Goal: Task Accomplishment & Management: Complete application form

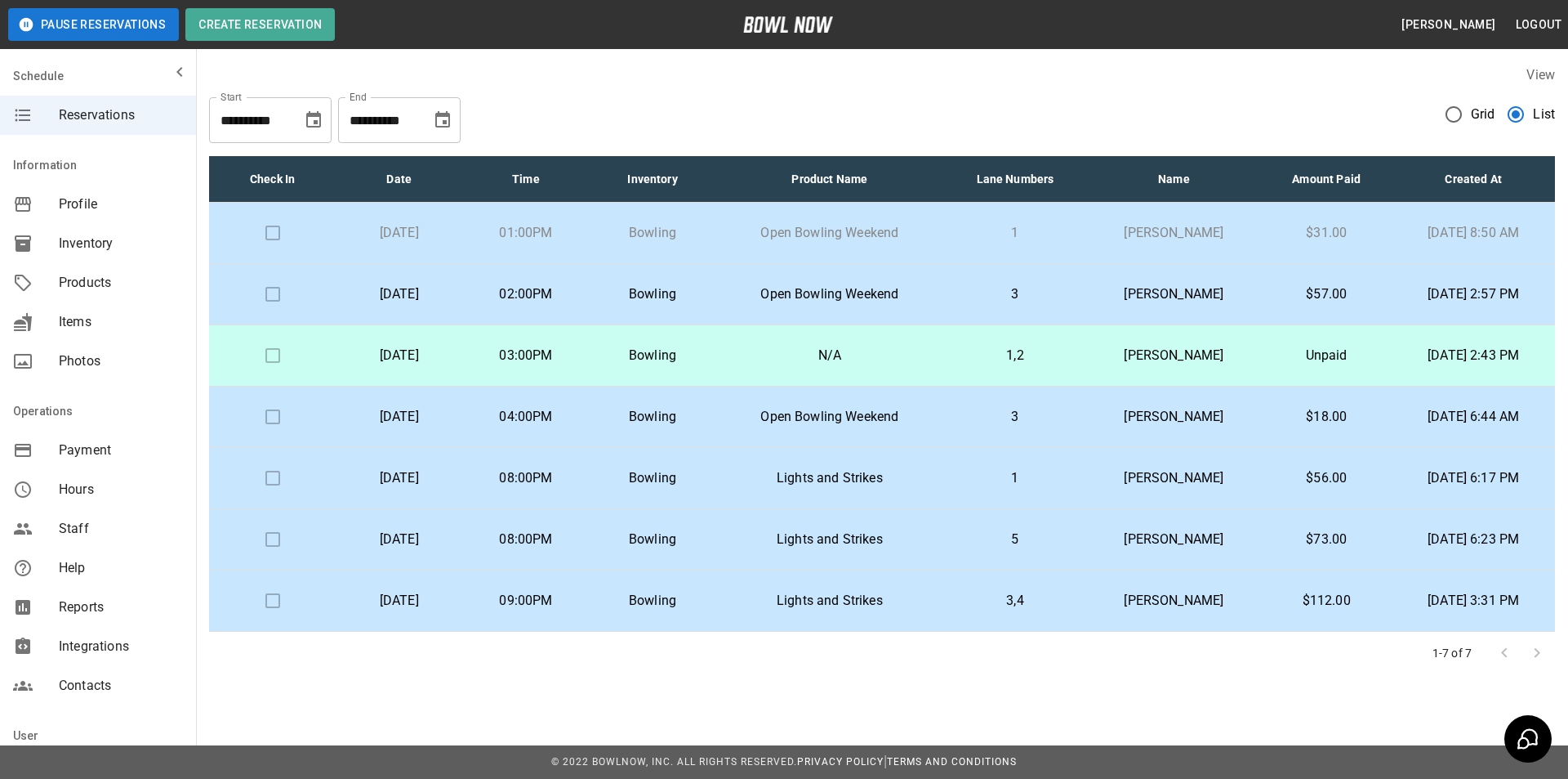
click at [1099, 245] on td "[PERSON_NAME]" at bounding box center [1174, 233] width 174 height 61
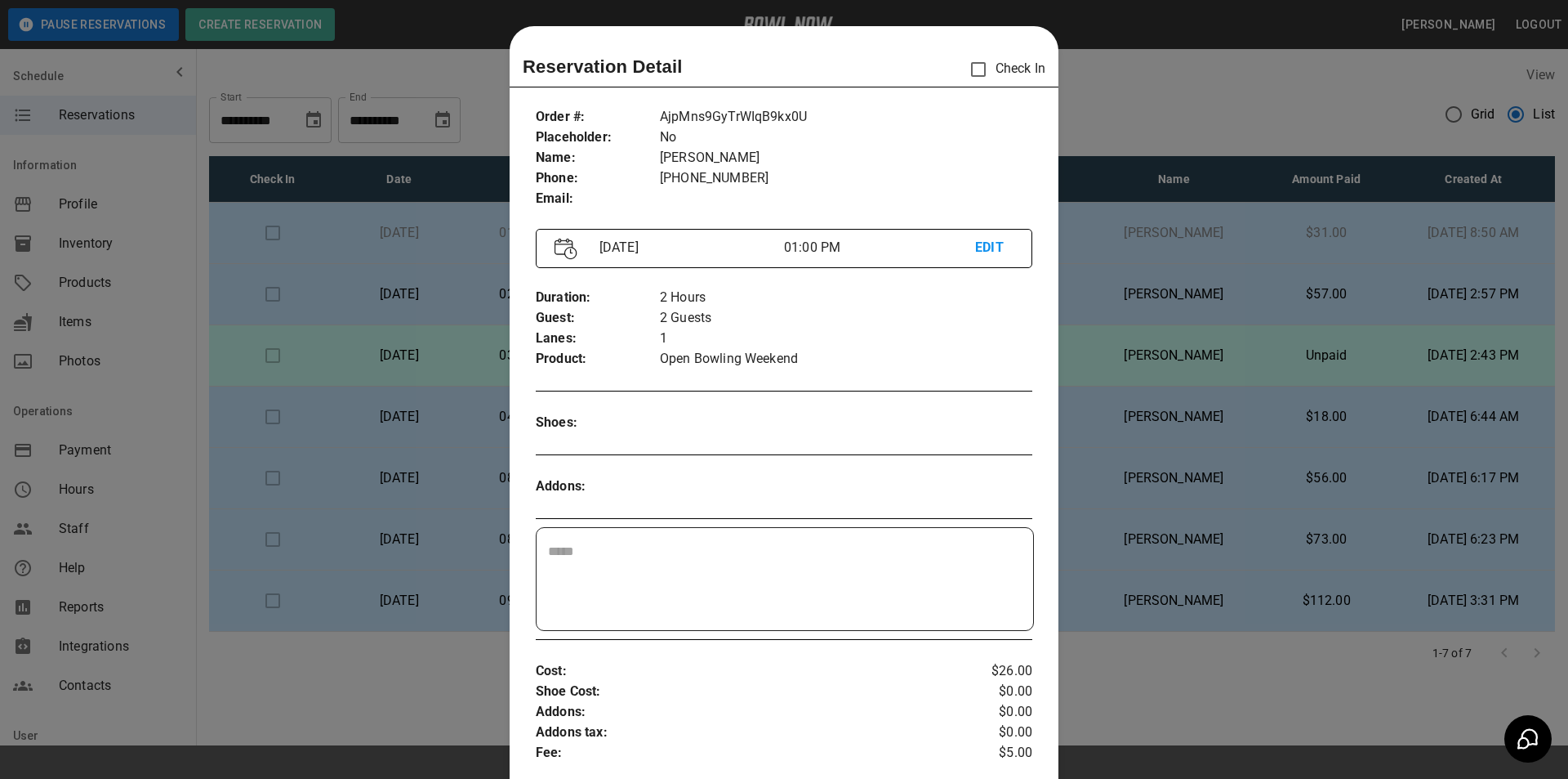
scroll to position [26, 0]
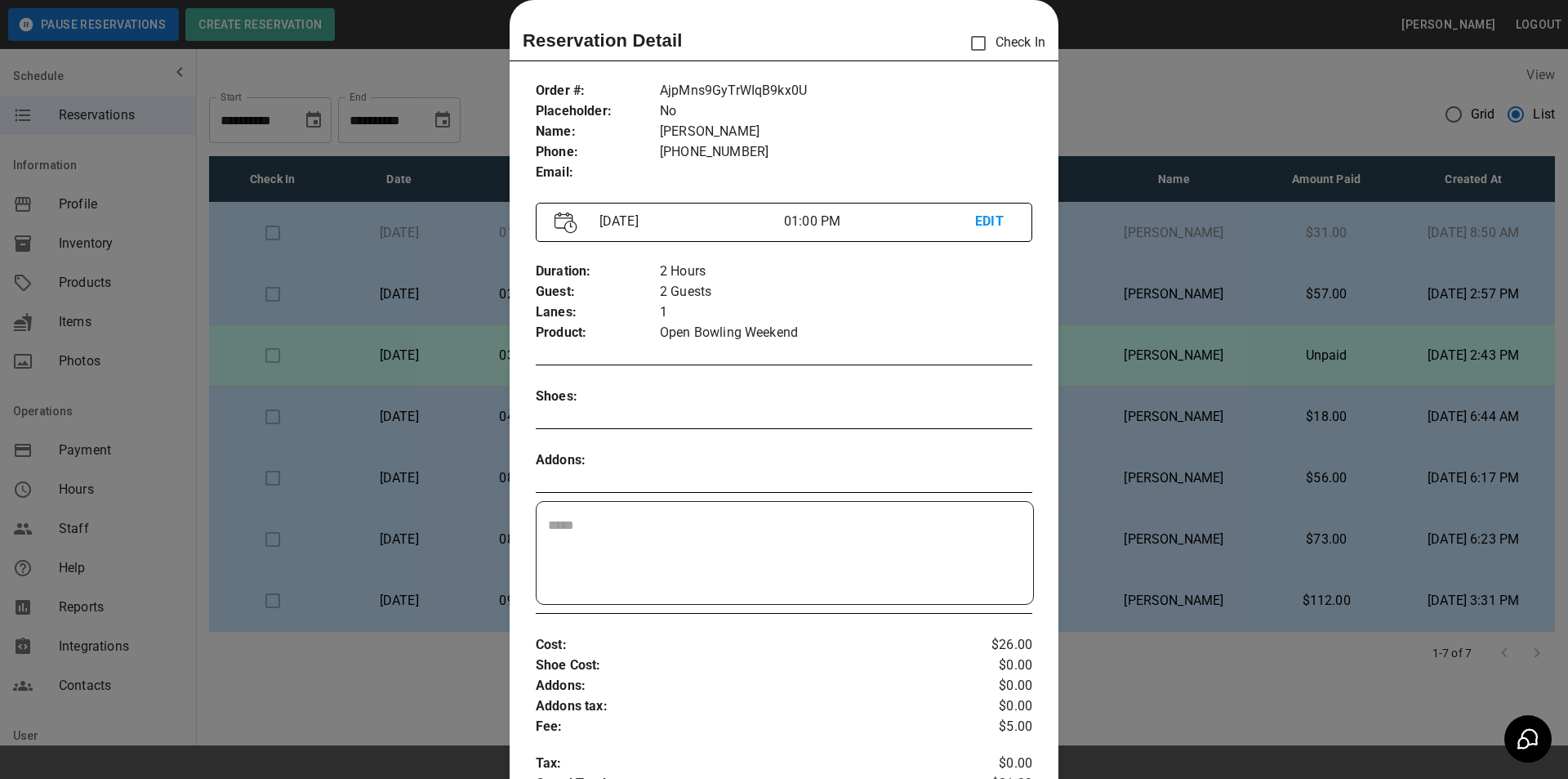
click at [1067, 344] on div at bounding box center [784, 389] width 1568 height 779
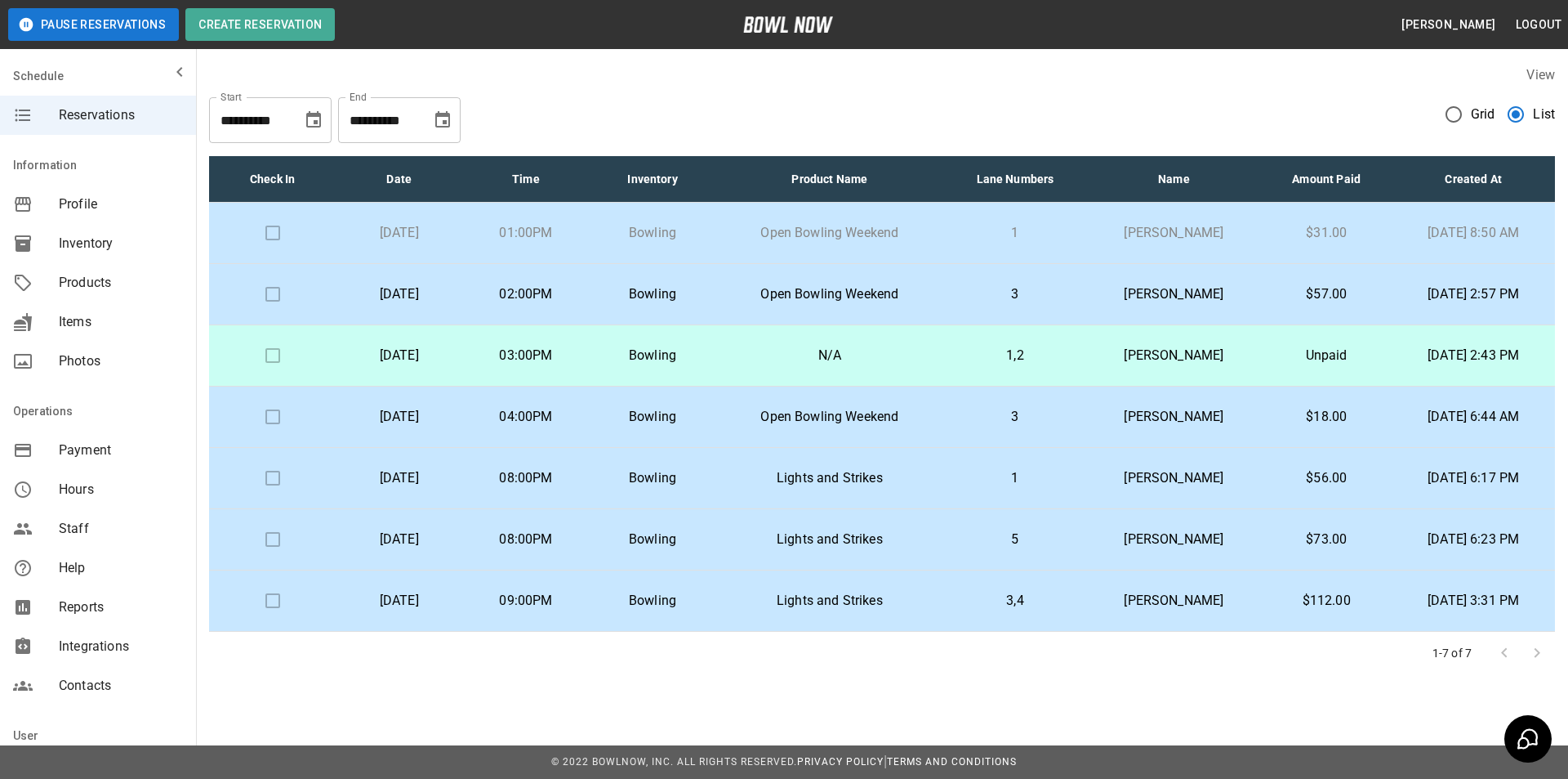
click at [576, 363] on p "03:00PM" at bounding box center [525, 355] width 101 height 20
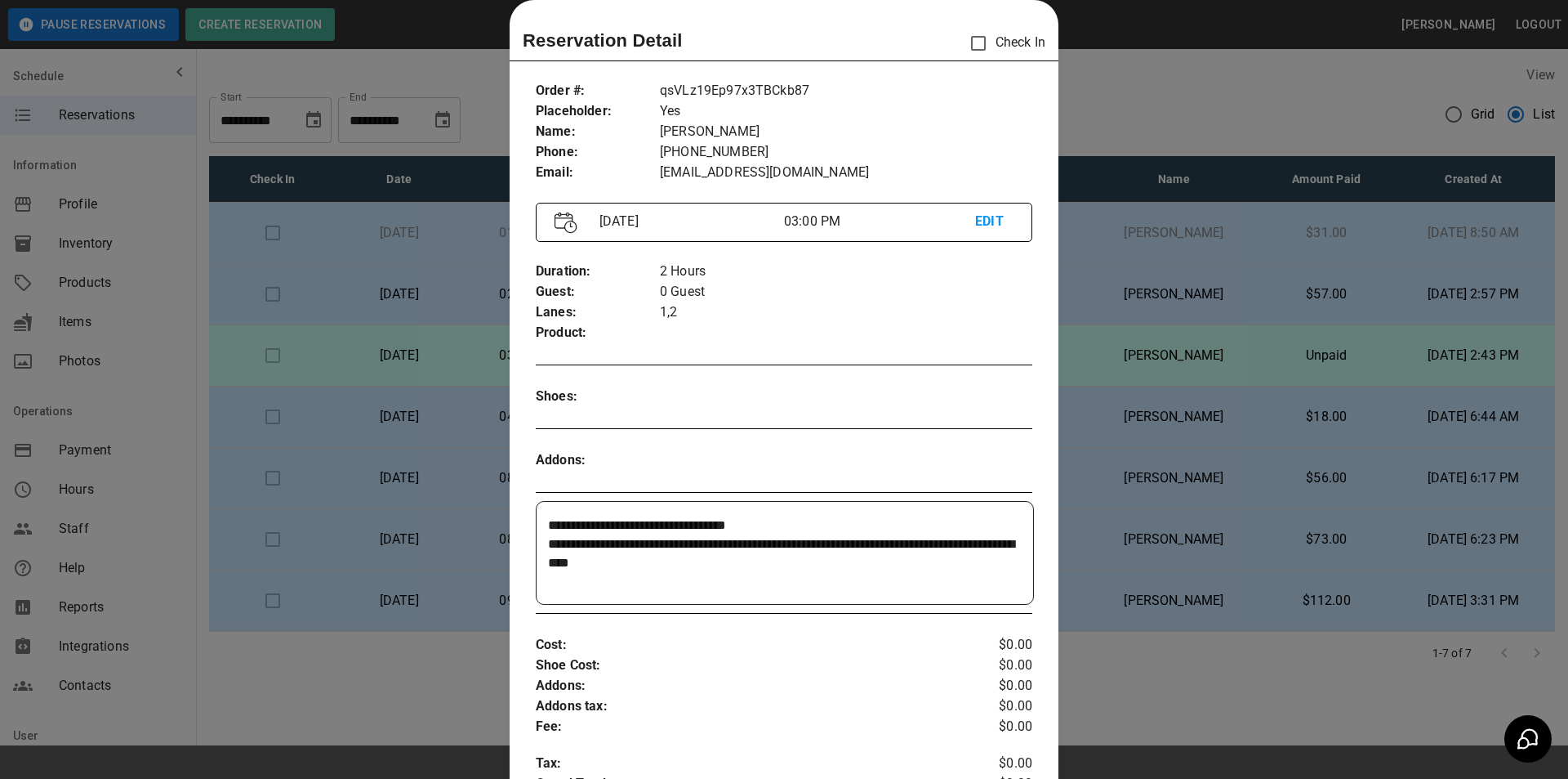
click at [975, 223] on p "EDIT" at bounding box center [994, 222] width 38 height 20
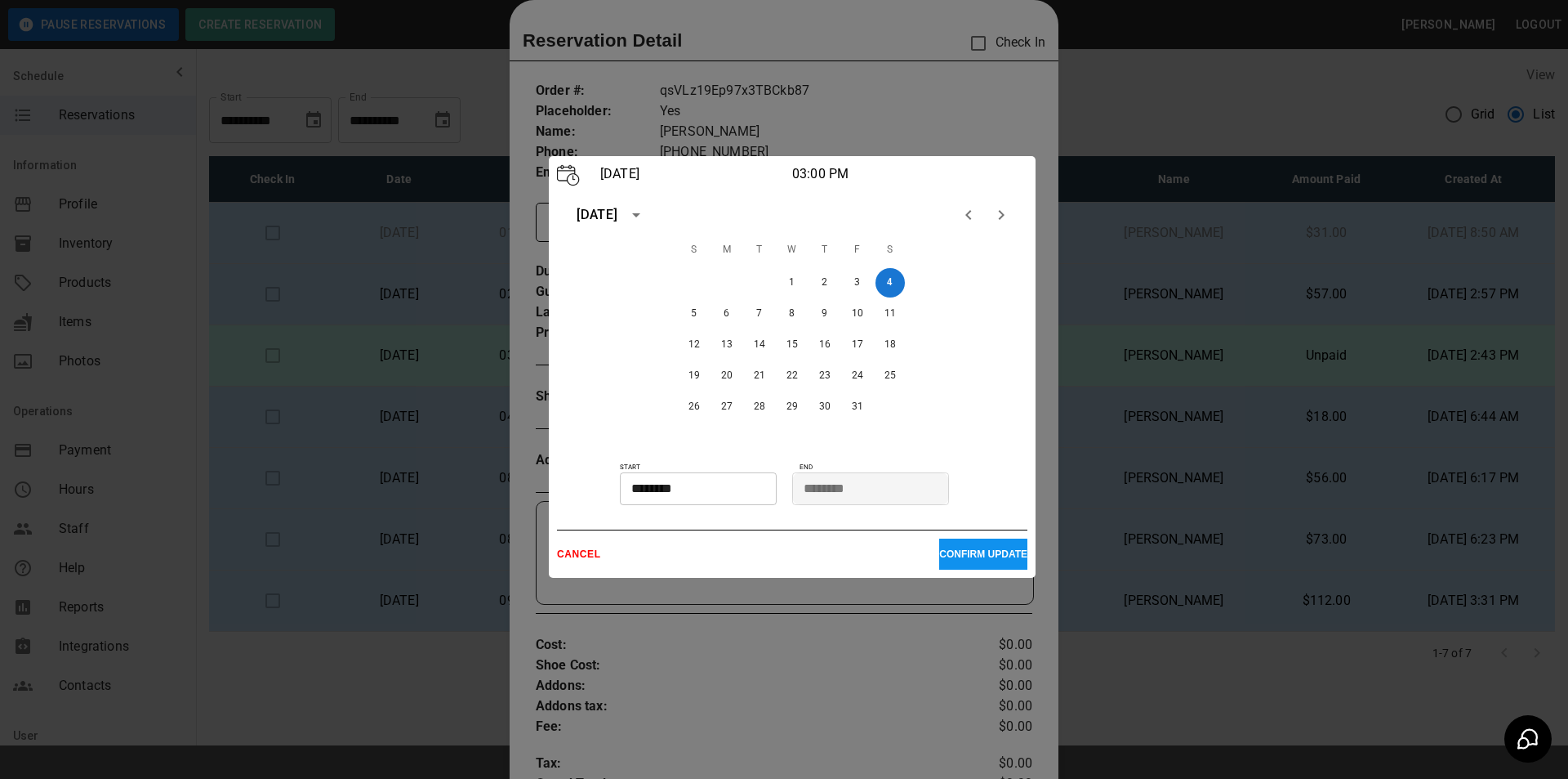
click at [1005, 217] on icon "Next month" at bounding box center [1001, 215] width 20 height 20
click at [891, 341] on button "17" at bounding box center [890, 345] width 29 height 29
click at [975, 550] on p "CONFIRM UPDATE" at bounding box center [983, 554] width 88 height 12
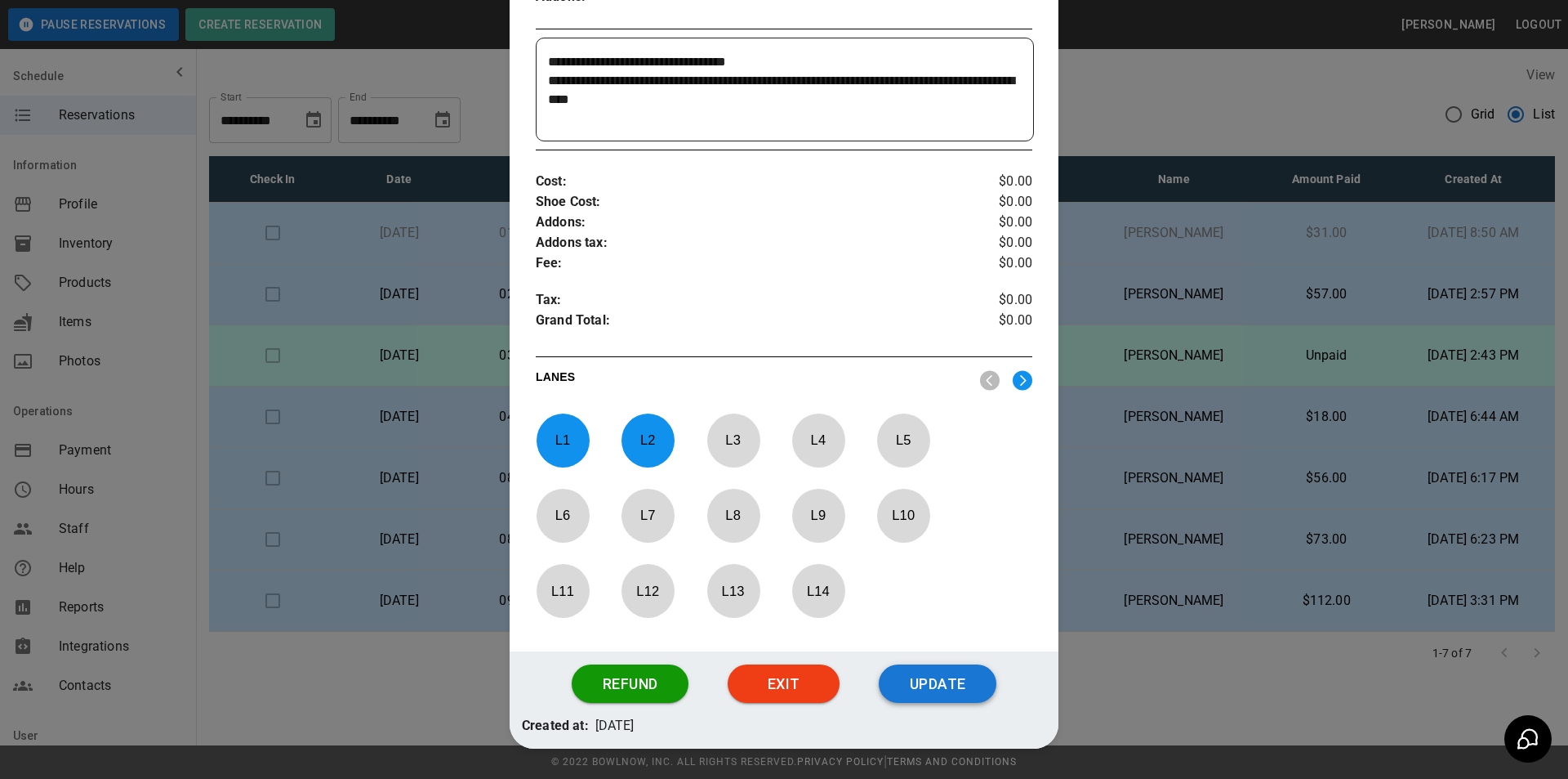
scroll to position [541, 0]
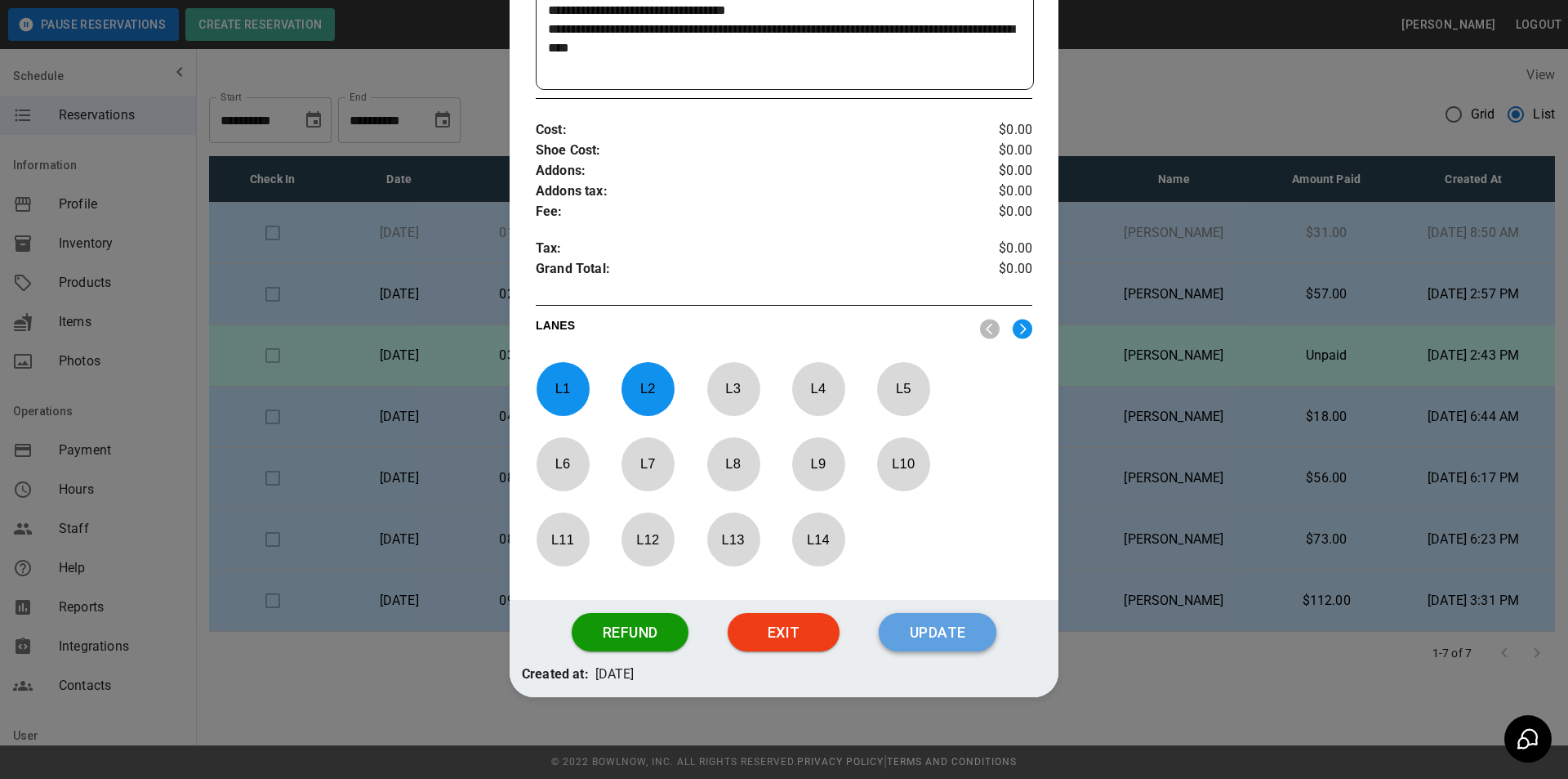
click at [945, 634] on button "Update" at bounding box center [937, 632] width 117 height 39
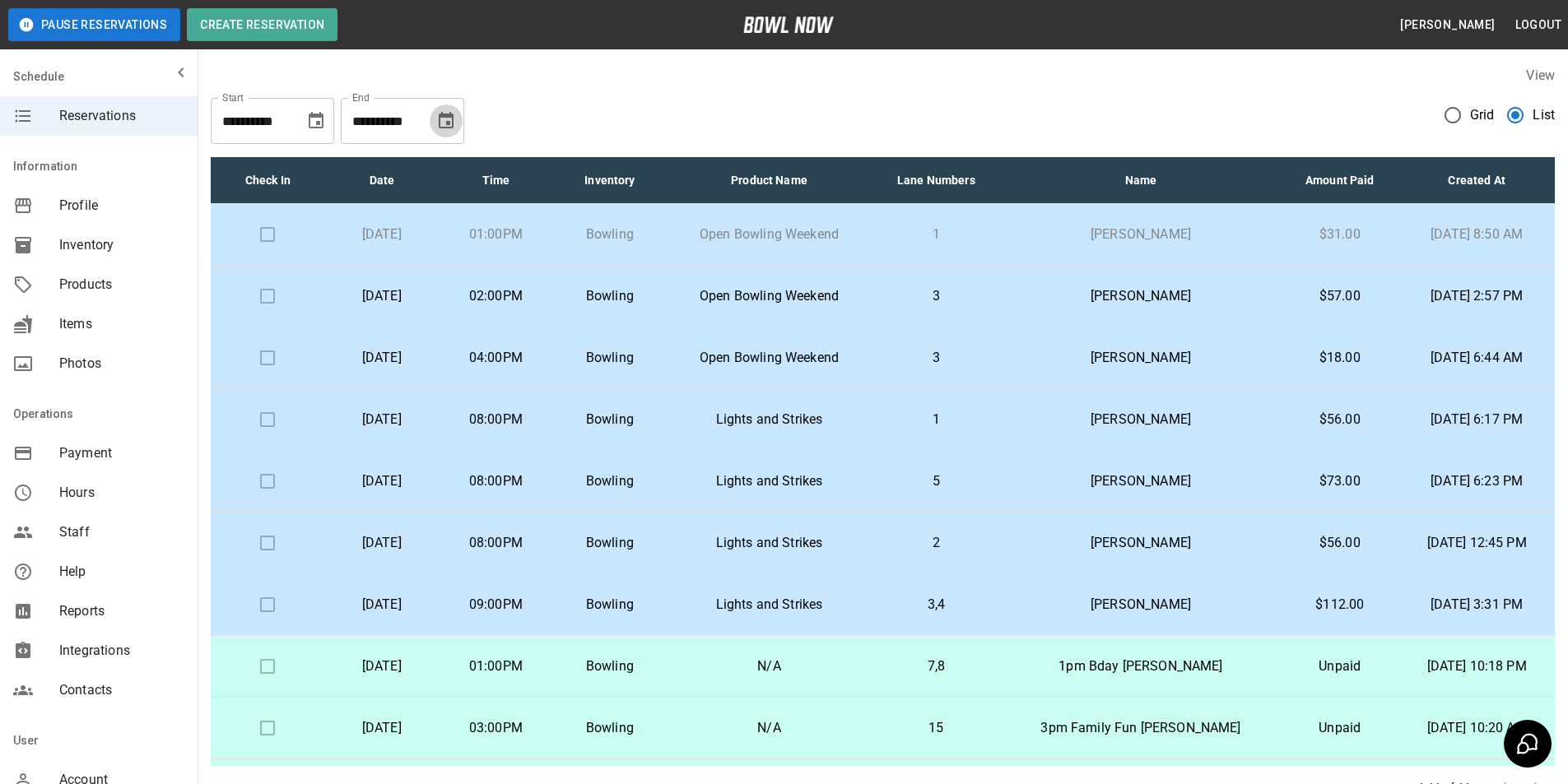
click at [452, 124] on icon "Choose date, selected date is Nov 4, 2025" at bounding box center [446, 120] width 15 height 16
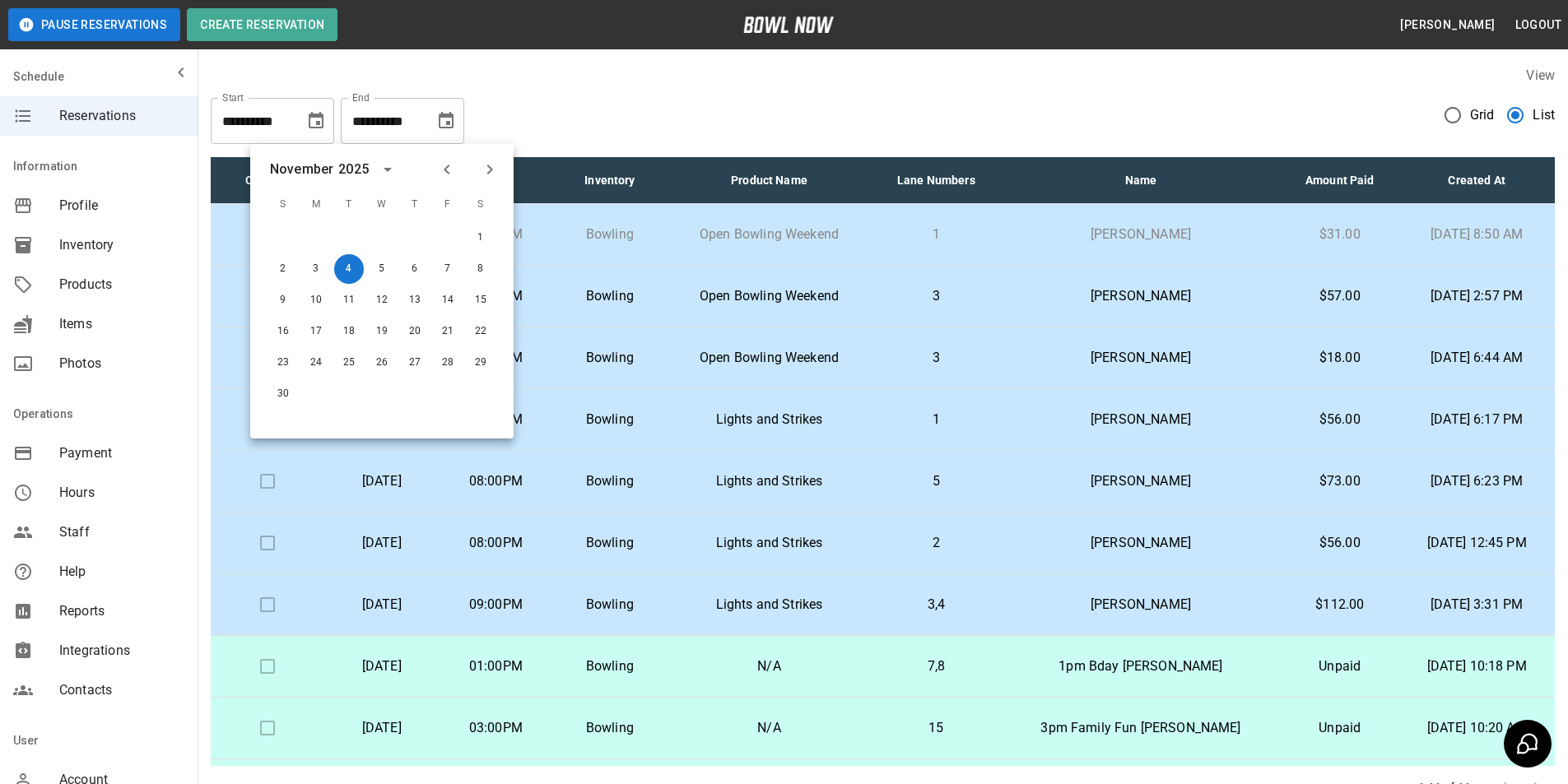
click at [454, 167] on icon "Previous month" at bounding box center [447, 169] width 20 height 20
click at [475, 244] on button "4" at bounding box center [481, 238] width 29 height 29
type input "**********"
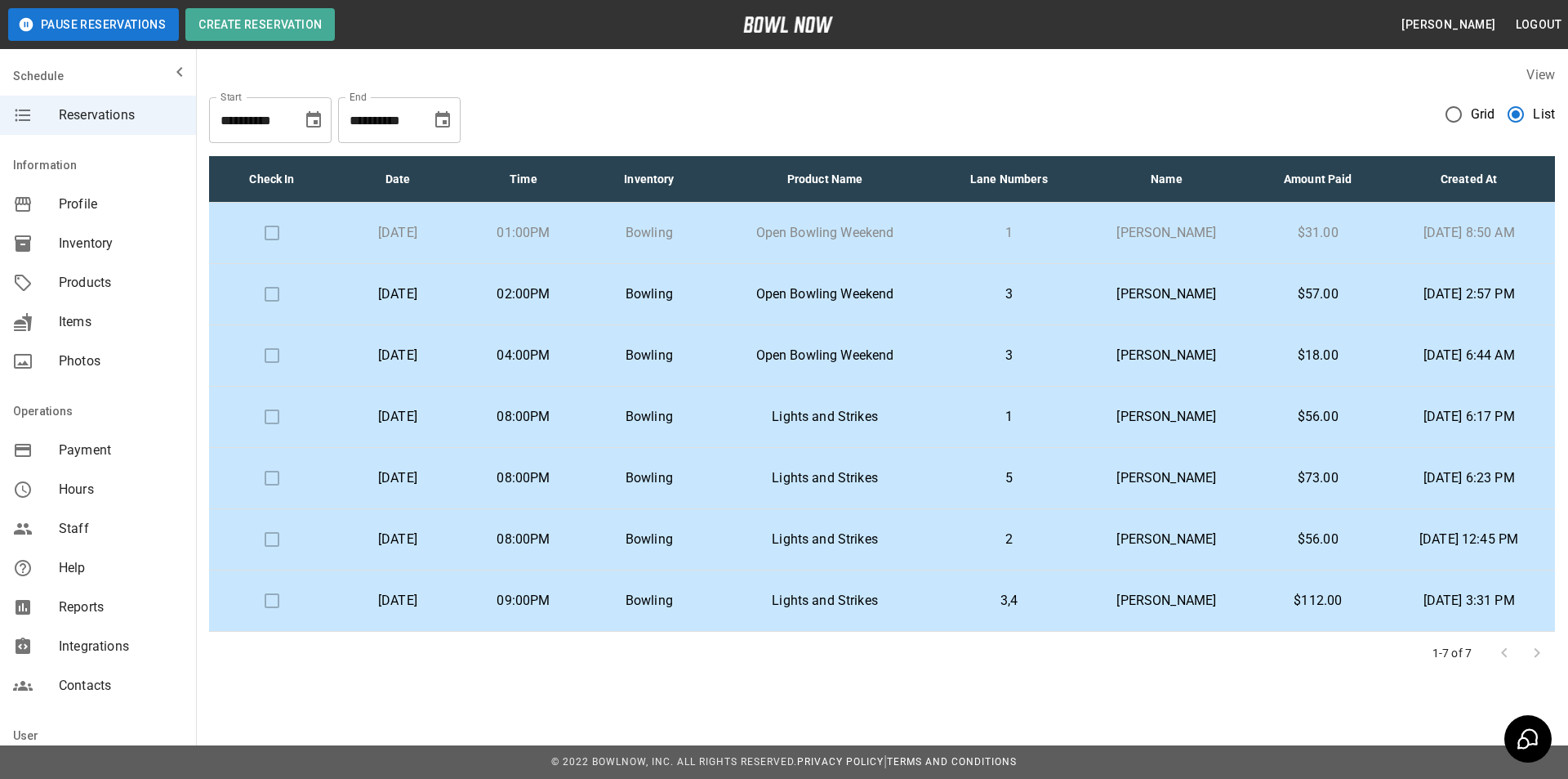
click at [1080, 289] on td "[PERSON_NAME]" at bounding box center [1166, 294] width 174 height 61
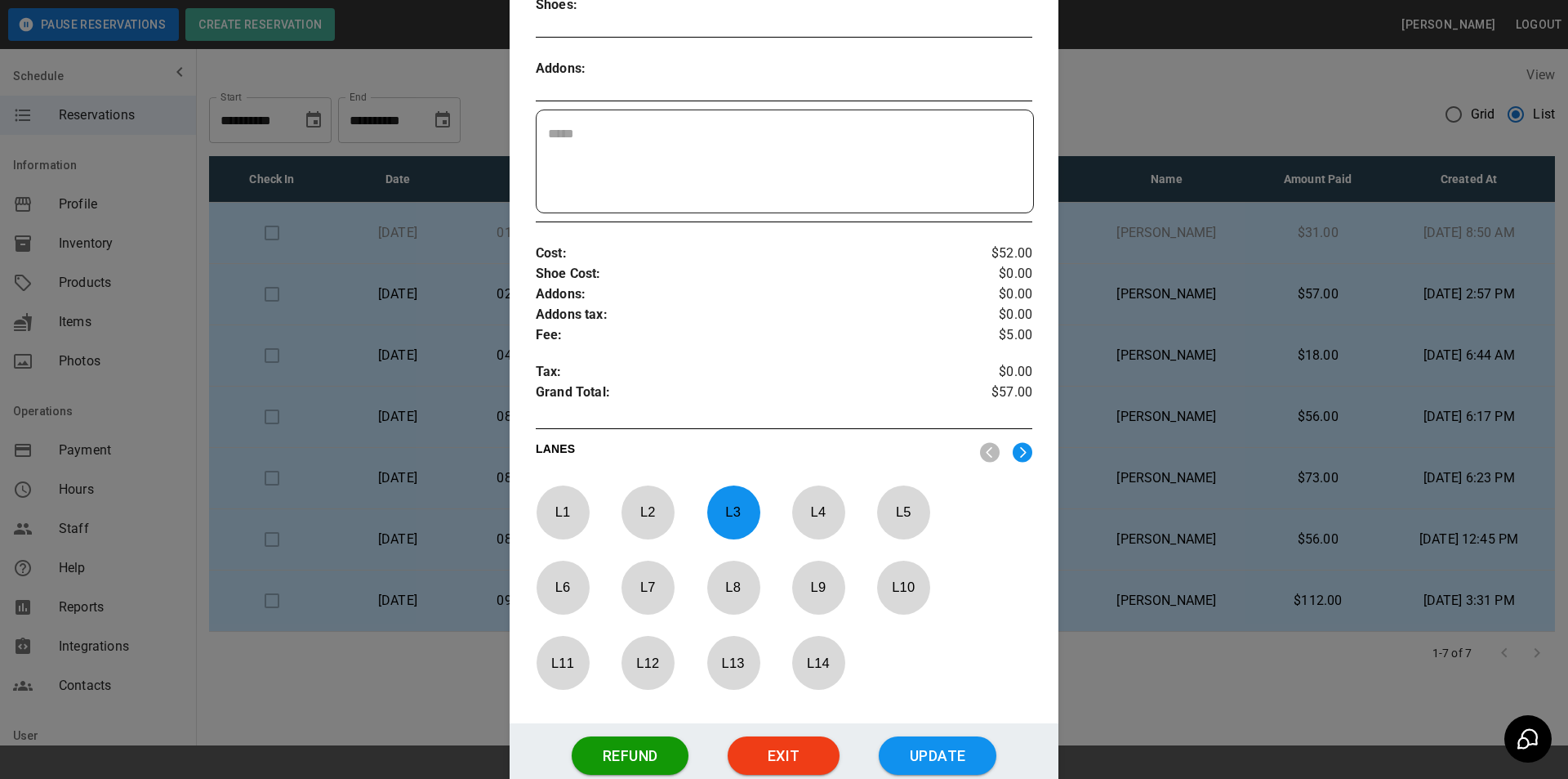
scroll to position [434, 0]
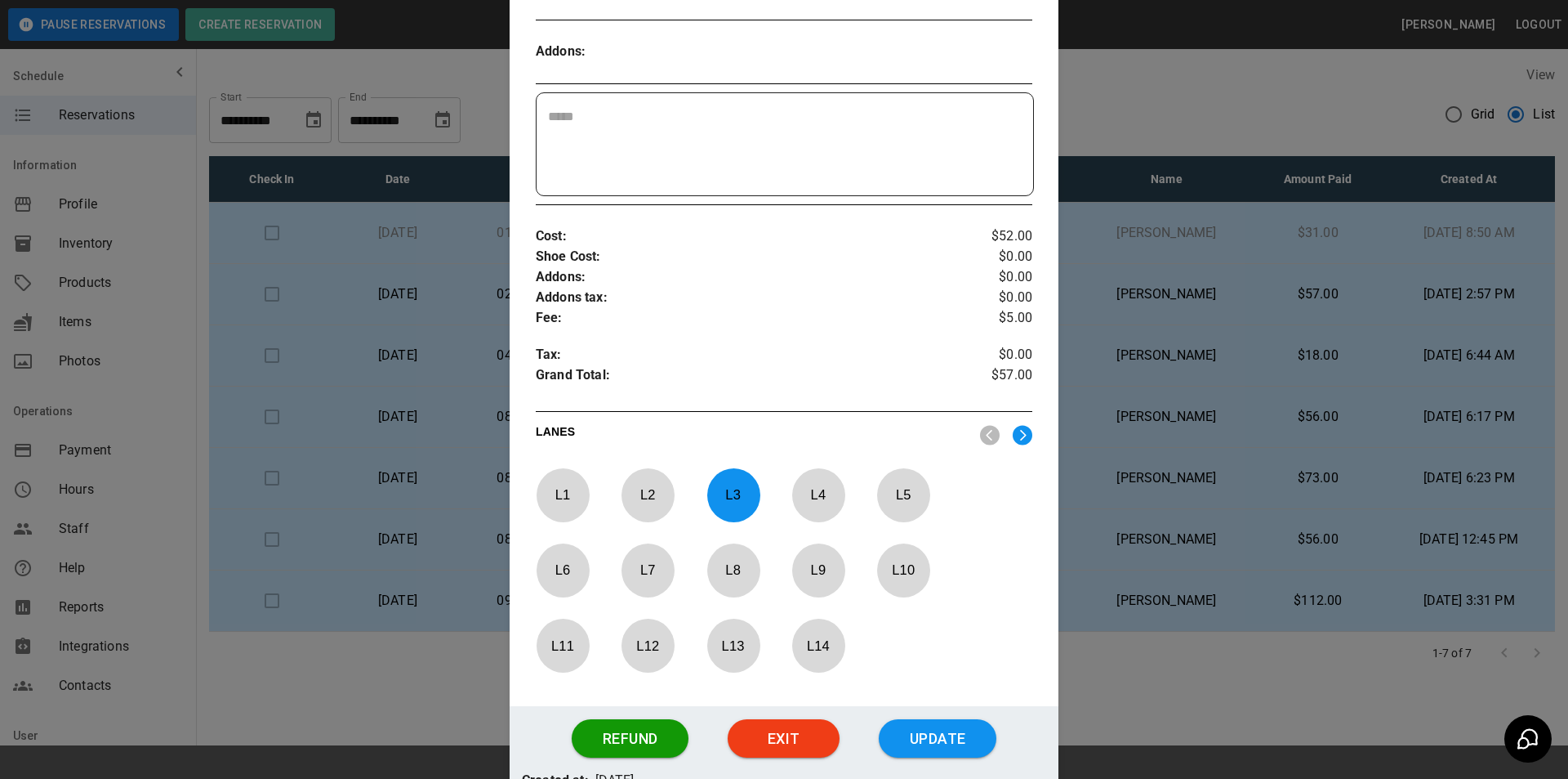
click at [938, 734] on button "Update" at bounding box center [937, 738] width 117 height 39
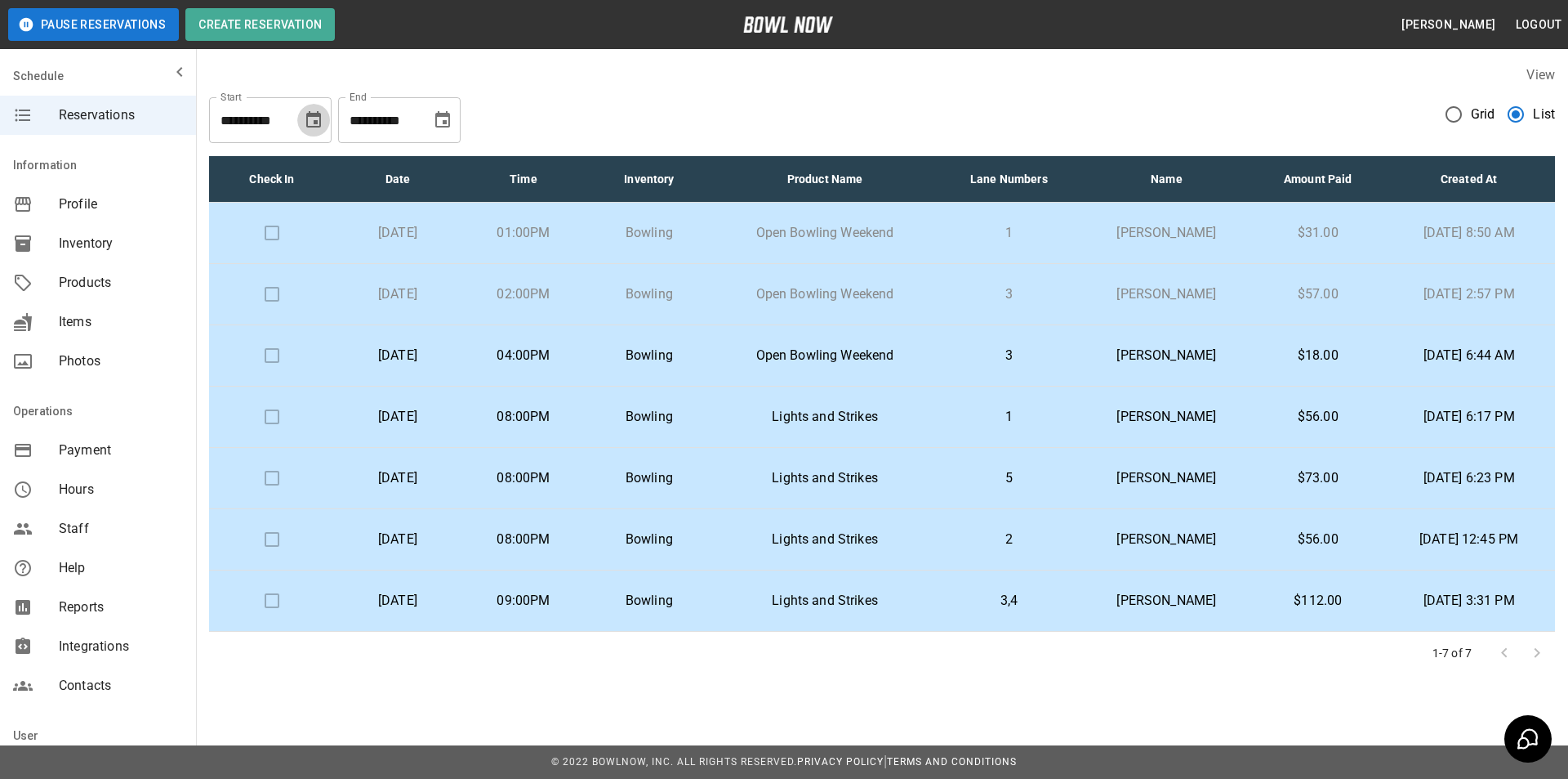
click at [310, 121] on icon "Choose date, selected date is Oct 4, 2025" at bounding box center [313, 120] width 20 height 20
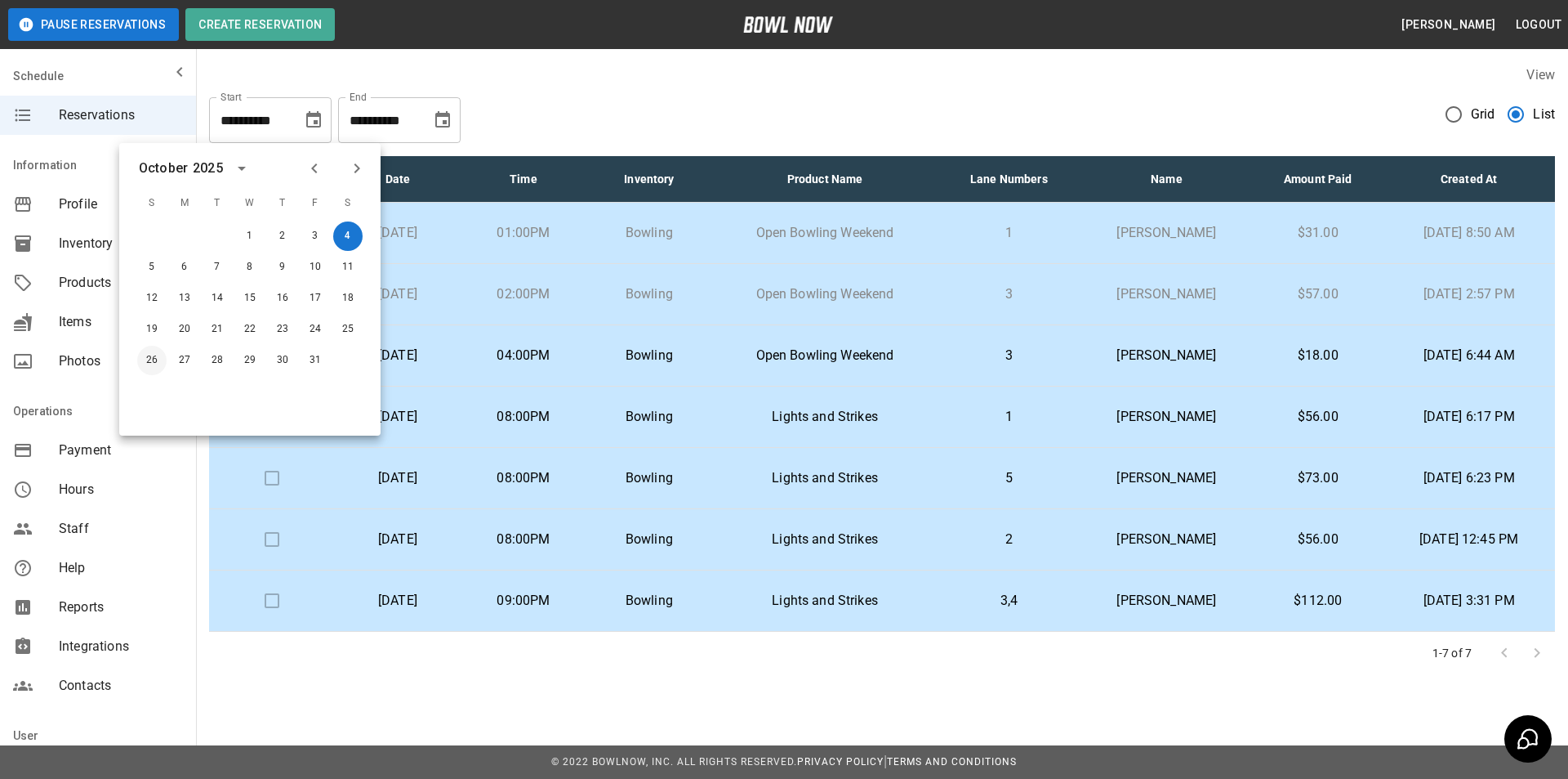
click at [148, 363] on button "26" at bounding box center [152, 360] width 29 height 29
type input "**********"
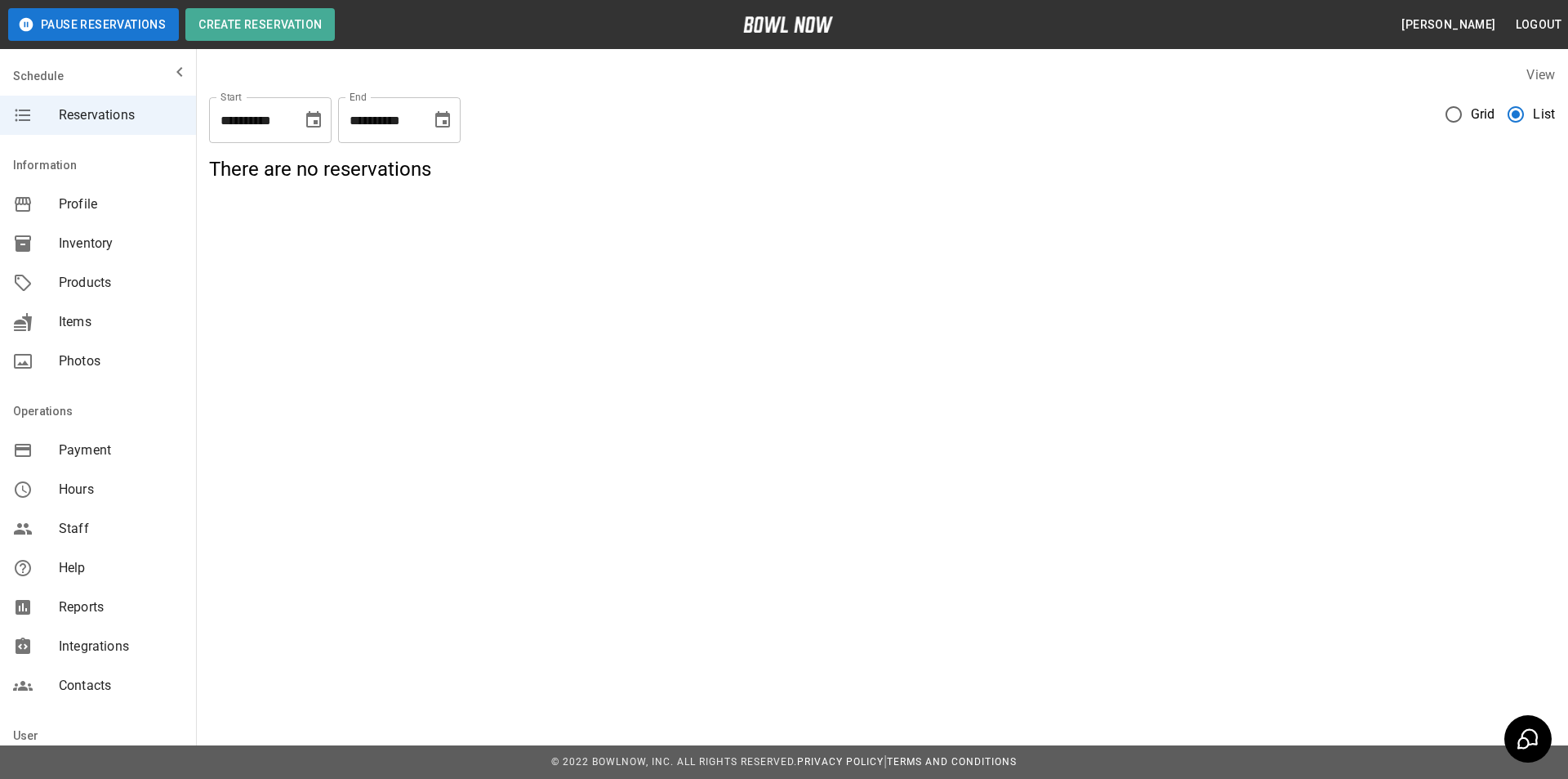
click at [441, 126] on icon "Choose date, selected date is Oct 4, 2025" at bounding box center [442, 119] width 15 height 16
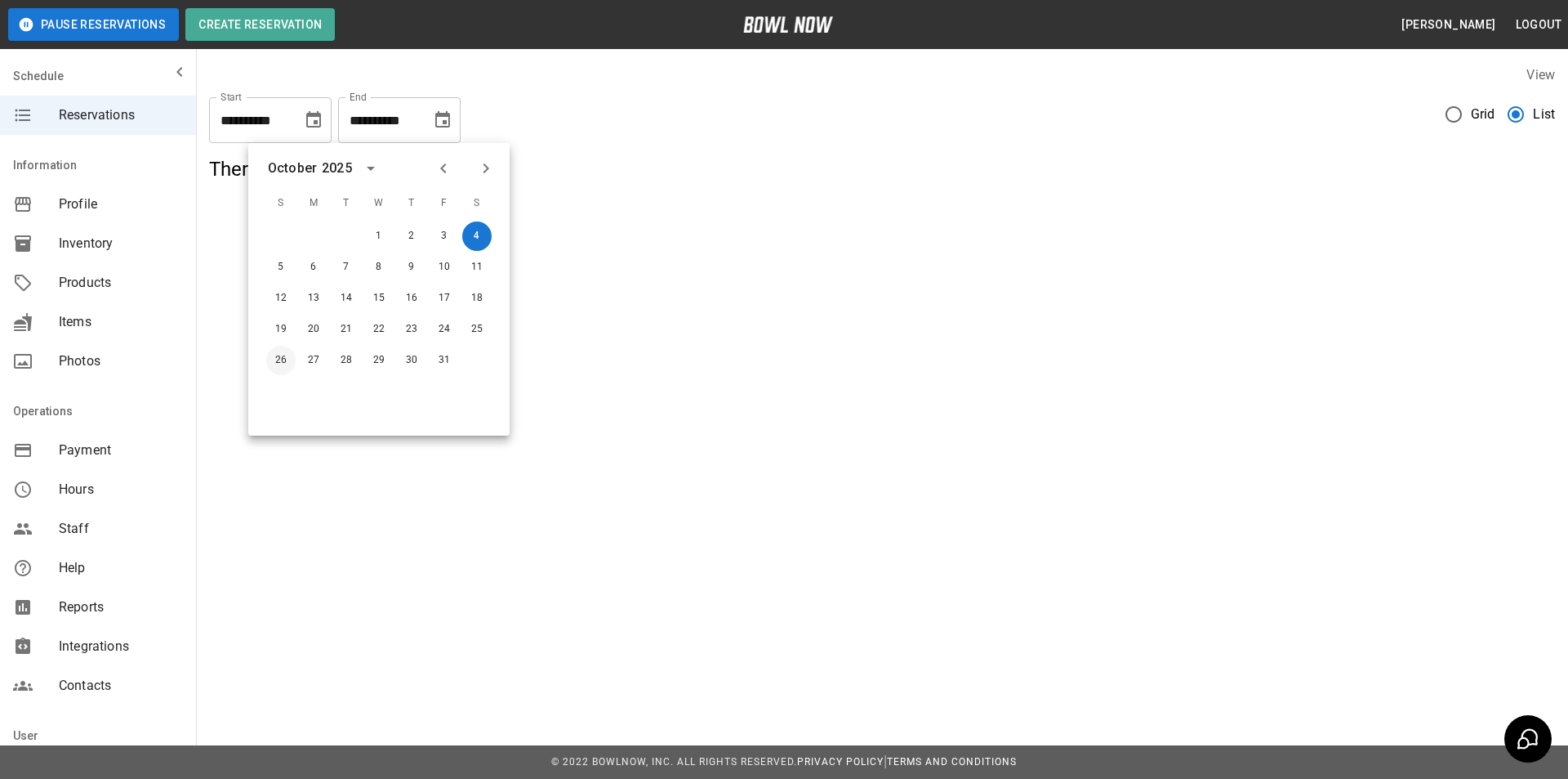
click at [272, 352] on button "26" at bounding box center [281, 360] width 29 height 29
type input "**********"
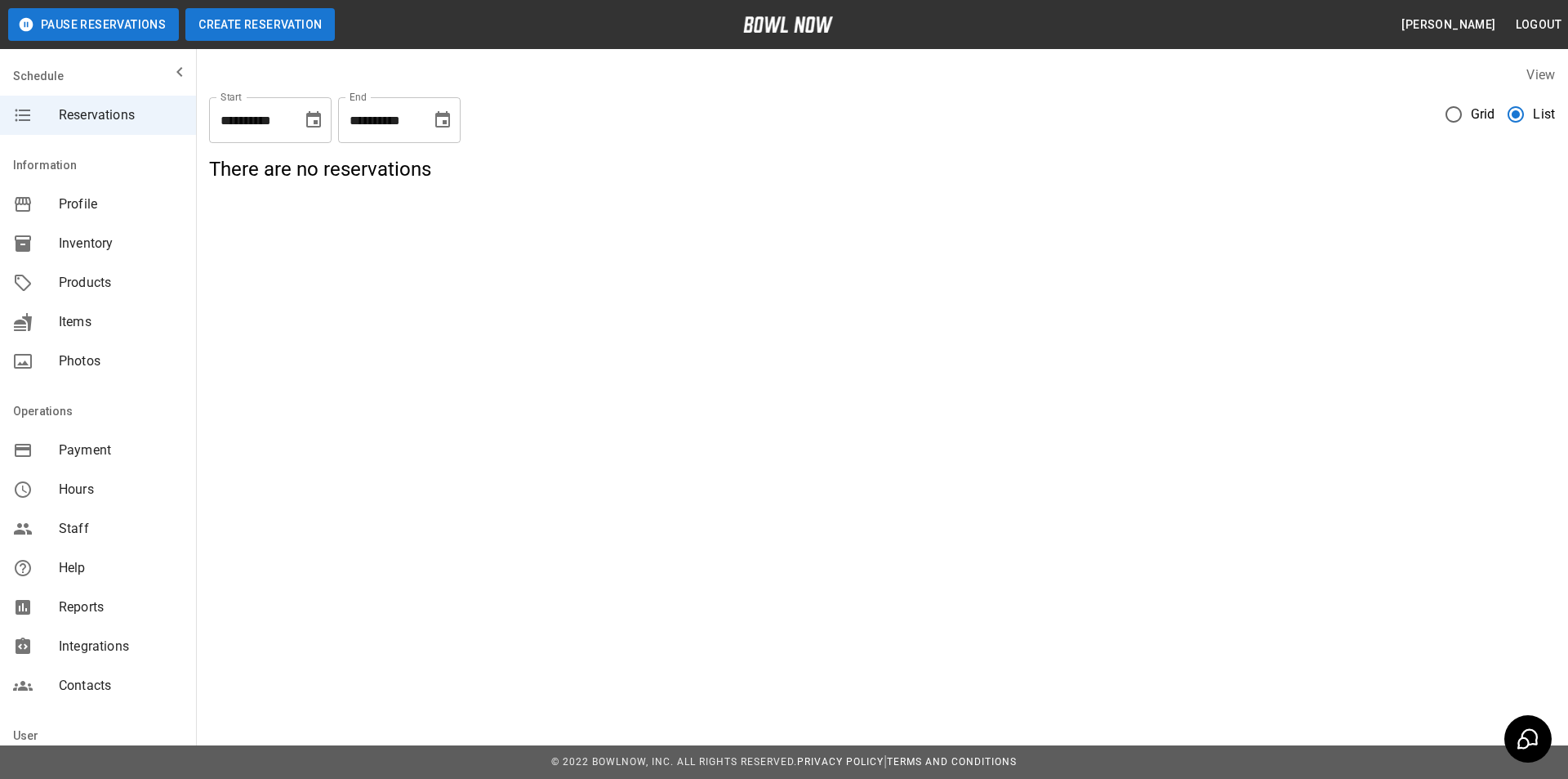
click at [286, 32] on button "Create Reservation" at bounding box center [260, 25] width 150 height 33
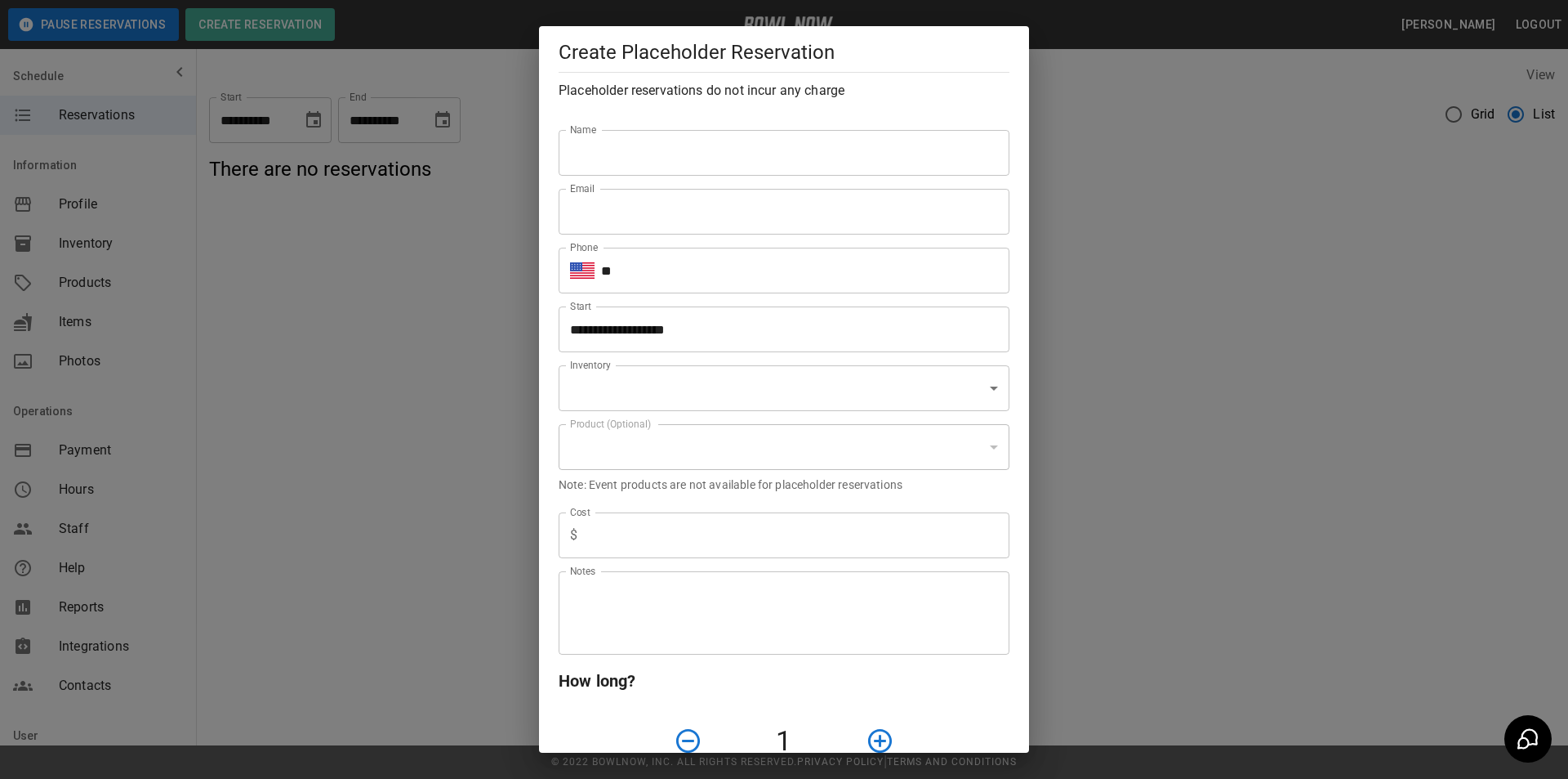
type input "**********"
click at [620, 158] on input "Name" at bounding box center [784, 153] width 451 height 45
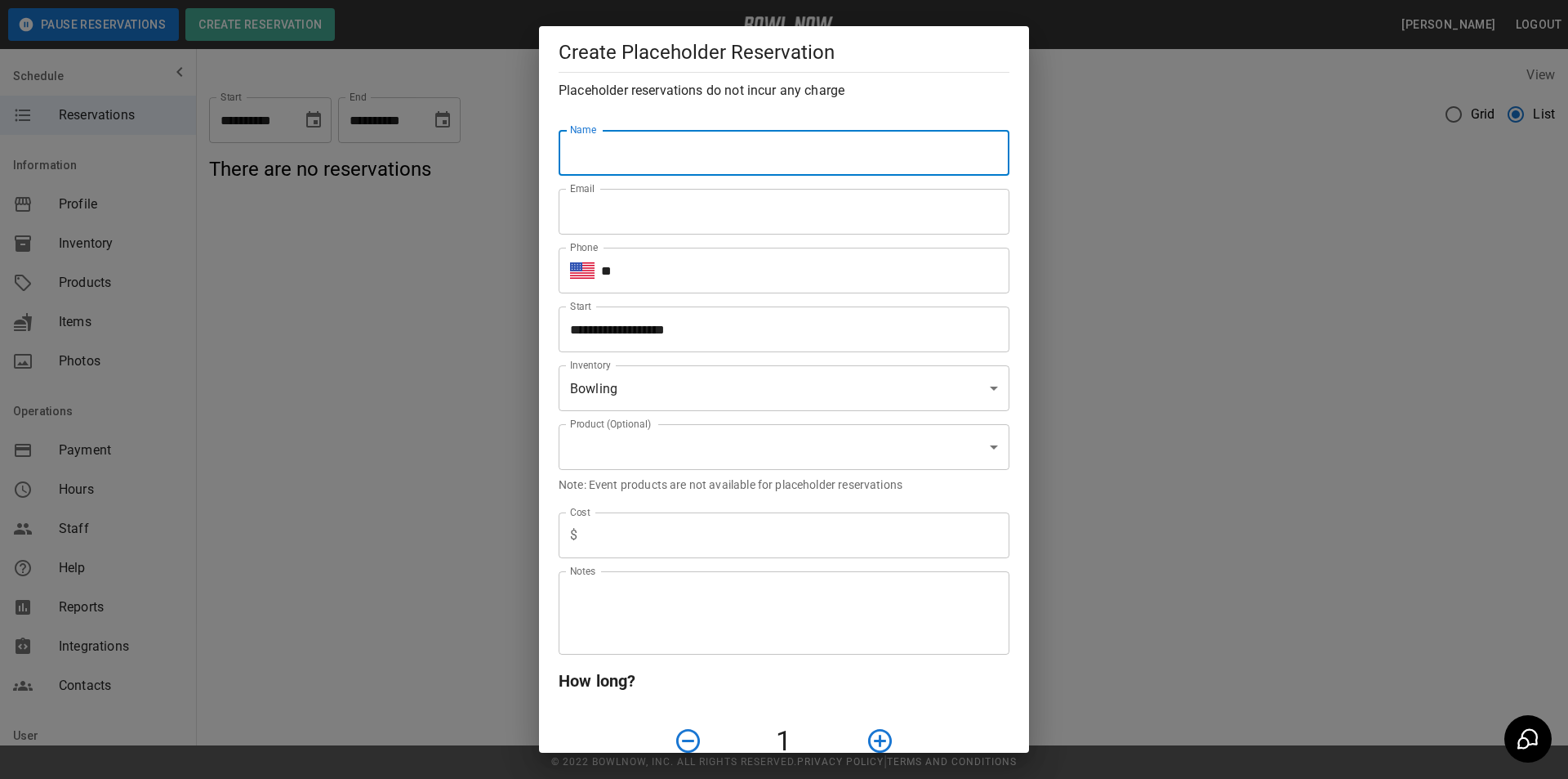
type input "*"
type input "**********"
click at [644, 206] on div "Email Email" at bounding box center [778, 205] width 464 height 59
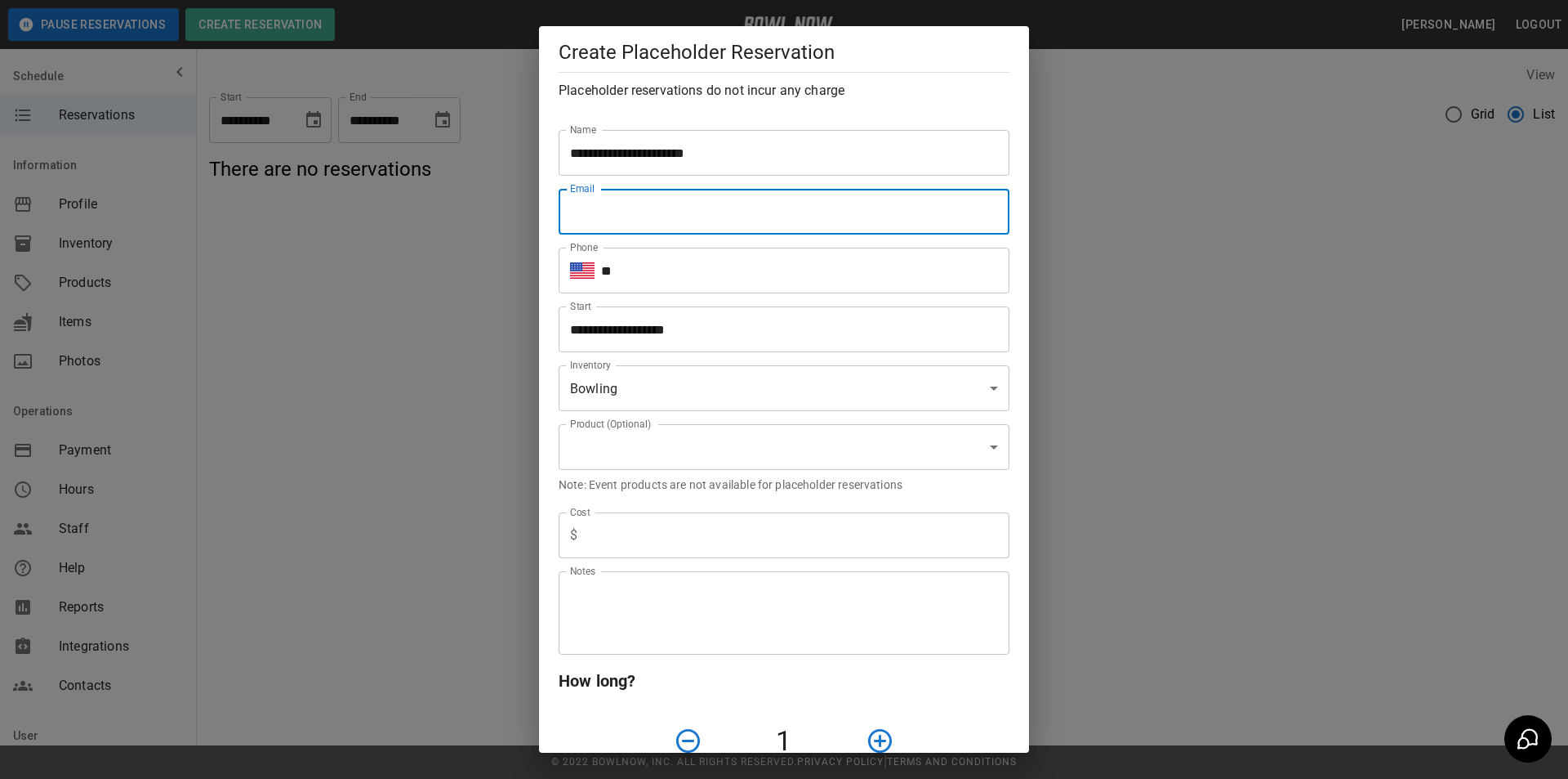
click at [643, 235] on input "Email" at bounding box center [784, 212] width 451 height 45
type input "**********"
click at [671, 275] on input "**" at bounding box center [806, 270] width 409 height 45
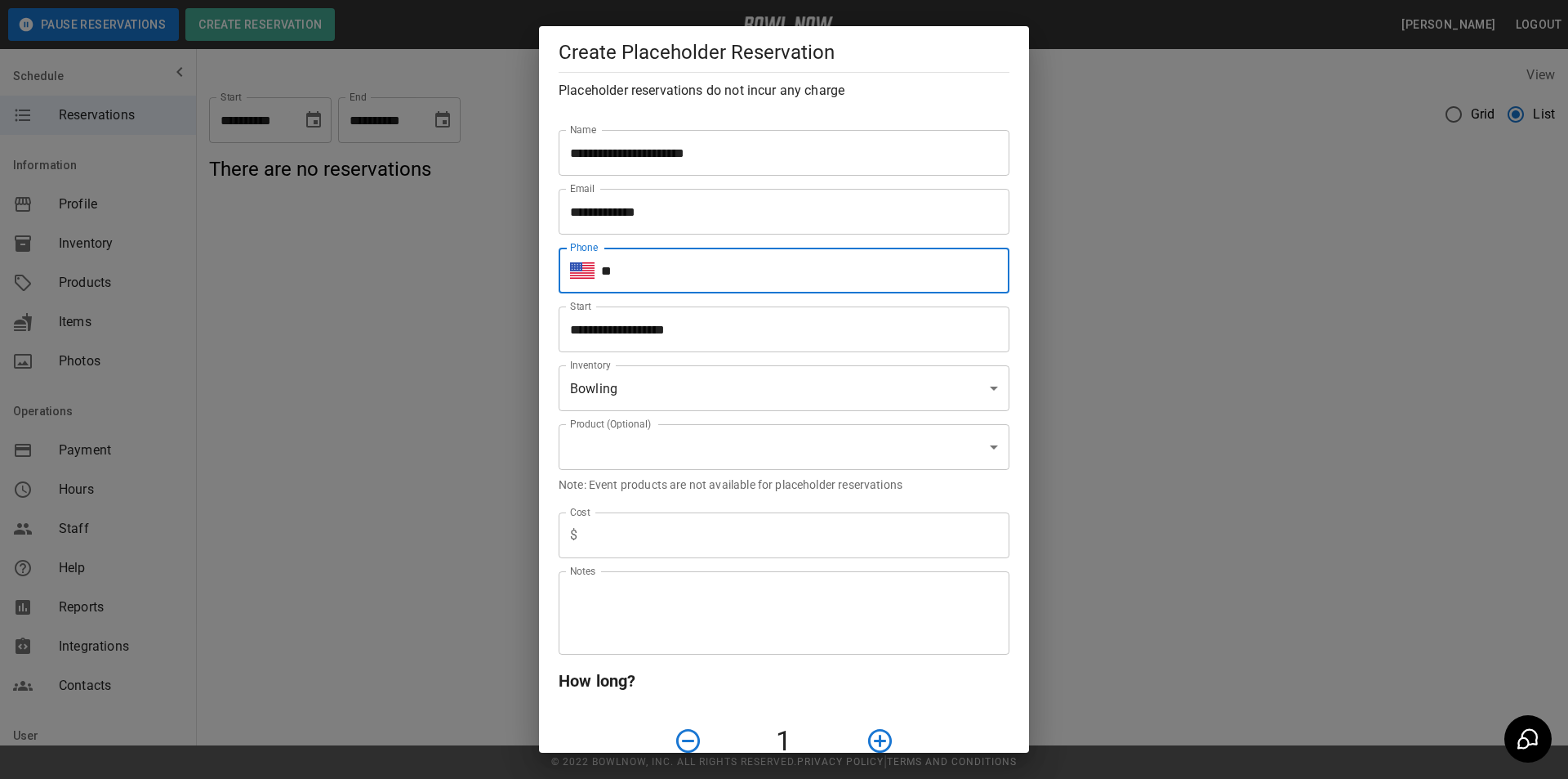
type input "**********"
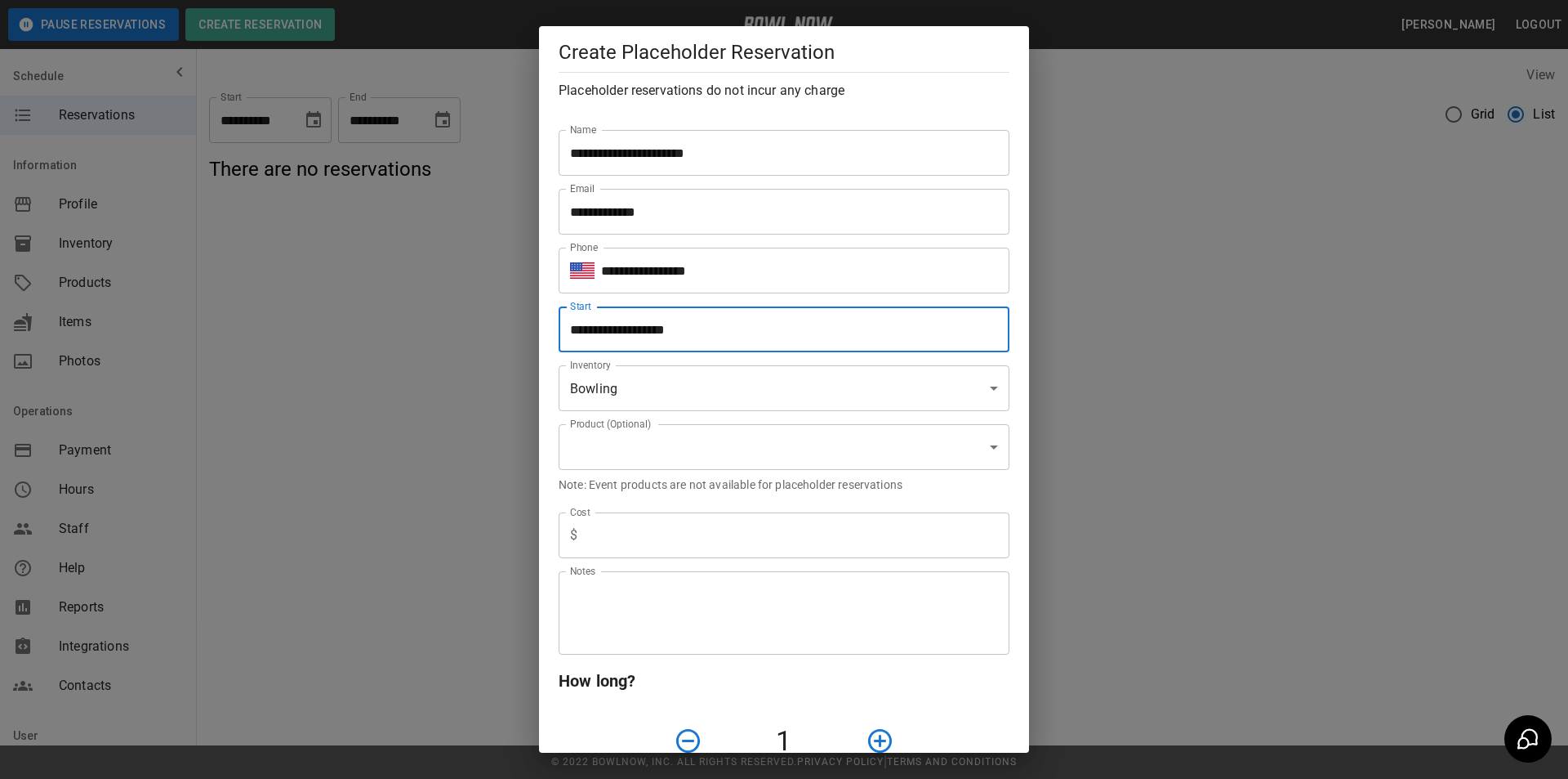
click at [736, 328] on input "**********" at bounding box center [779, 329] width 440 height 45
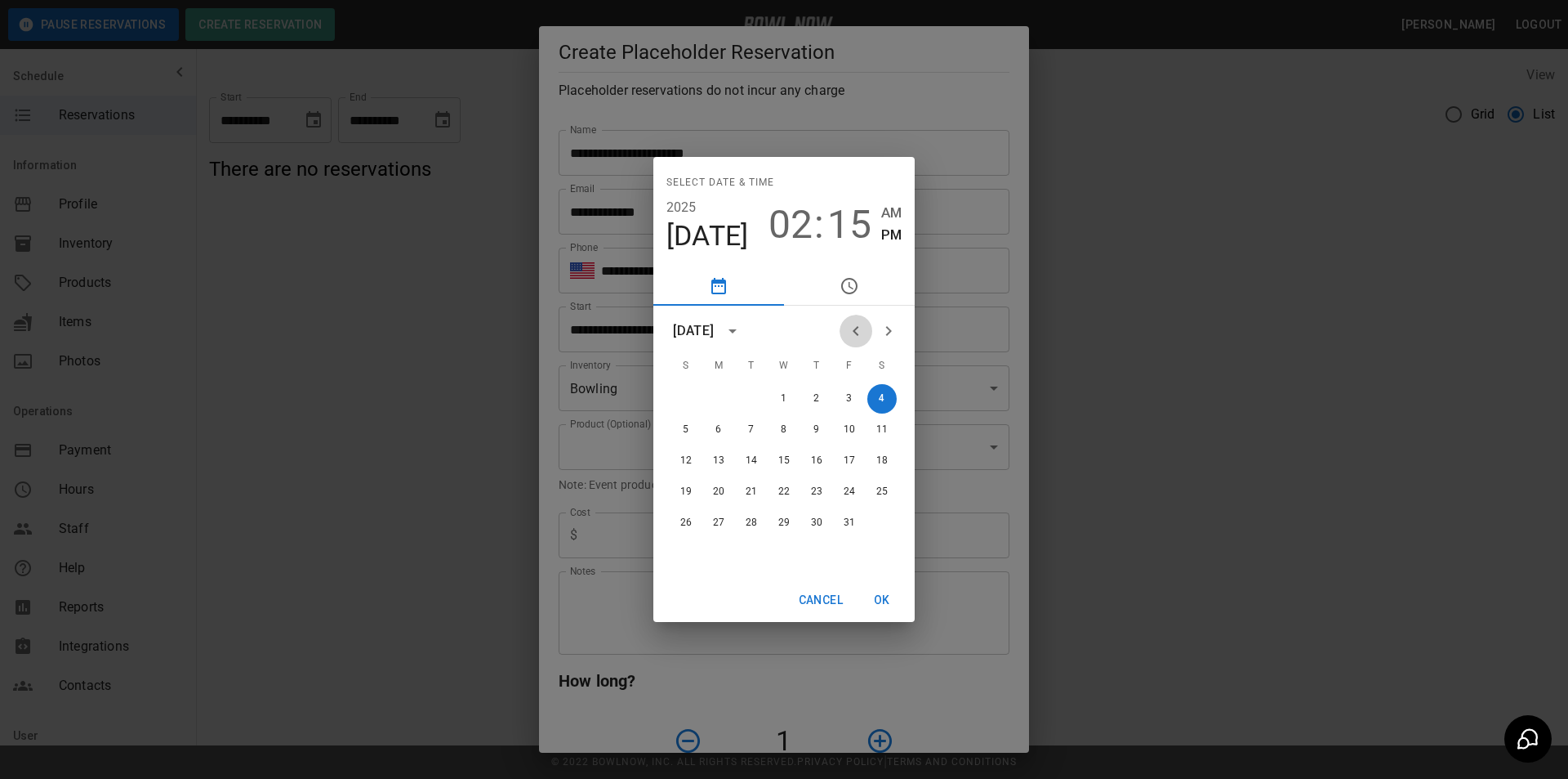
click at [859, 337] on icon "Previous month" at bounding box center [856, 331] width 20 height 20
click at [884, 341] on icon "Next month" at bounding box center [888, 331] width 20 height 20
click at [684, 516] on button "26" at bounding box center [686, 523] width 29 height 29
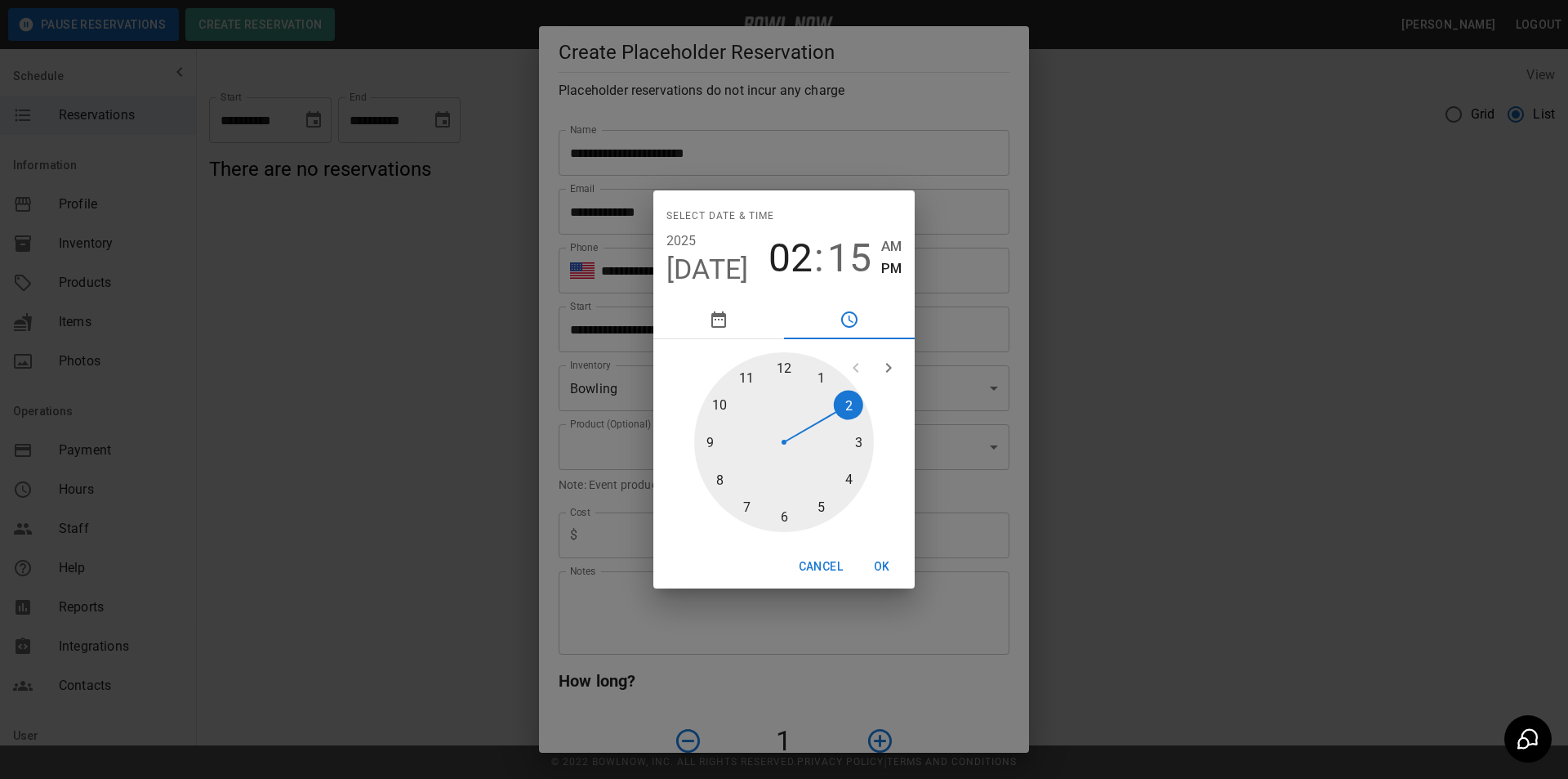
click at [778, 365] on div at bounding box center [784, 442] width 180 height 180
click at [780, 365] on div at bounding box center [784, 442] width 180 height 180
click at [892, 586] on div "Cancel OK" at bounding box center [784, 567] width 262 height 44
click at [873, 571] on button "OK" at bounding box center [882, 566] width 53 height 30
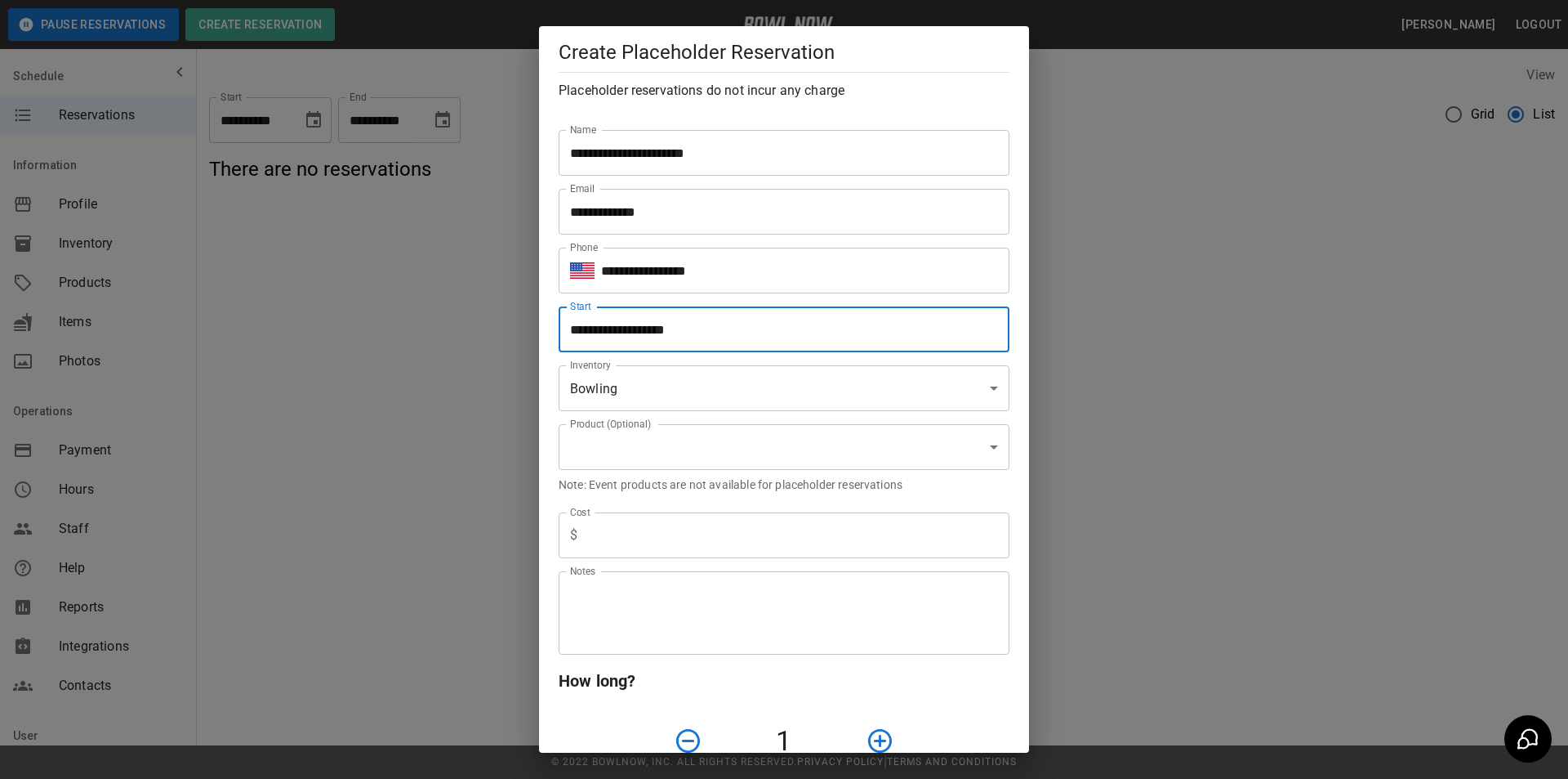
click at [772, 338] on input "**********" at bounding box center [779, 329] width 440 height 45
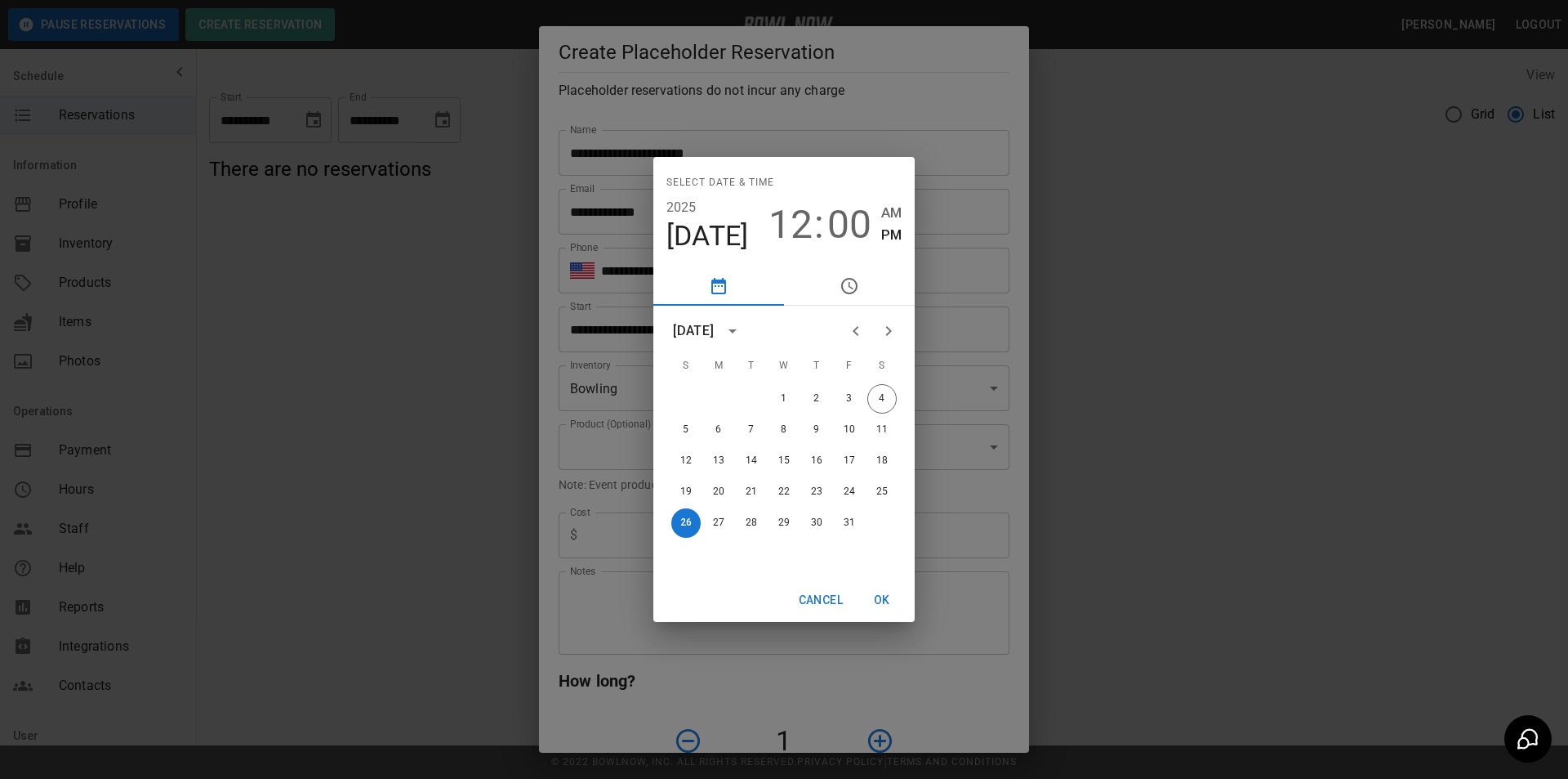
click at [799, 224] on span "12" at bounding box center [790, 225] width 45 height 45
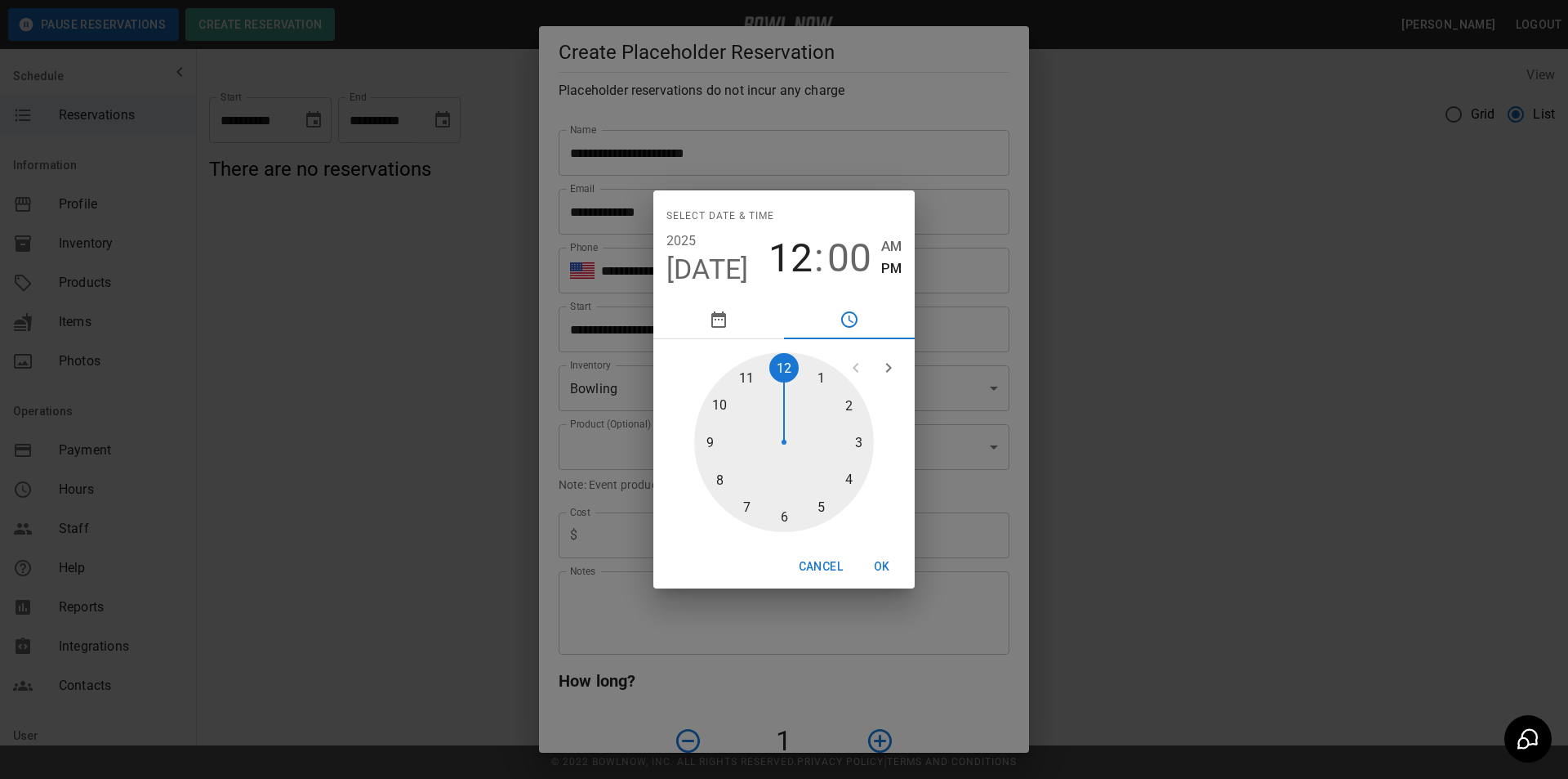
click at [700, 436] on div at bounding box center [784, 442] width 180 height 180
click at [889, 252] on span "AM" at bounding box center [891, 246] width 20 height 22
type input "**********"
click at [890, 563] on button "OK" at bounding box center [882, 566] width 53 height 30
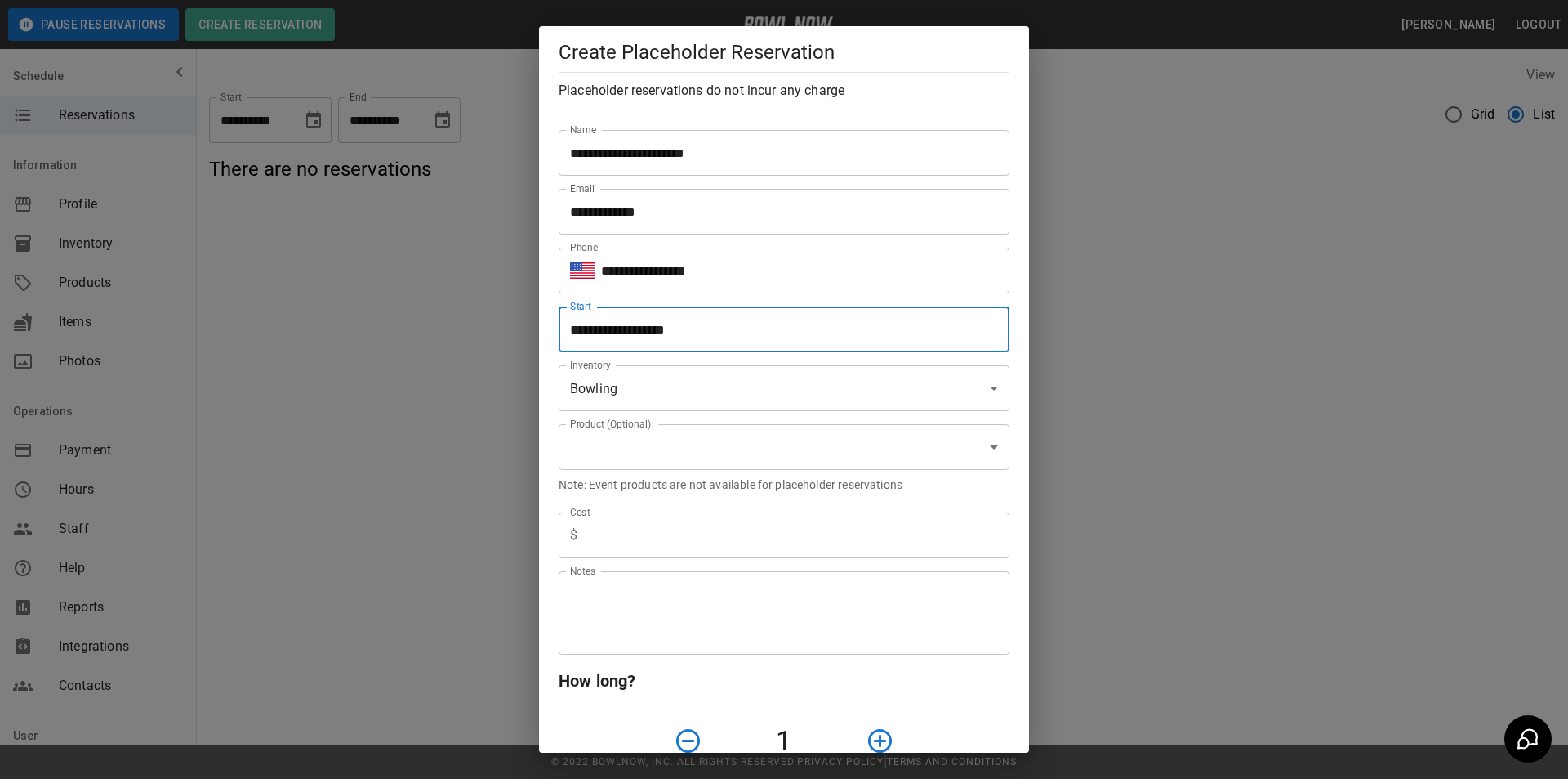
click at [791, 451] on body "**********" at bounding box center [784, 389] width 1568 height 779
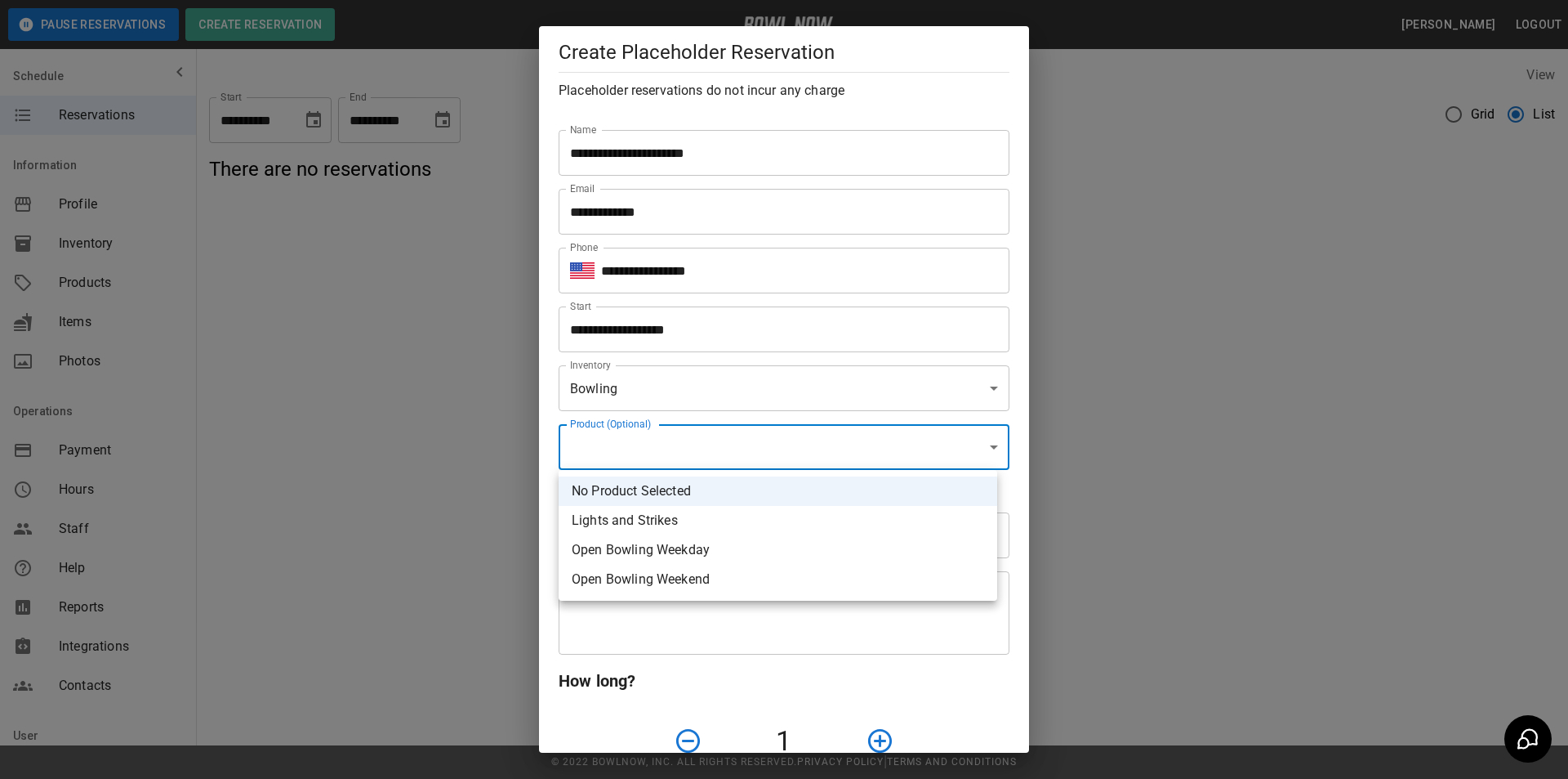
click at [781, 498] on li "No Product Selected" at bounding box center [778, 491] width 439 height 29
click at [758, 449] on body "**********" at bounding box center [784, 389] width 1568 height 779
click at [757, 488] on li "No Product Selected" at bounding box center [778, 491] width 439 height 29
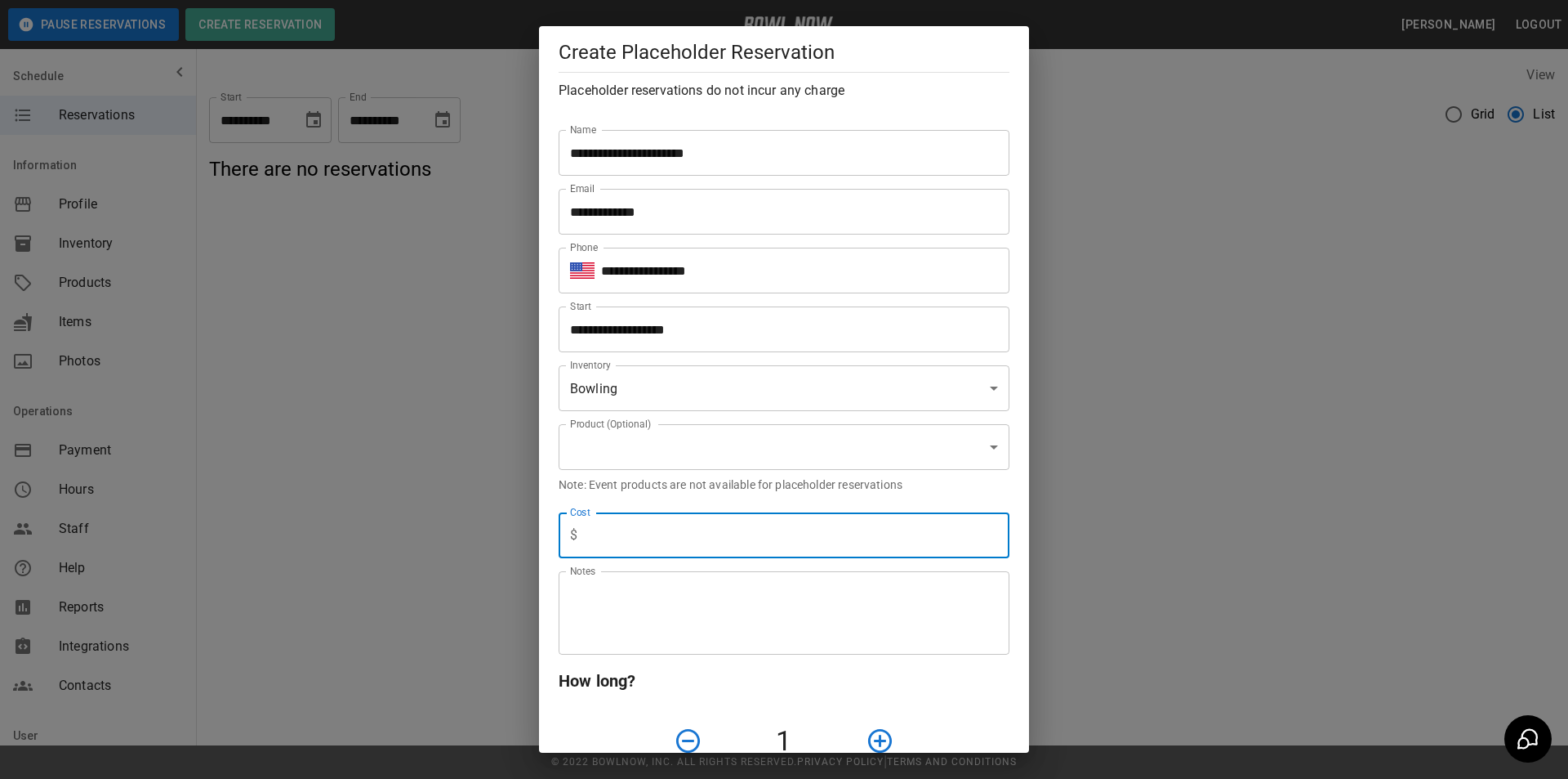
click at [770, 533] on input "text" at bounding box center [797, 535] width 425 height 45
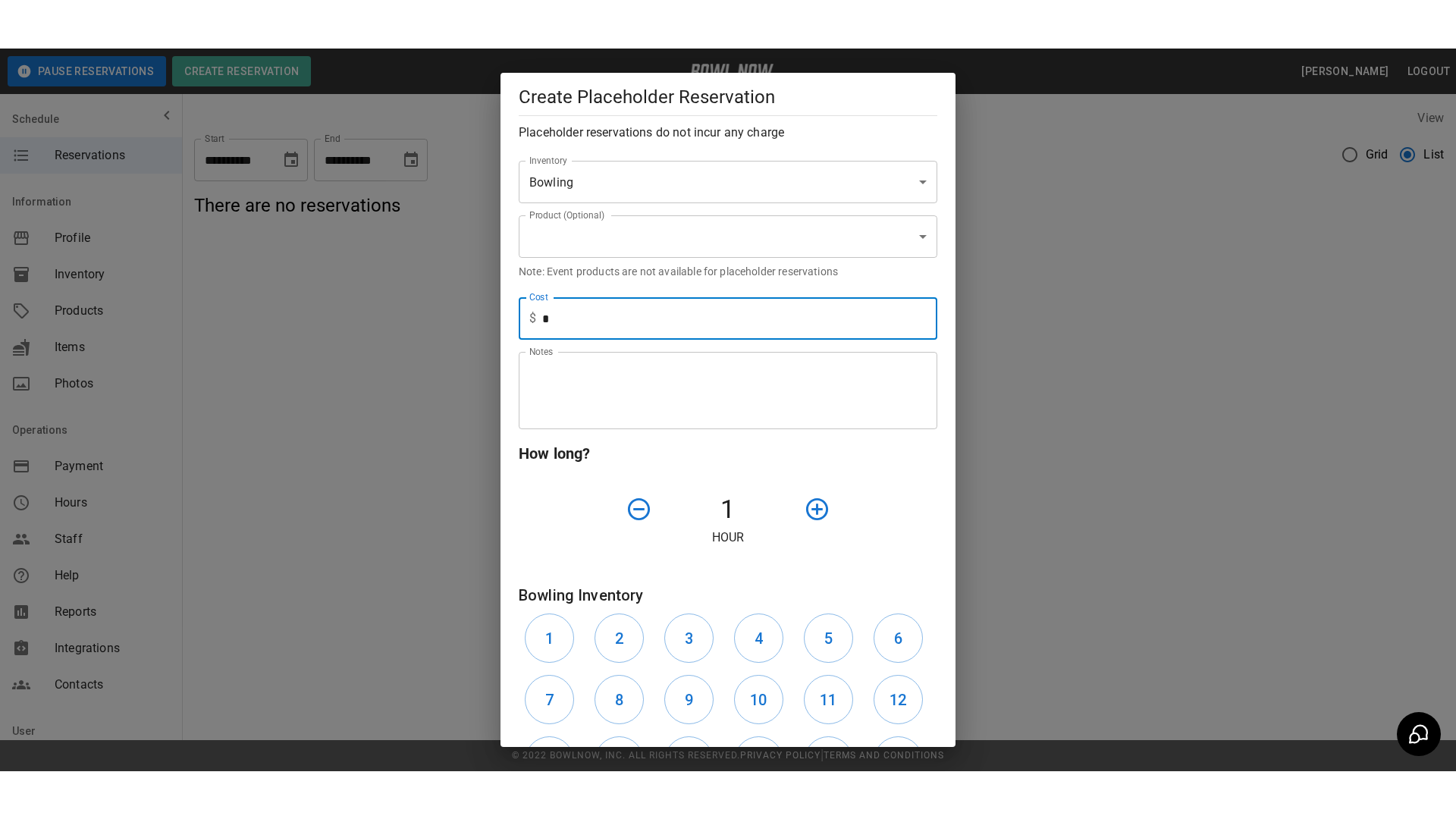
scroll to position [228, 0]
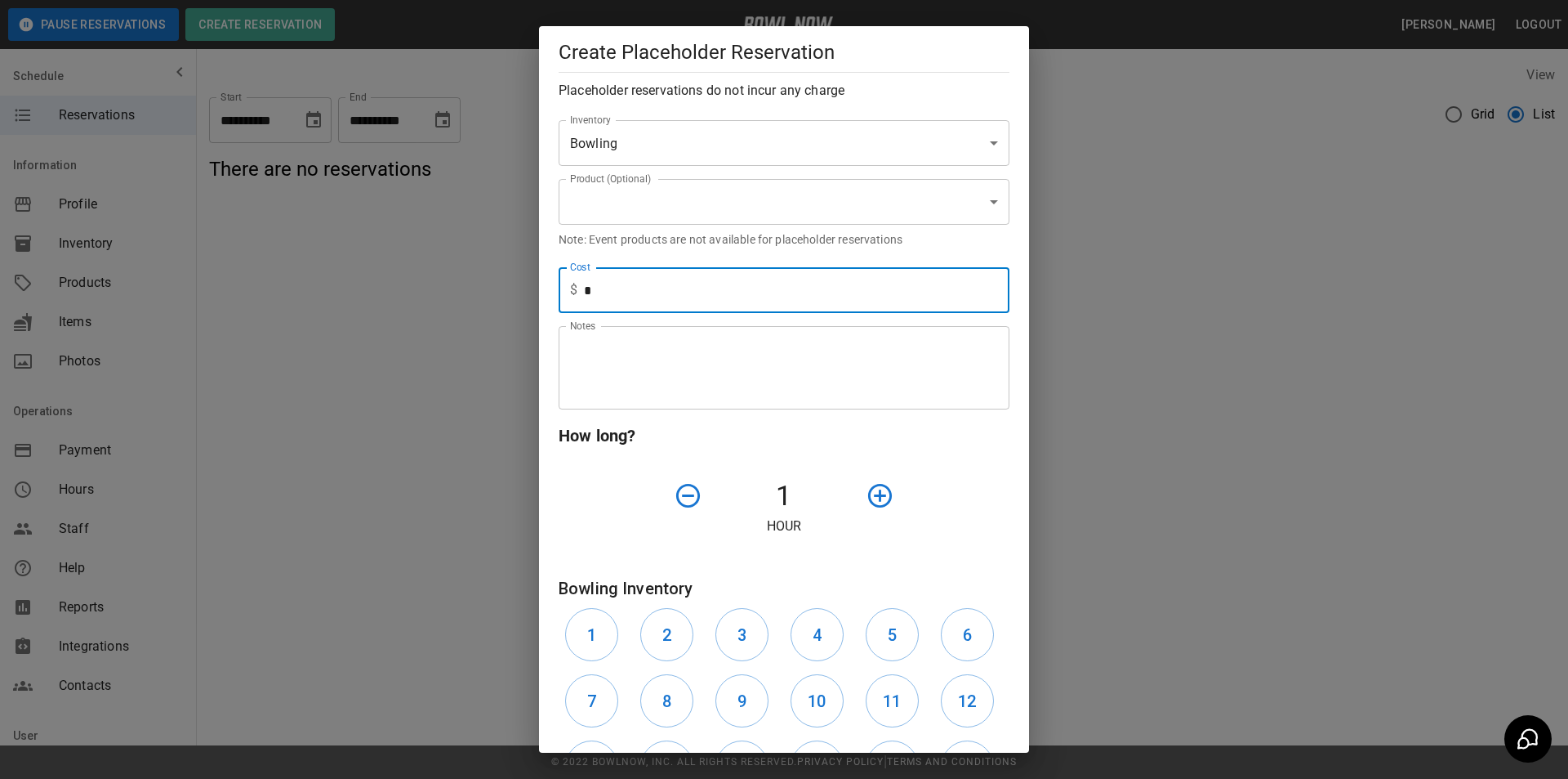
type input "*"
click at [735, 359] on textarea "Notes" at bounding box center [784, 368] width 428 height 56
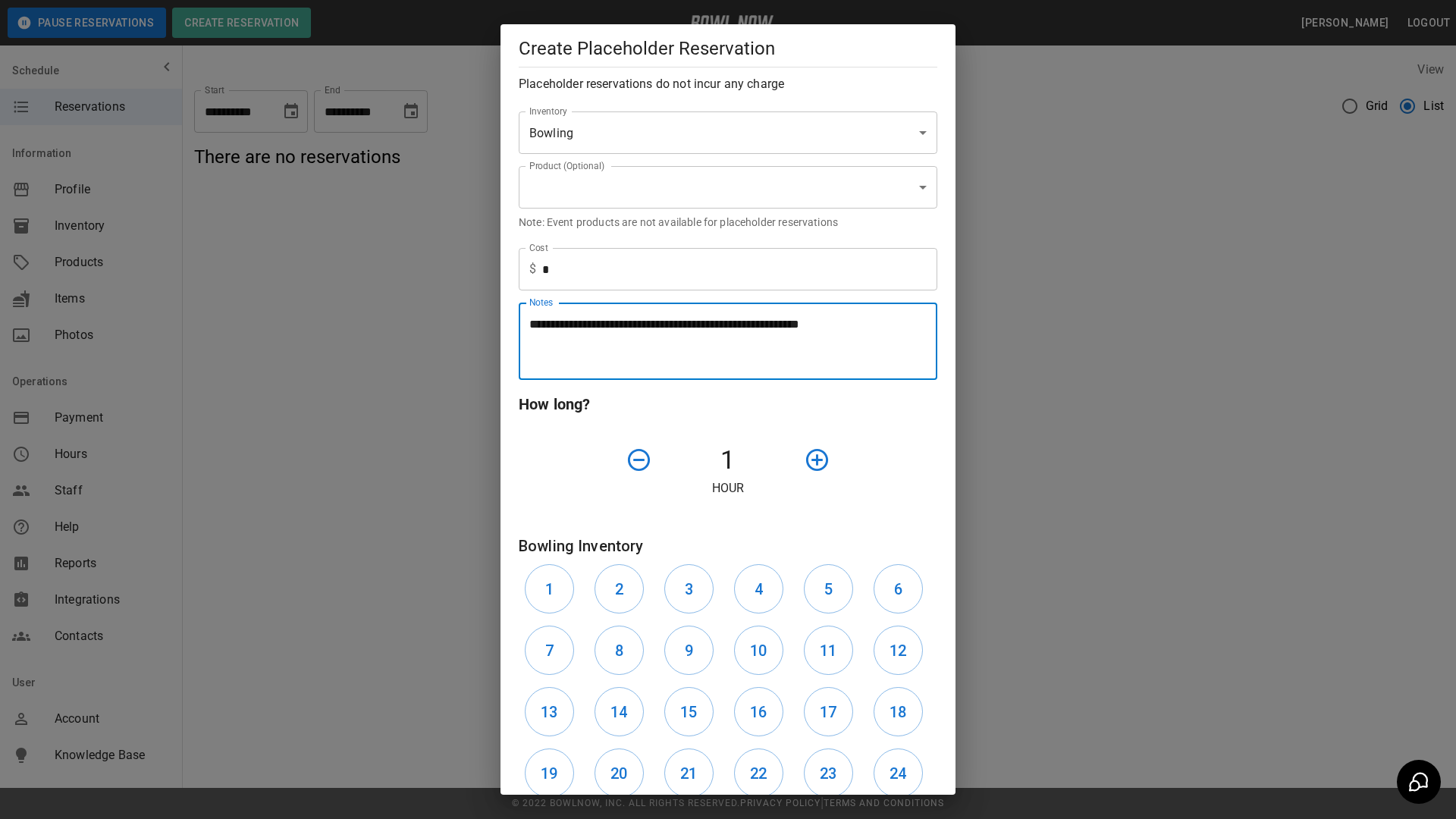
click at [895, 332] on textarea "**********" at bounding box center [723, 342] width 386 height 52
type textarea "**********"
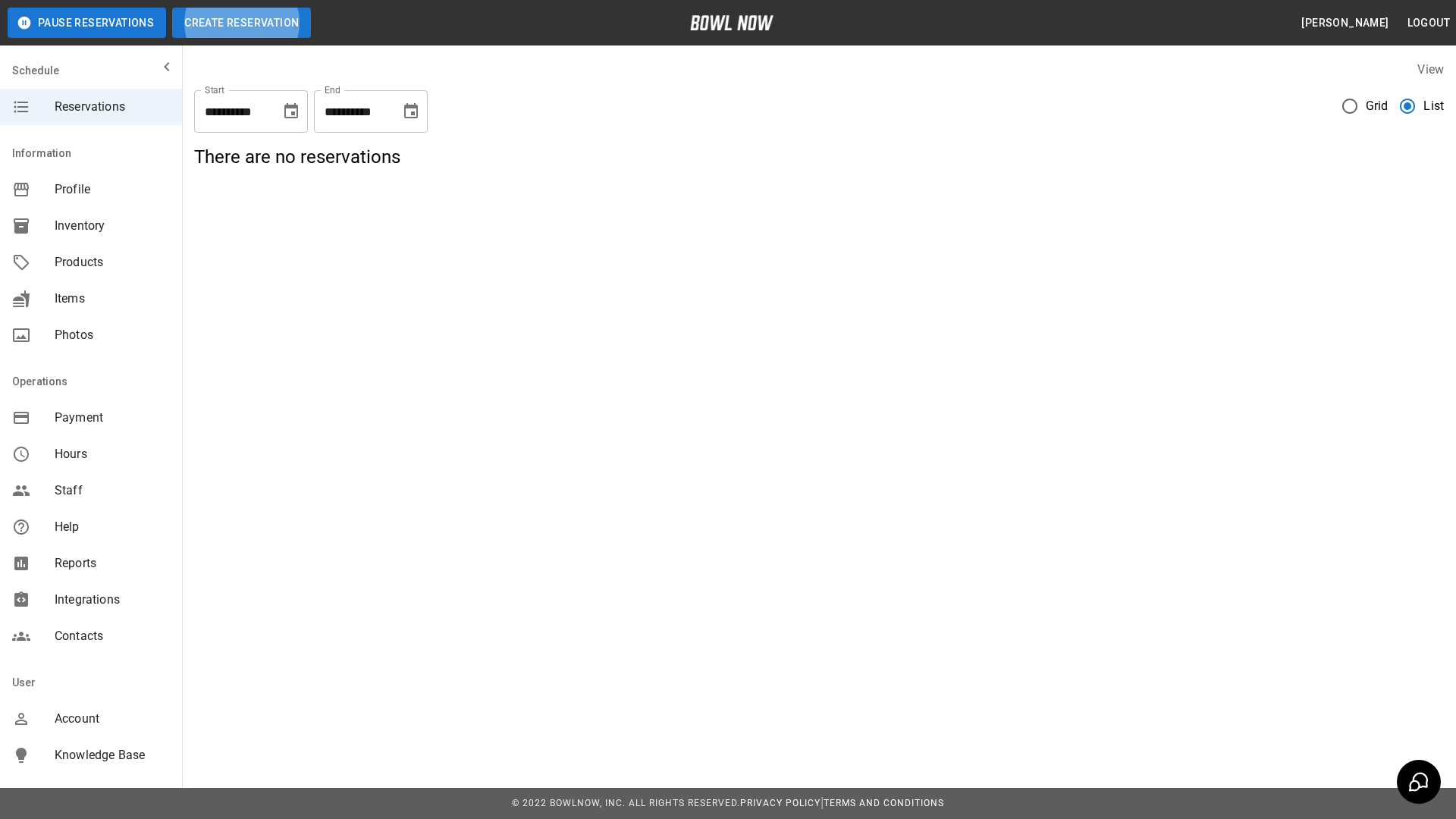
click at [289, 19] on button "Create Reservation" at bounding box center [241, 23] width 139 height 30
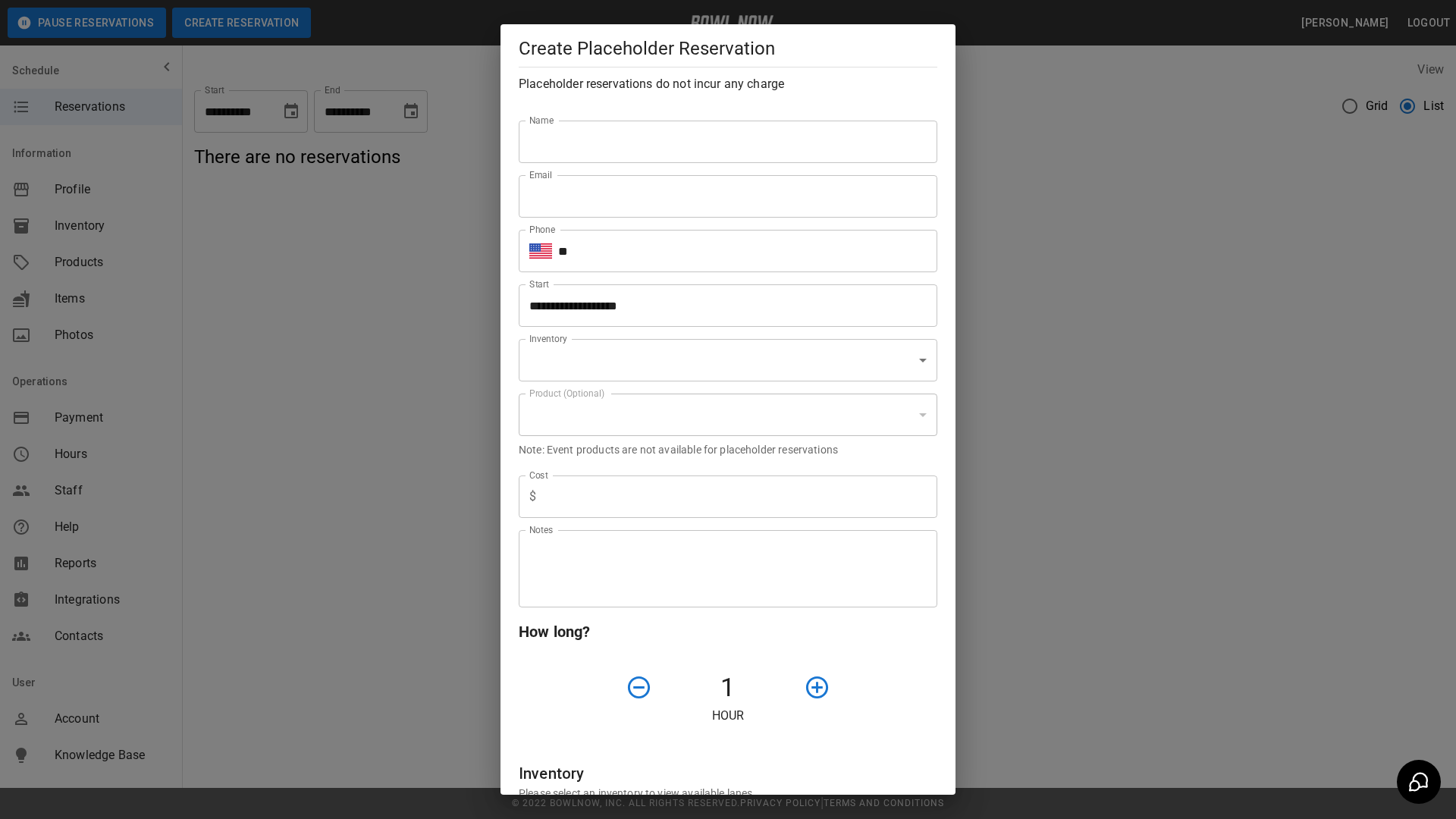
type input "**********"
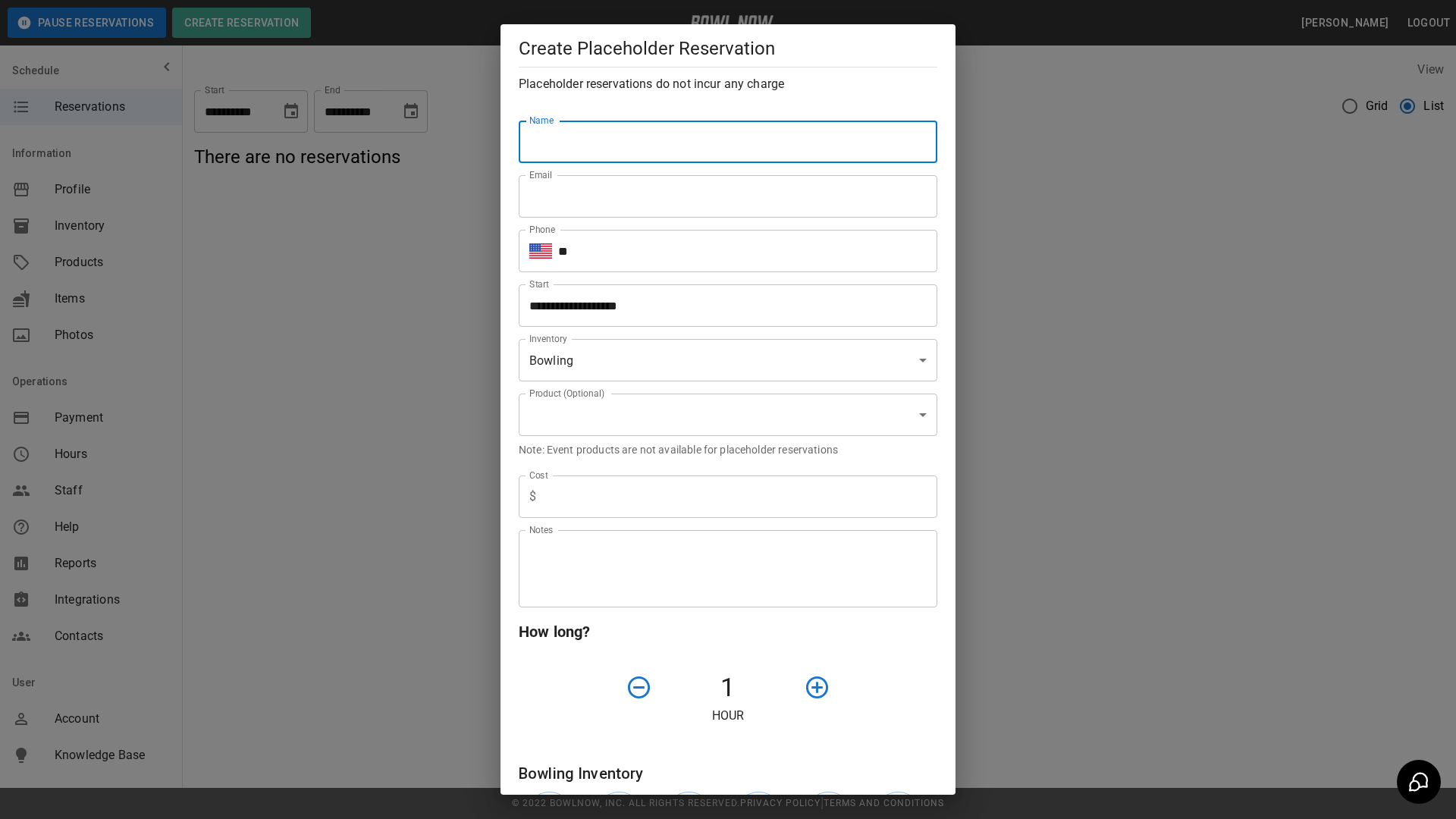
click at [628, 137] on input "Name" at bounding box center [728, 142] width 418 height 42
click at [632, 139] on input "**********" at bounding box center [728, 142] width 418 height 42
type input "**********"
click at [631, 191] on input "Email" at bounding box center [728, 197] width 418 height 42
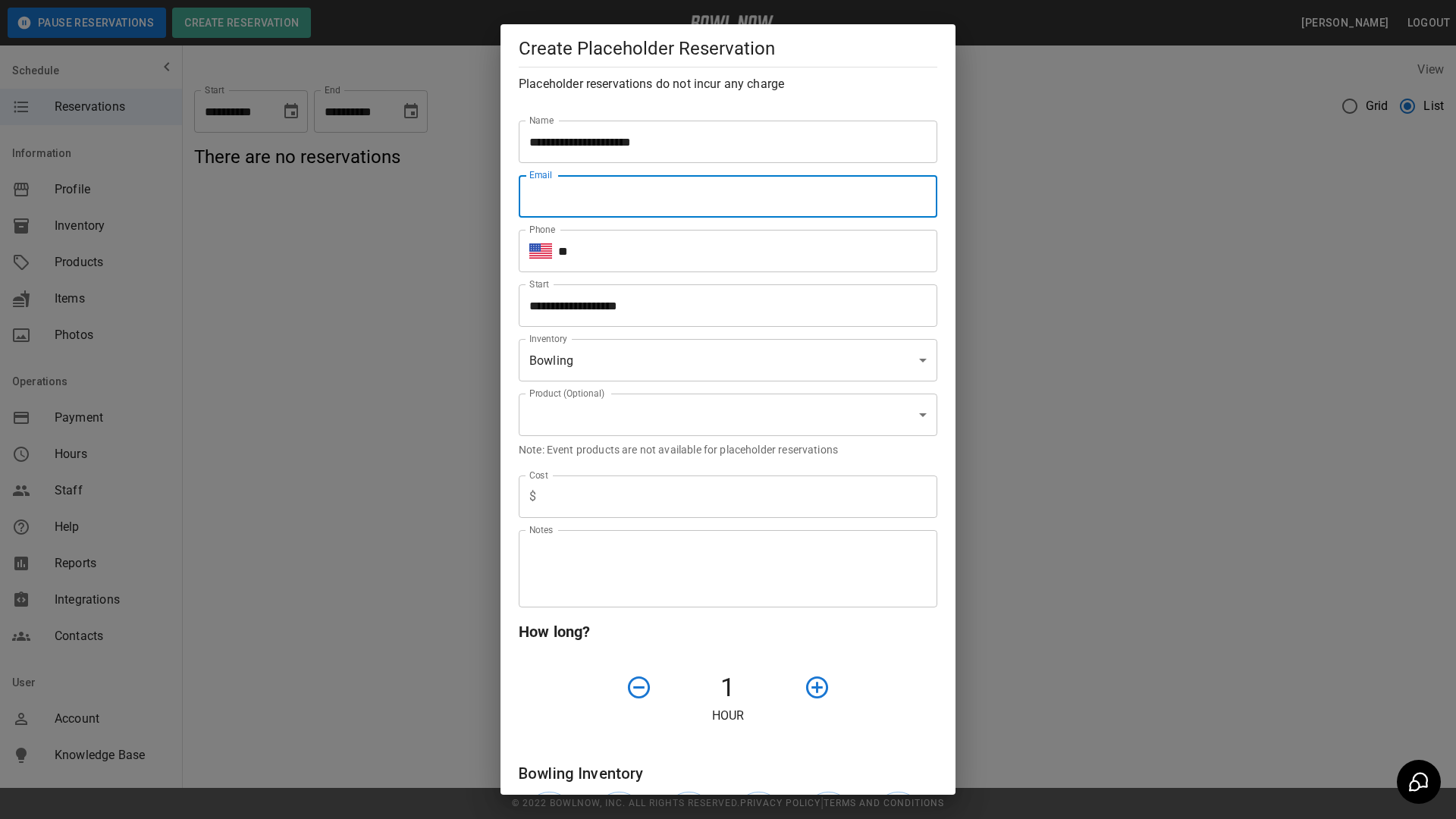
type input "**********"
click at [651, 247] on input "**" at bounding box center [748, 251] width 380 height 42
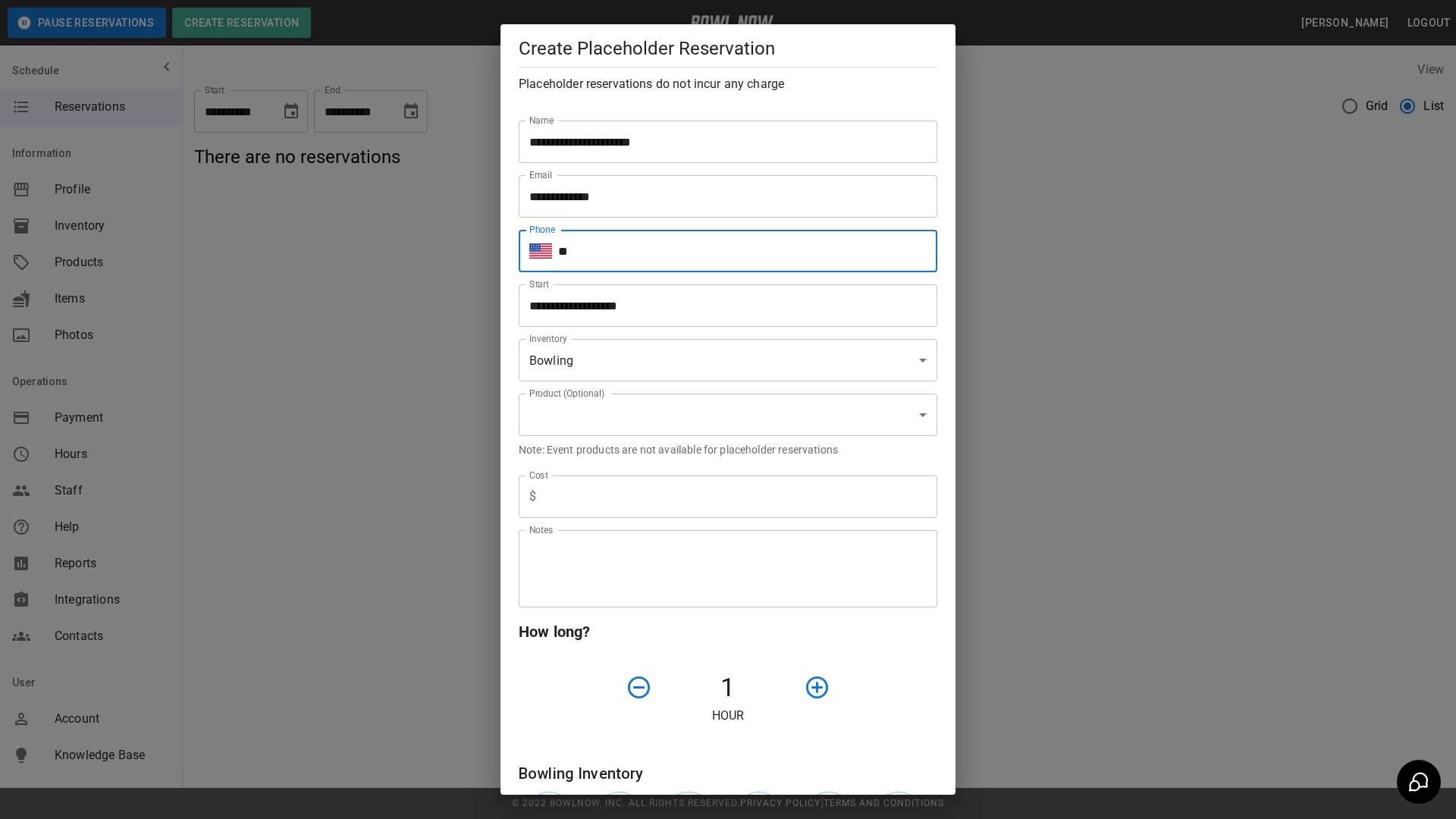
type input "**********"
click at [660, 309] on input "**********" at bounding box center [723, 305] width 408 height 42
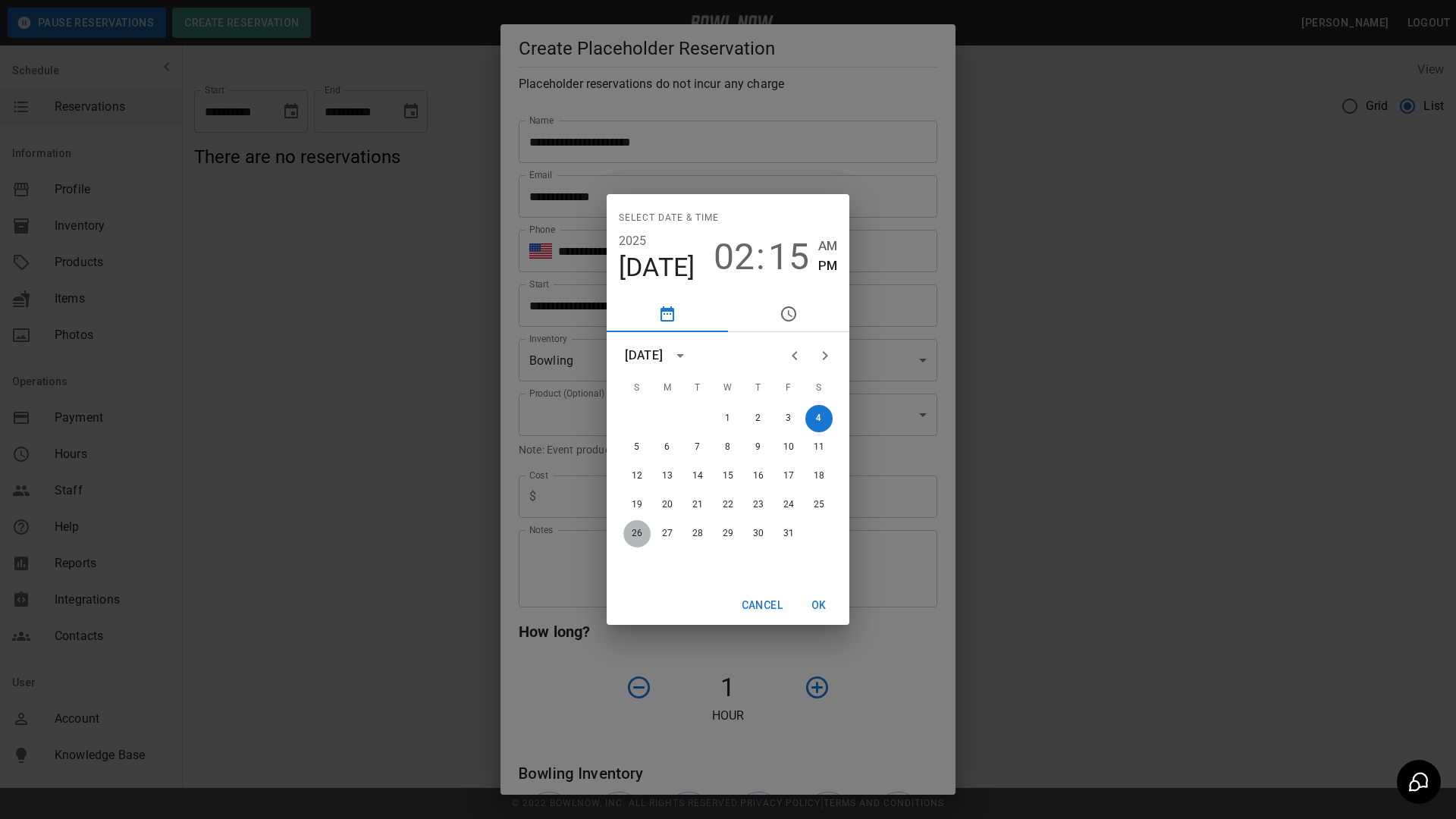
click at [629, 537] on button "26" at bounding box center [637, 534] width 27 height 27
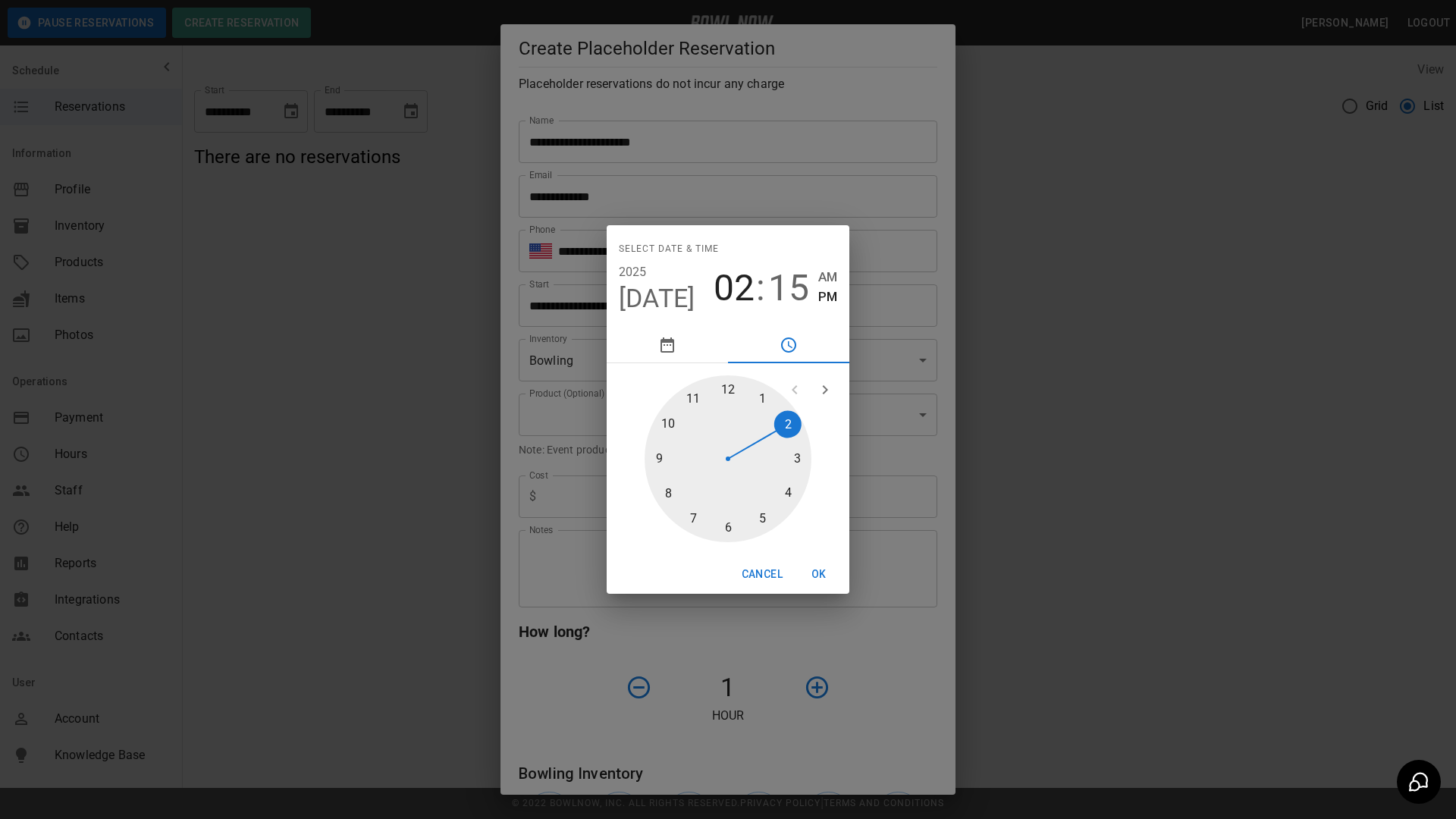
click at [661, 457] on div at bounding box center [728, 459] width 167 height 167
click at [826, 277] on span "AM" at bounding box center [828, 277] width 19 height 20
type input "**********"
click at [819, 573] on button "OK" at bounding box center [819, 574] width 49 height 28
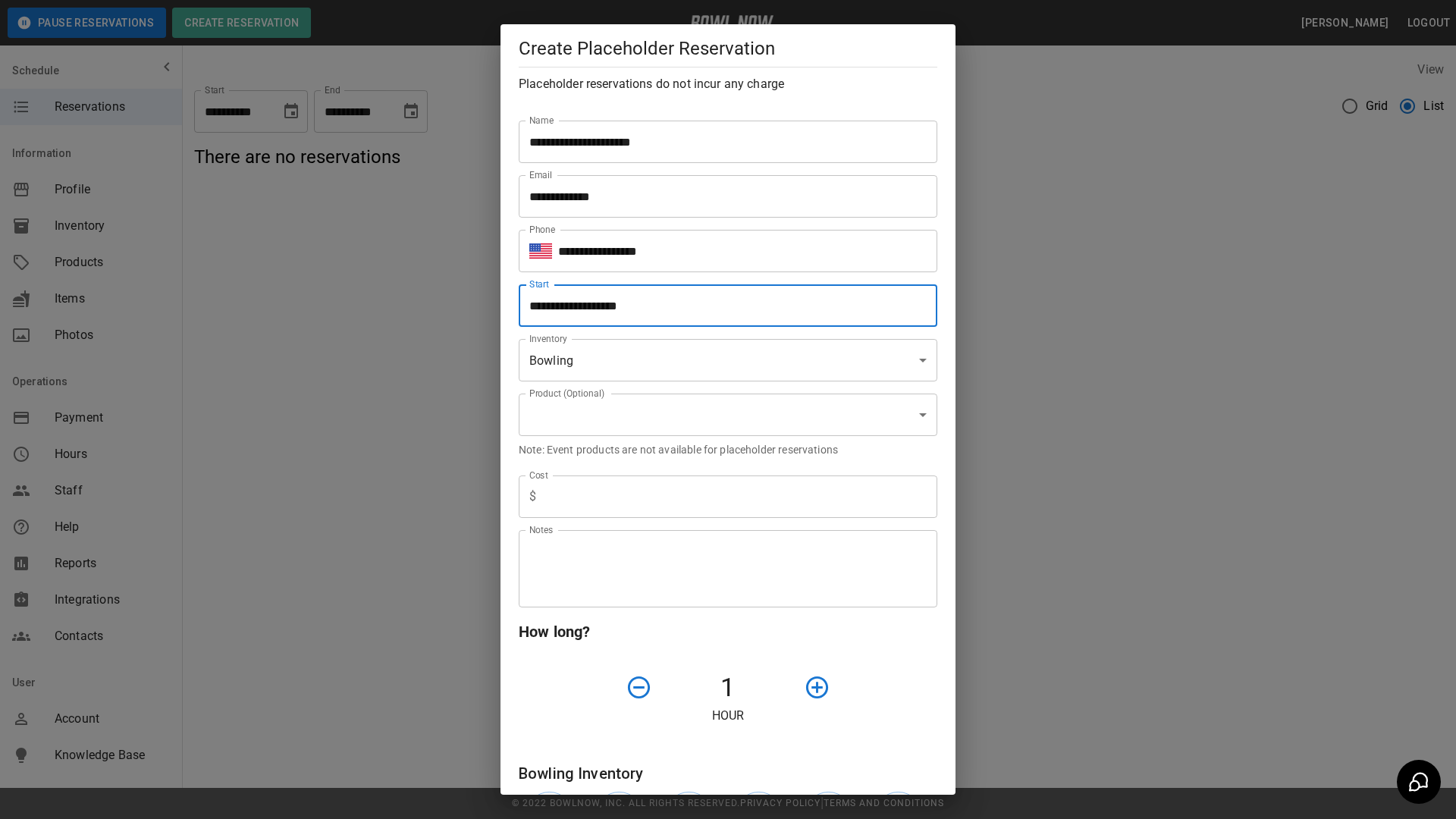
click at [703, 505] on input "text" at bounding box center [740, 497] width 395 height 42
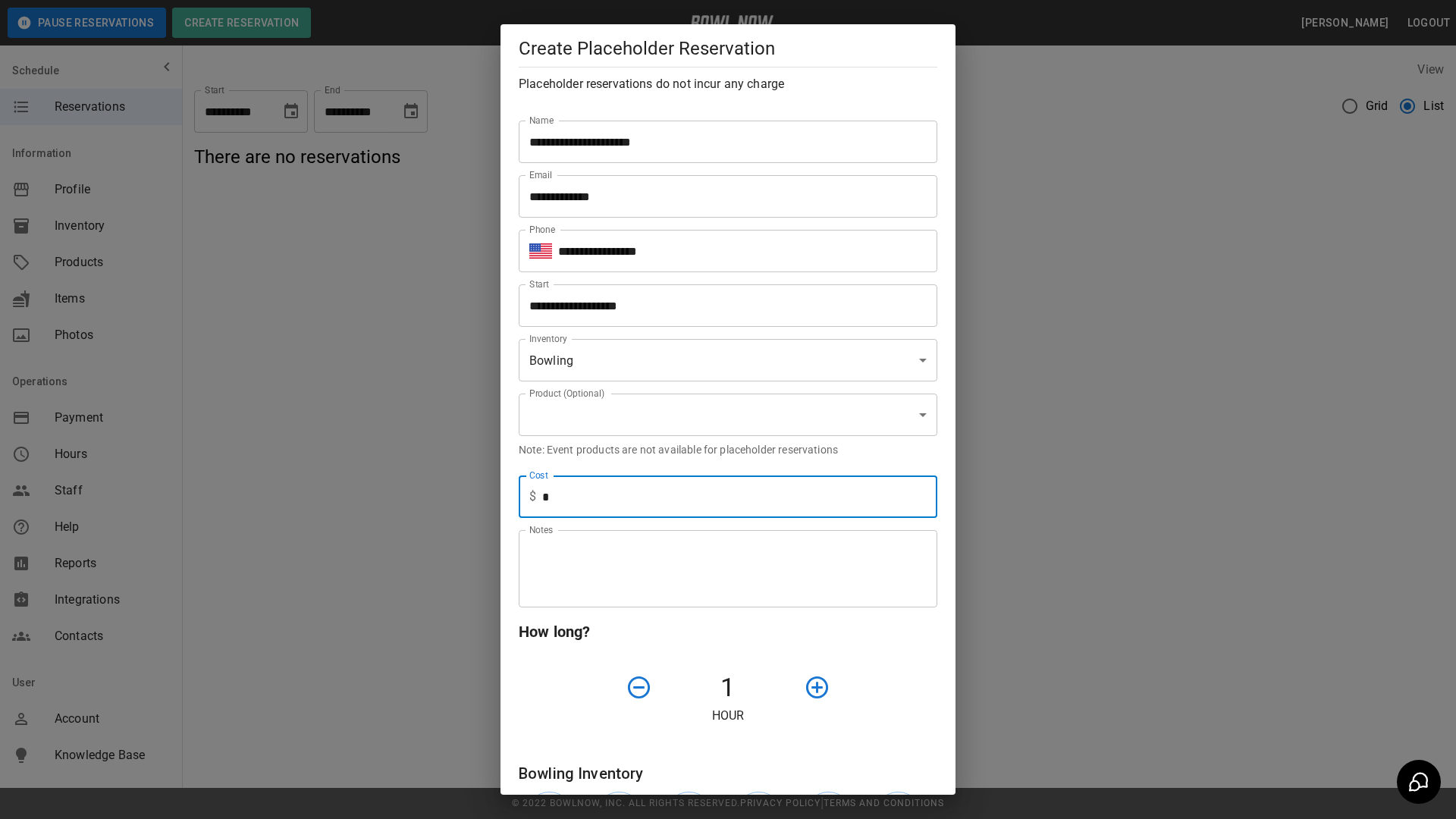
type input "*"
click at [684, 568] on textarea "Notes" at bounding box center [728, 569] width 397 height 52
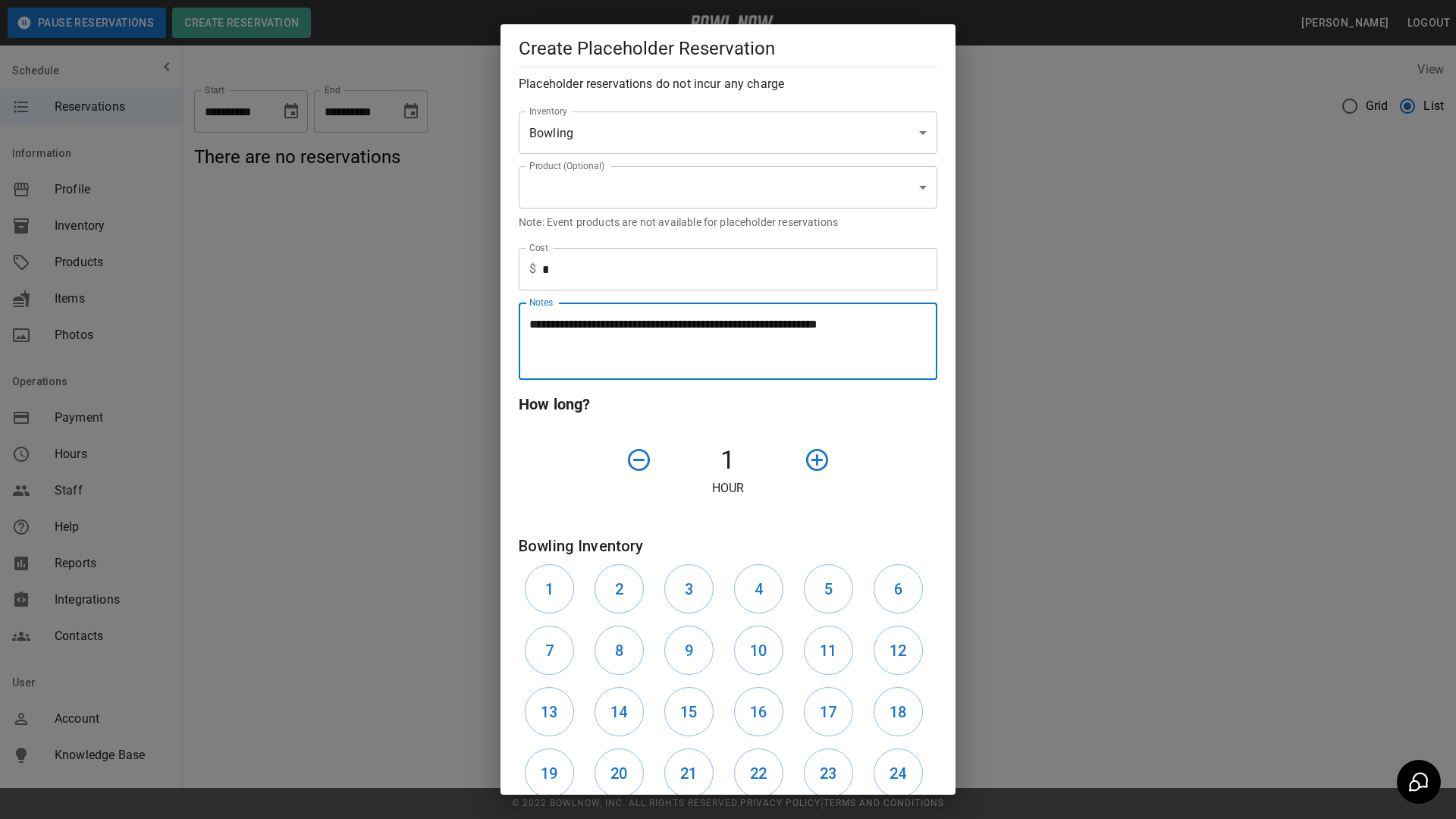
type textarea "**********"
click at [819, 459] on icon "button" at bounding box center [817, 460] width 26 height 26
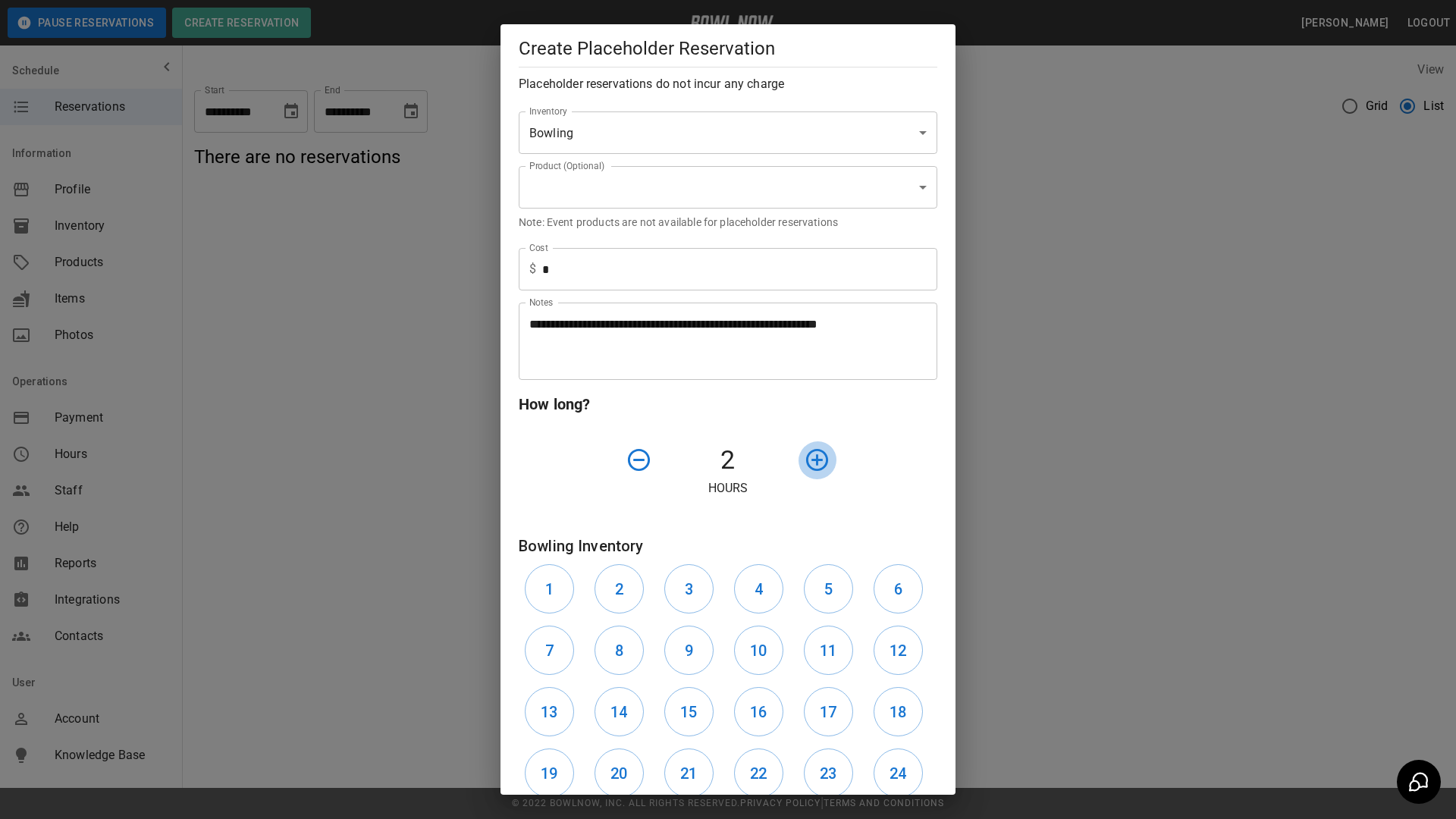
click at [819, 459] on icon "button" at bounding box center [817, 460] width 22 height 22
click at [819, 459] on div at bounding box center [850, 460] width 105 height 39
click at [818, 459] on div at bounding box center [850, 460] width 105 height 39
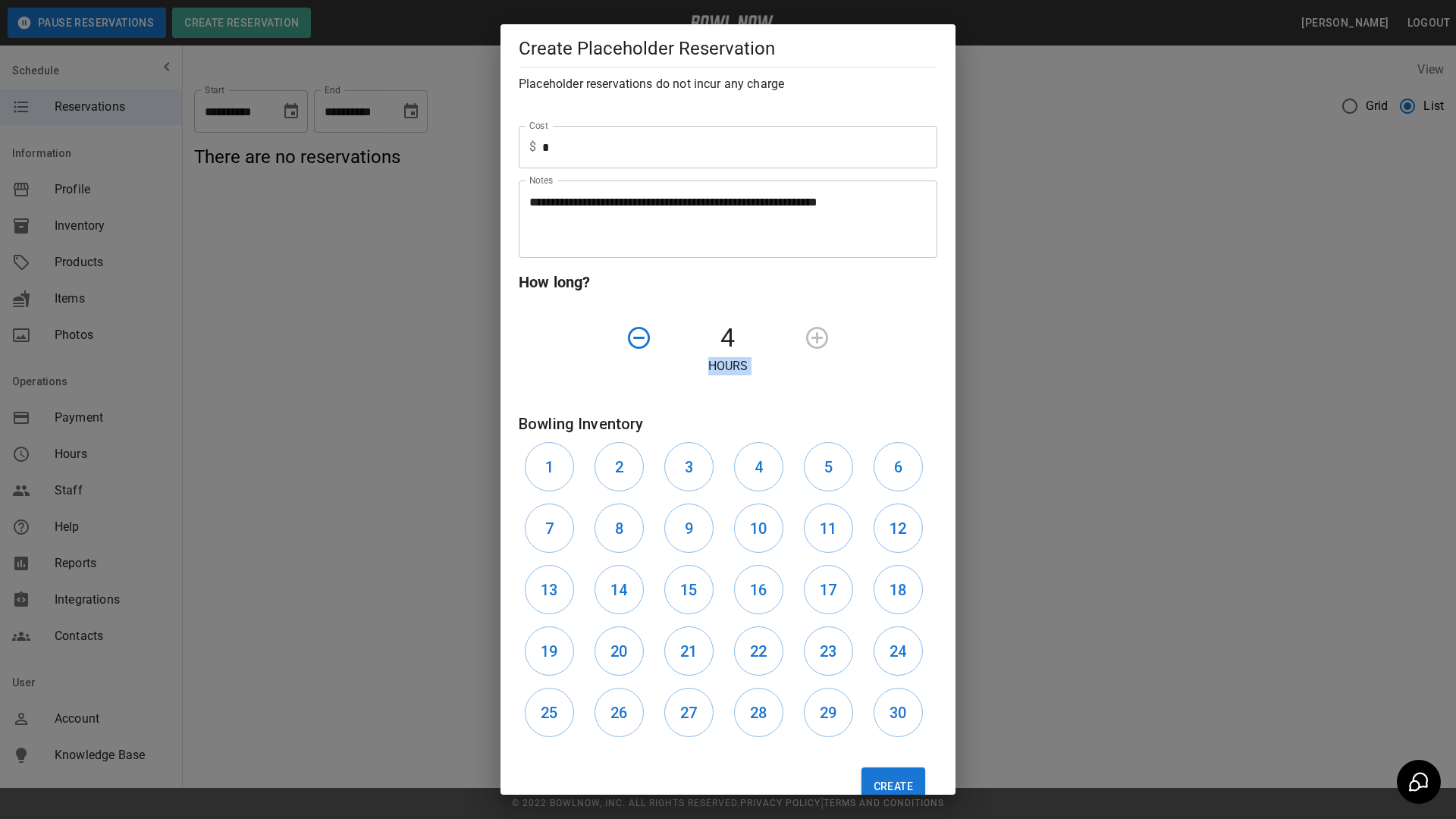
scroll to position [387, 0]
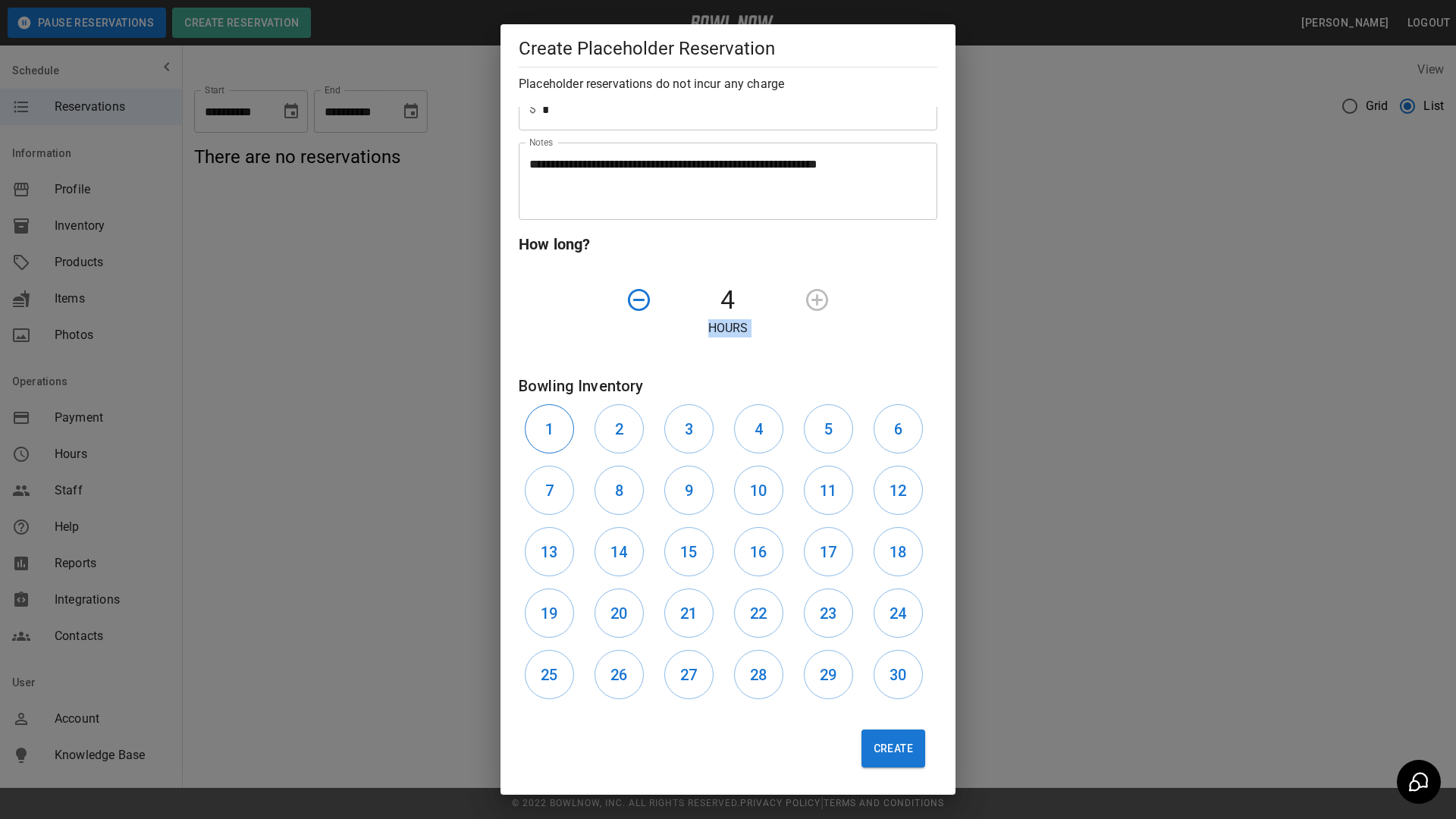
click at [553, 426] on h6 "1" at bounding box center [549, 428] width 8 height 24
click at [635, 452] on div "2" at bounding box center [623, 428] width 70 height 62
click at [637, 436] on button "2" at bounding box center [619, 428] width 49 height 49
click at [672, 445] on button "3" at bounding box center [689, 428] width 49 height 49
drag, startPoint x: 763, startPoint y: 437, endPoint x: 793, endPoint y: 445, distance: 31.0
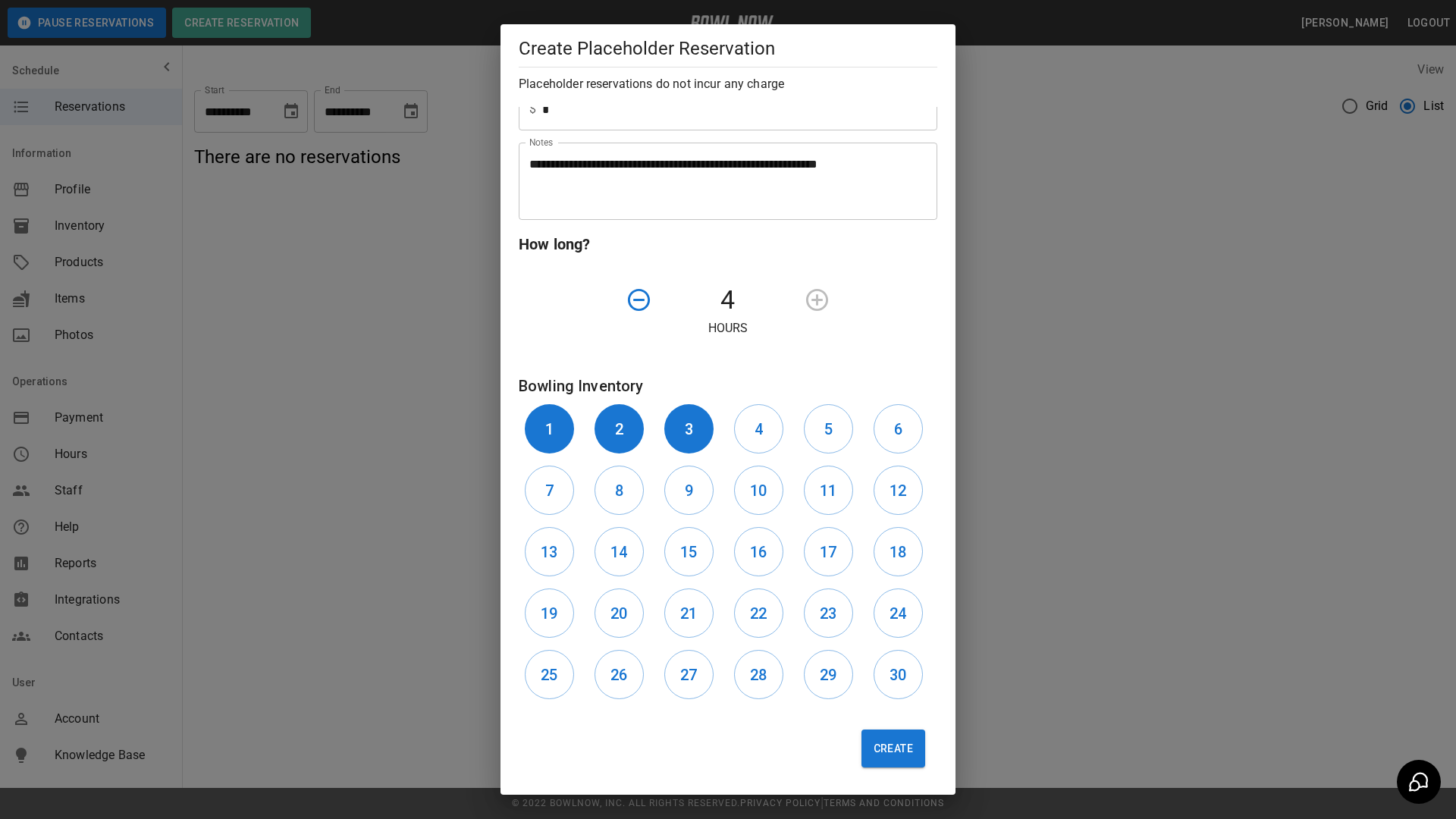
click at [764, 439] on button "4" at bounding box center [758, 428] width 49 height 49
drag, startPoint x: 817, startPoint y: 441, endPoint x: 857, endPoint y: 424, distance: 43.5
click at [817, 441] on button "5" at bounding box center [828, 428] width 49 height 49
click at [894, 434] on h6 "6" at bounding box center [898, 428] width 8 height 24
drag, startPoint x: 890, startPoint y: 488, endPoint x: 833, endPoint y: 491, distance: 57.1
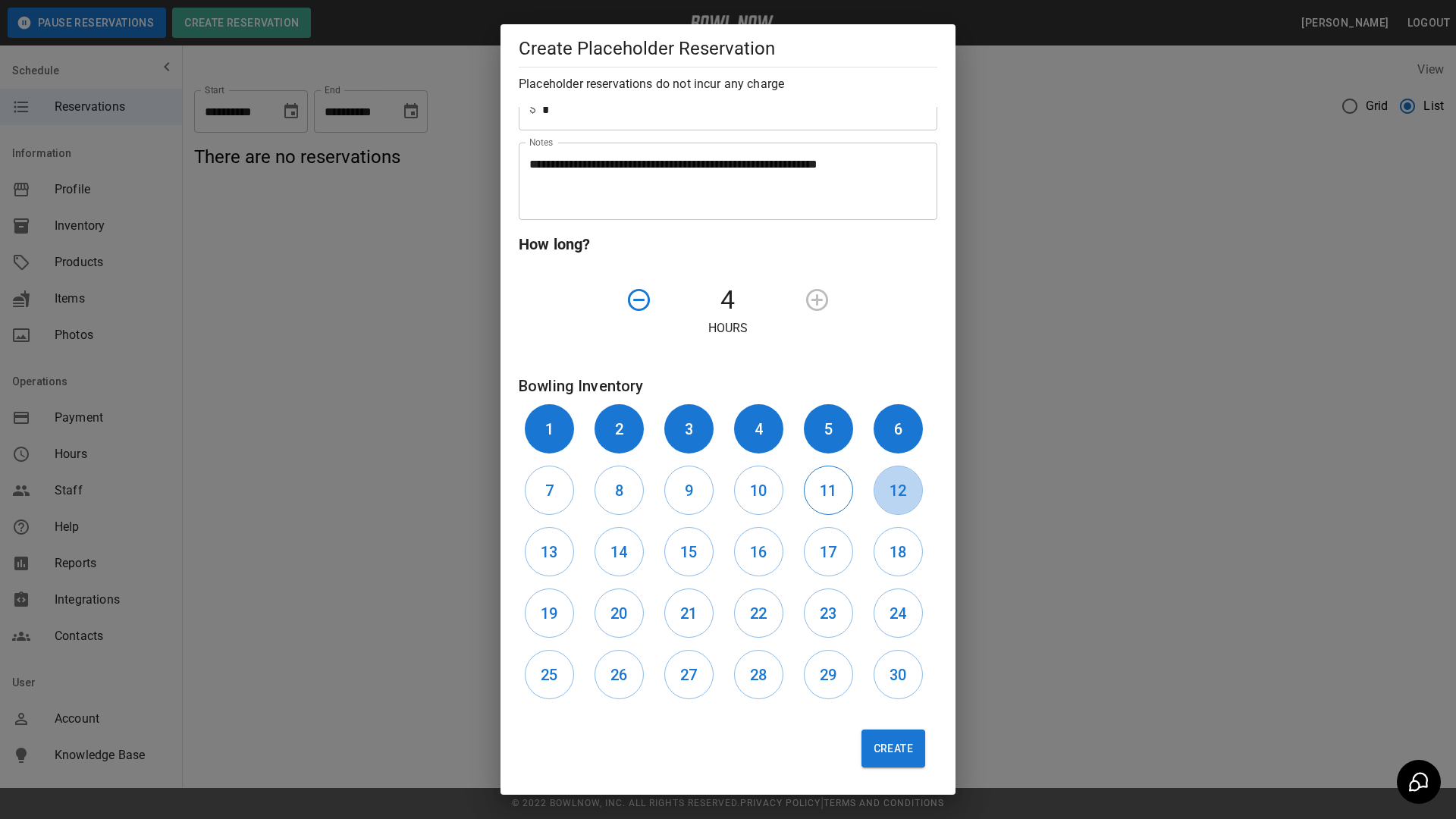
click at [890, 498] on h6 "12" at bounding box center [898, 490] width 17 height 24
drag, startPoint x: 827, startPoint y: 488, endPoint x: 794, endPoint y: 528, distance: 51.9
click at [825, 488] on h6 "11" at bounding box center [828, 490] width 17 height 24
drag, startPoint x: 748, startPoint y: 511, endPoint x: 736, endPoint y: 506, distance: 13.0
click at [747, 511] on button "10" at bounding box center [758, 490] width 49 height 49
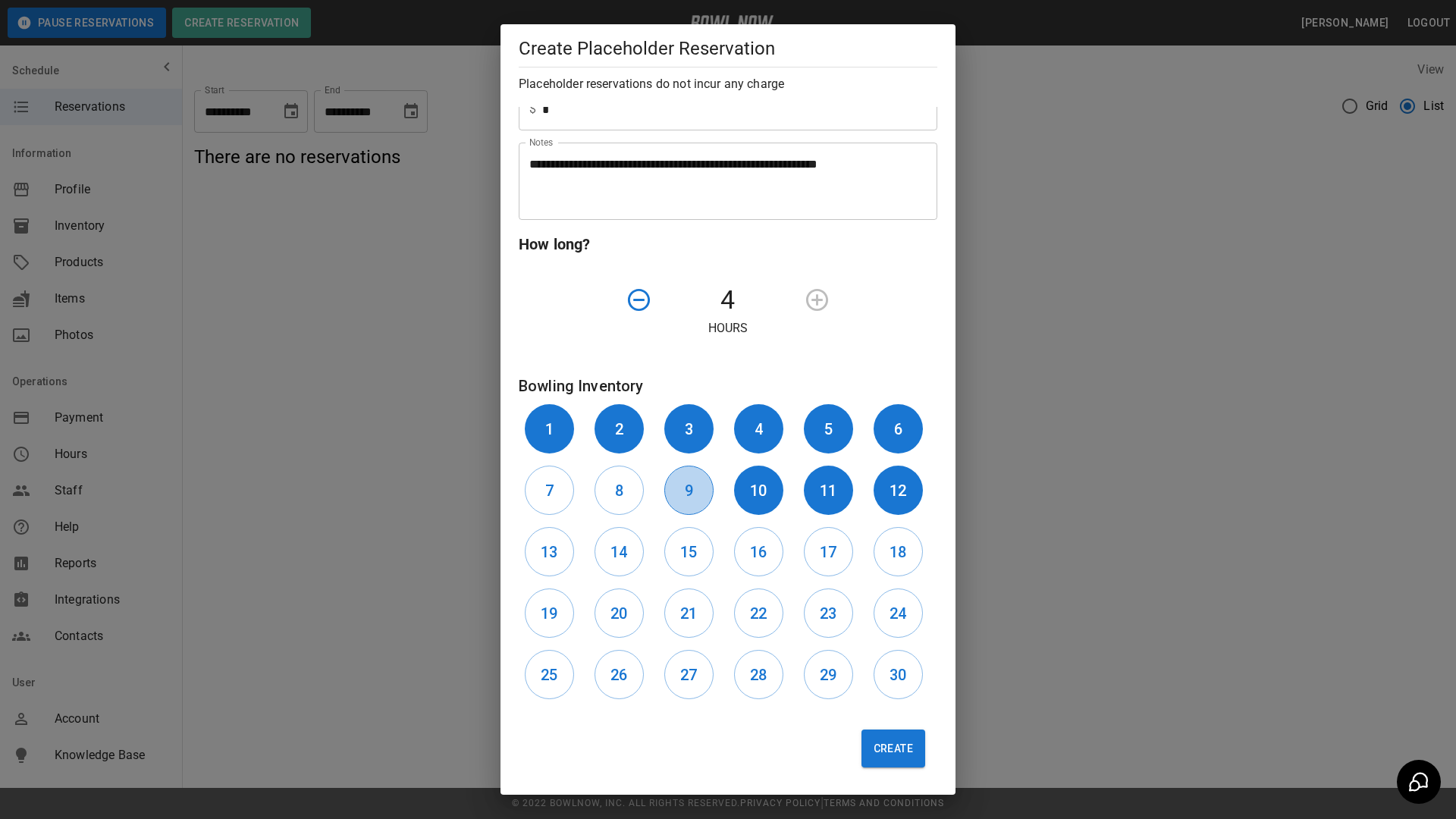
drag, startPoint x: 702, startPoint y: 492, endPoint x: 688, endPoint y: 494, distance: 14.1
click at [701, 492] on button "9" at bounding box center [689, 490] width 49 height 49
drag, startPoint x: 617, startPoint y: 489, endPoint x: 567, endPoint y: 494, distance: 50.2
click at [617, 490] on h6 "8" at bounding box center [619, 490] width 8 height 24
drag, startPoint x: 558, startPoint y: 492, endPoint x: 559, endPoint y: 528, distance: 36.0
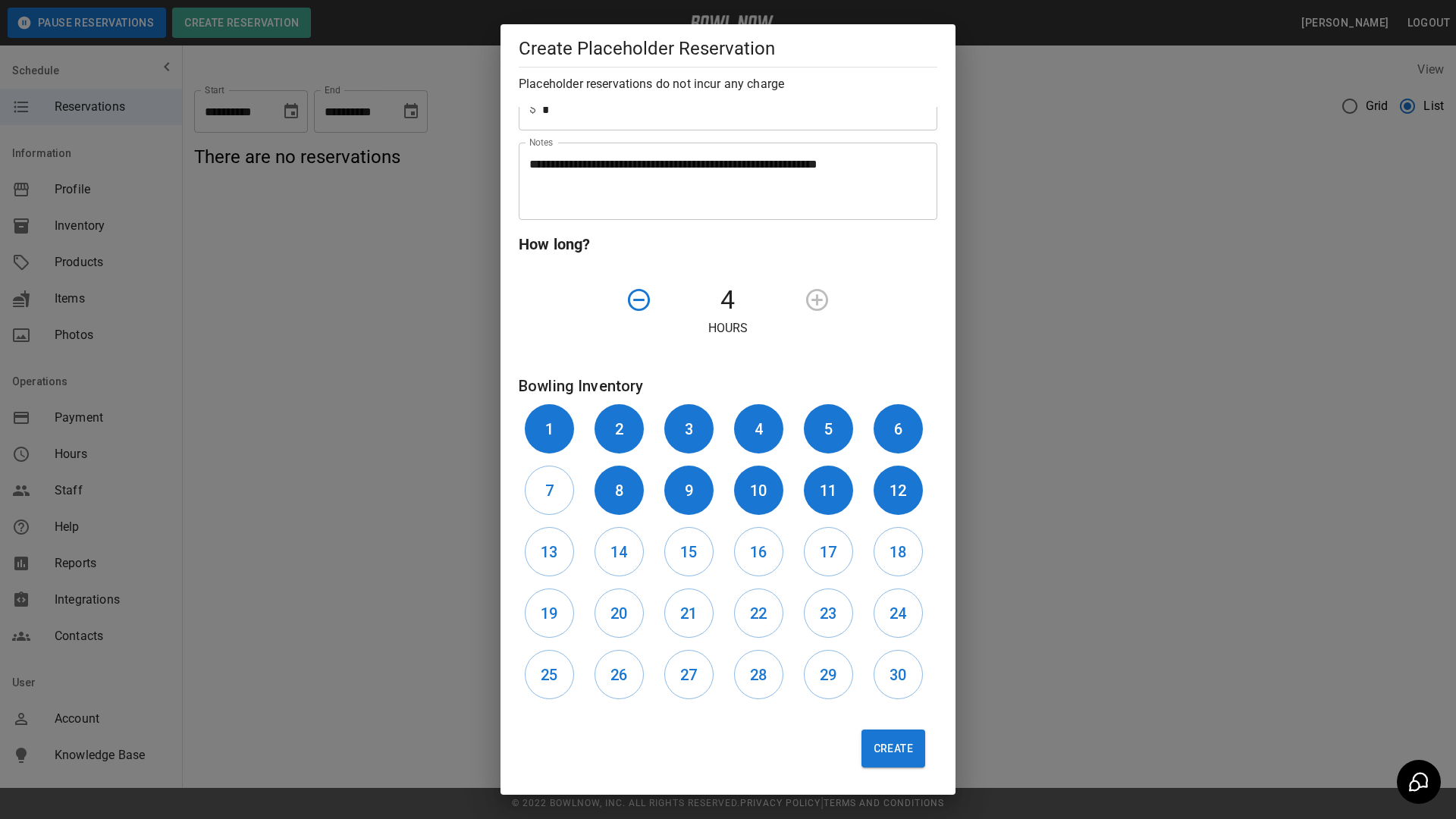
click at [558, 494] on button "7" at bounding box center [549, 490] width 49 height 49
click at [563, 553] on button "13" at bounding box center [549, 552] width 49 height 49
drag, startPoint x: 612, startPoint y: 559, endPoint x: 666, endPoint y: 572, distance: 55.5
click at [617, 561] on button "14" at bounding box center [619, 552] width 49 height 49
drag, startPoint x: 685, startPoint y: 552, endPoint x: 746, endPoint y: 565, distance: 62.4
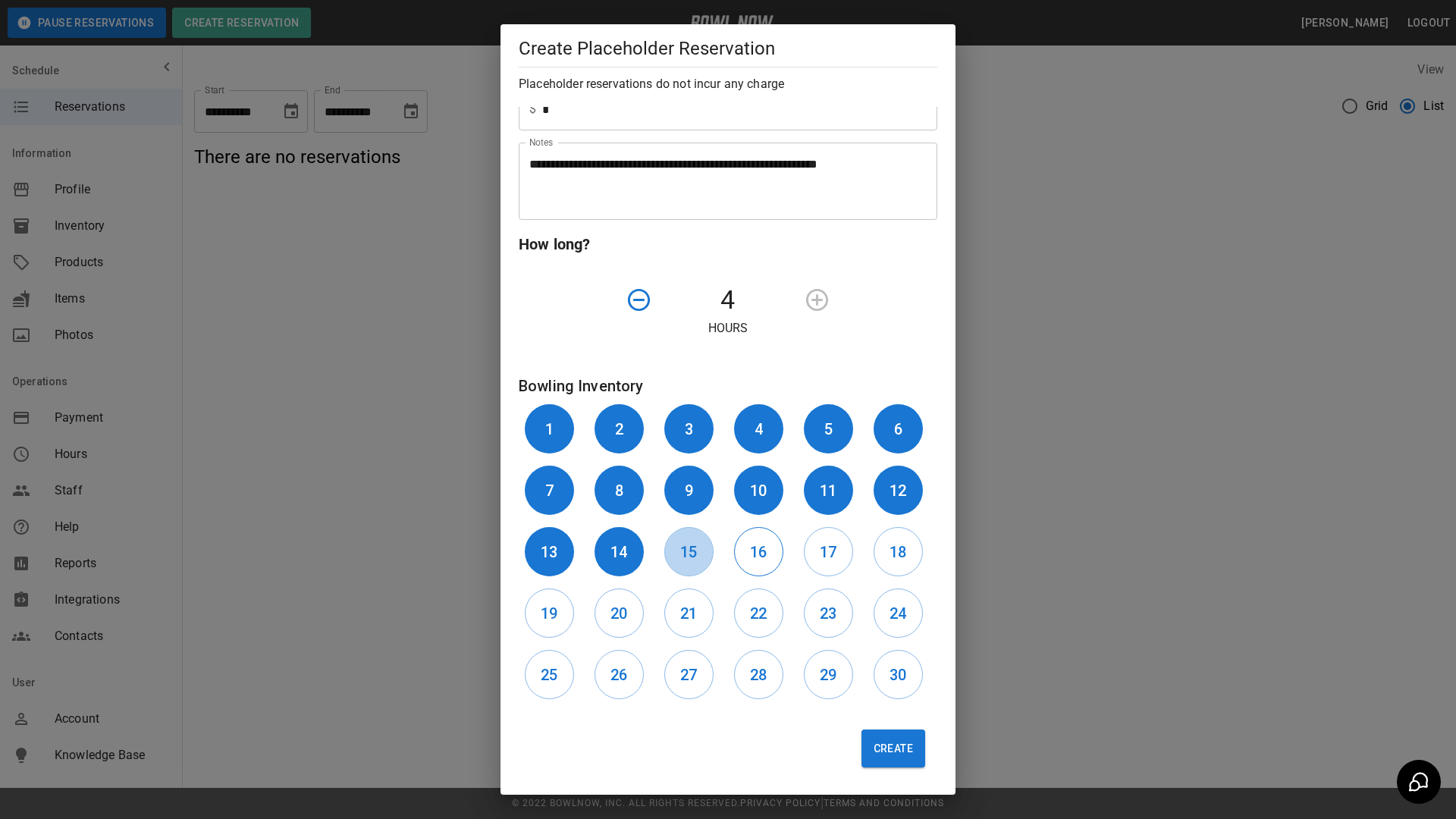
click at [694, 558] on h6 "15" at bounding box center [688, 552] width 17 height 24
drag, startPoint x: 758, startPoint y: 558, endPoint x: 812, endPoint y: 558, distance: 54.0
click at [768, 558] on button "16" at bounding box center [758, 552] width 49 height 49
click at [822, 558] on h6 "17" at bounding box center [828, 552] width 17 height 24
drag, startPoint x: 881, startPoint y: 554, endPoint x: 919, endPoint y: 606, distance: 64.4
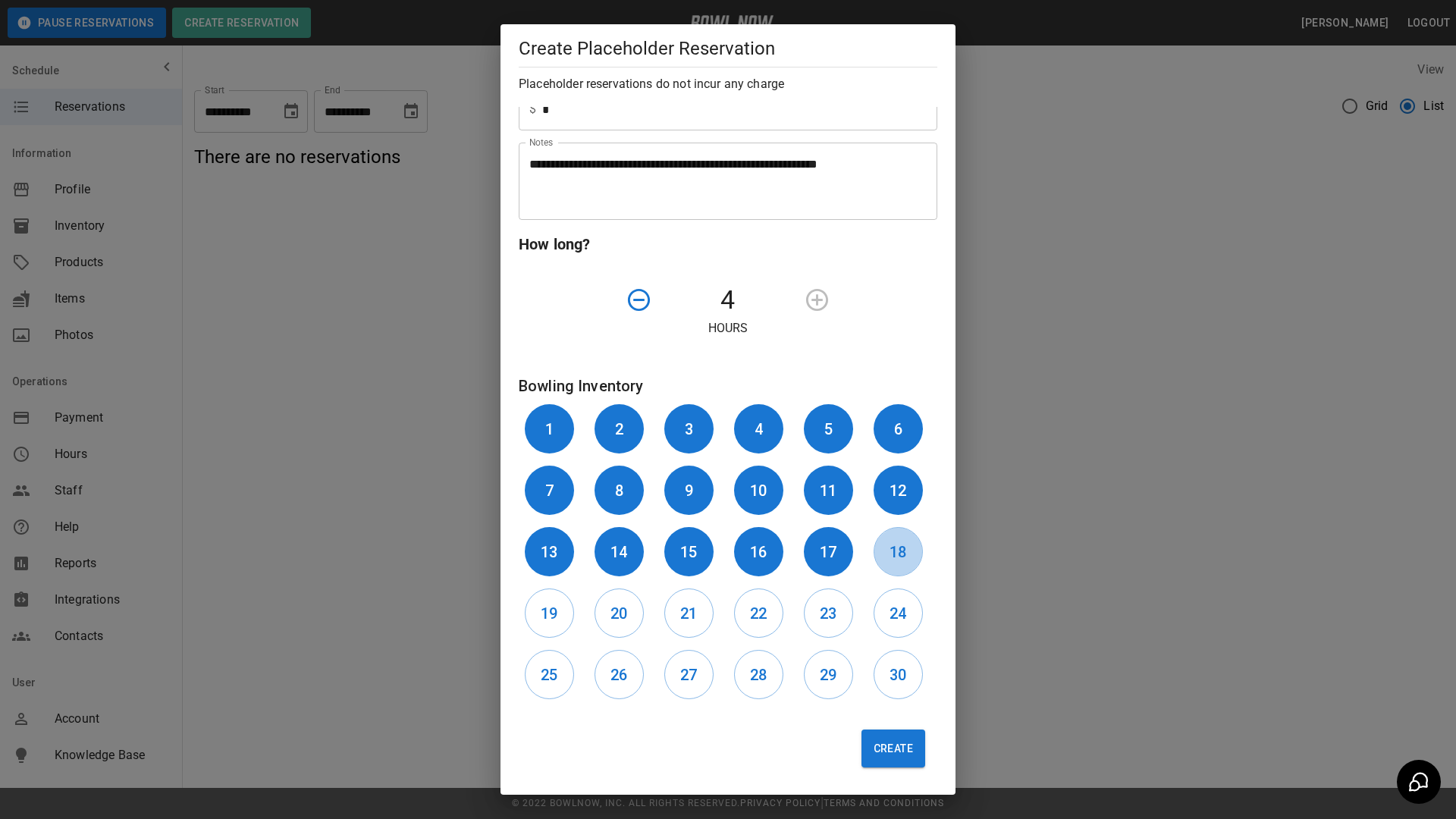
click at [890, 563] on h6 "18" at bounding box center [898, 552] width 17 height 24
drag, startPoint x: 909, startPoint y: 615, endPoint x: 855, endPoint y: 625, distance: 54.9
click at [898, 617] on button "24" at bounding box center [898, 613] width 49 height 49
click at [840, 620] on button "23" at bounding box center [828, 613] width 49 height 49
click at [760, 632] on button "22" at bounding box center [758, 613] width 49 height 49
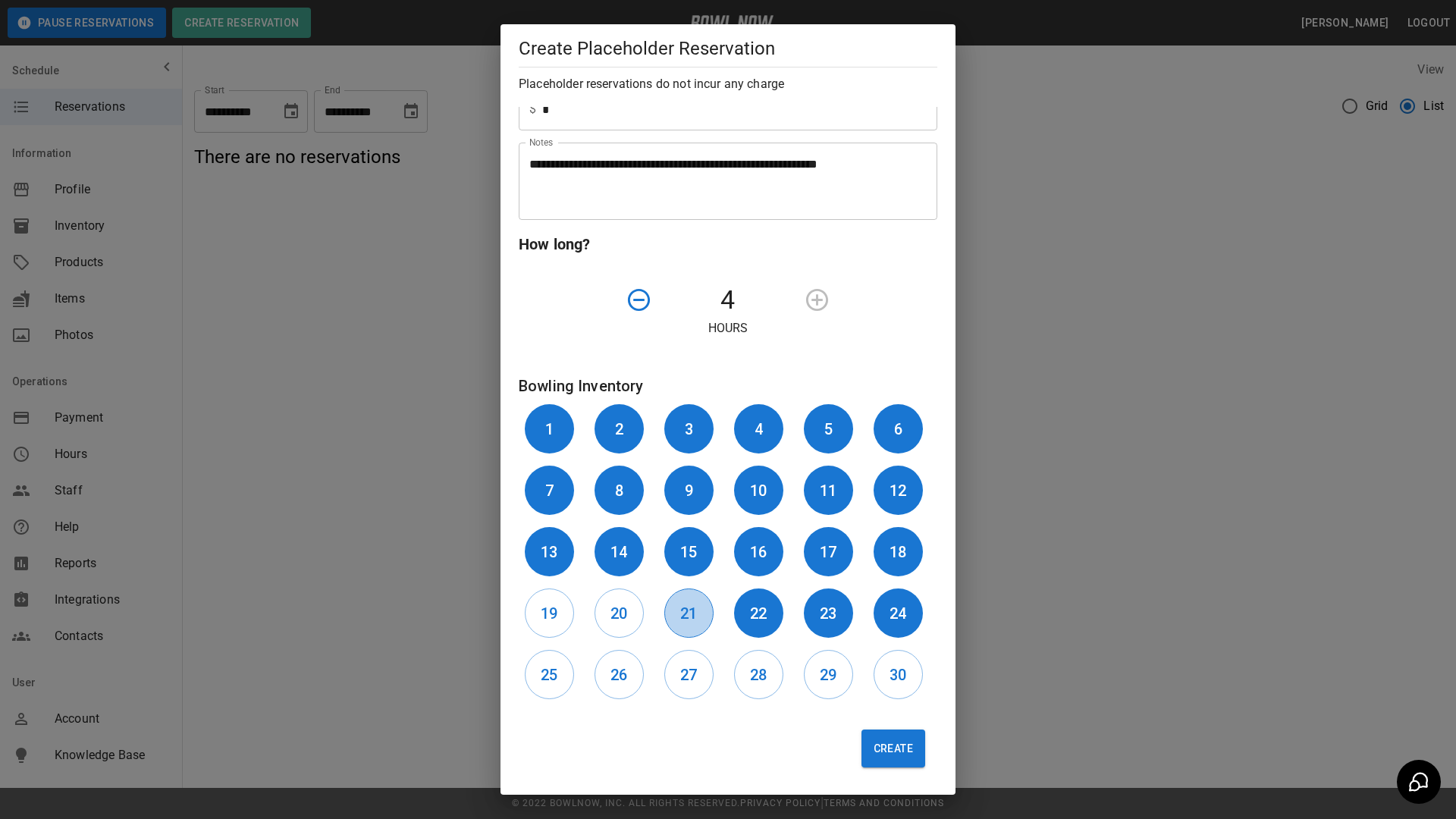
click at [674, 628] on button "21" at bounding box center [689, 613] width 49 height 49
drag, startPoint x: 620, startPoint y: 619, endPoint x: 548, endPoint y: 620, distance: 72.0
click at [619, 619] on h6 "20" at bounding box center [619, 613] width 17 height 24
drag, startPoint x: 548, startPoint y: 620, endPoint x: 564, endPoint y: 654, distance: 37.6
click at [551, 621] on h6 "19" at bounding box center [549, 613] width 17 height 24
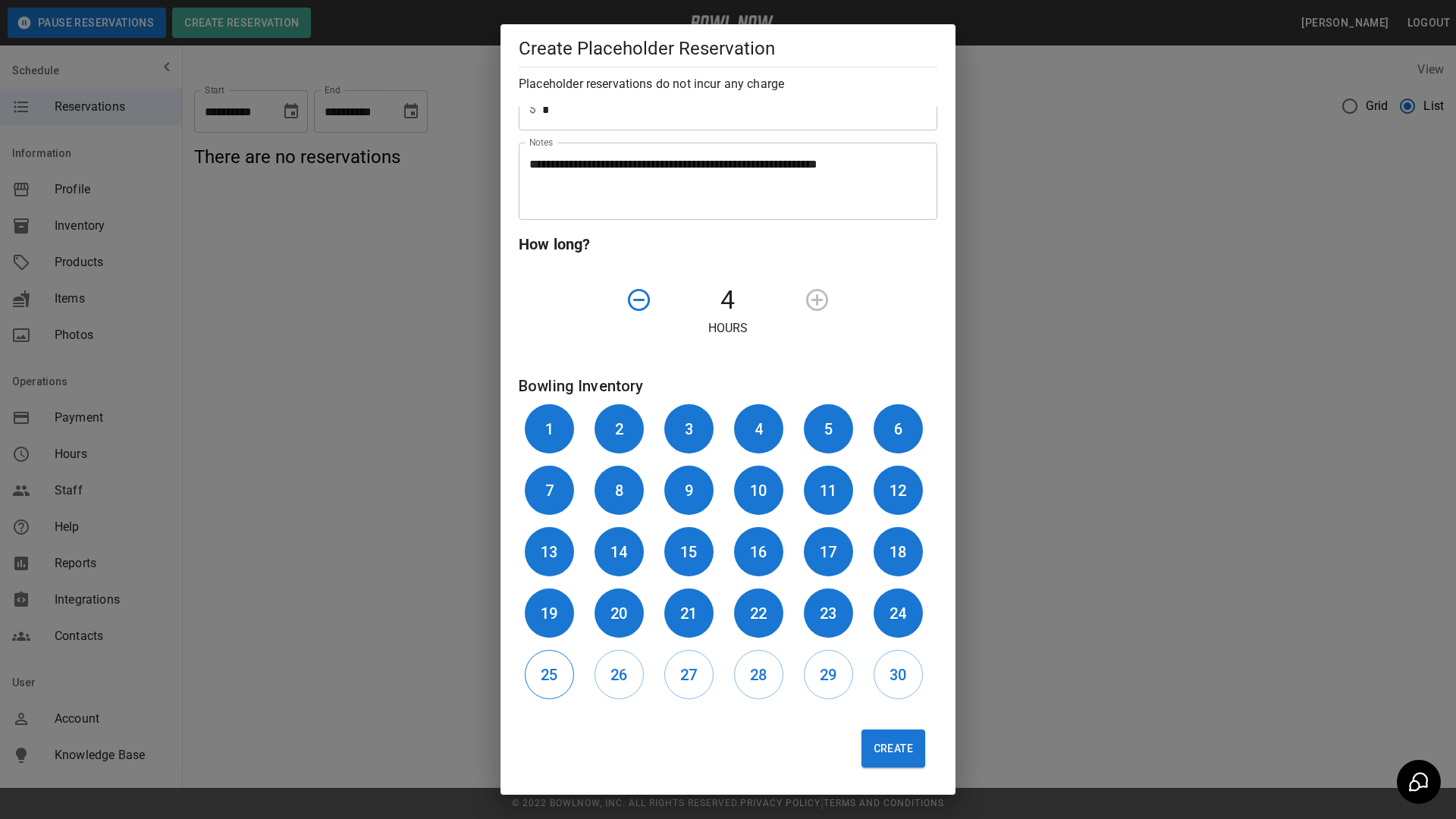
click at [559, 669] on button "25" at bounding box center [549, 674] width 49 height 49
click at [607, 686] on button "26" at bounding box center [619, 674] width 49 height 49
click at [704, 680] on button "27" at bounding box center [689, 674] width 49 height 49
drag, startPoint x: 764, startPoint y: 682, endPoint x: 813, endPoint y: 682, distance: 49.0
click at [775, 682] on button "28" at bounding box center [758, 674] width 49 height 49
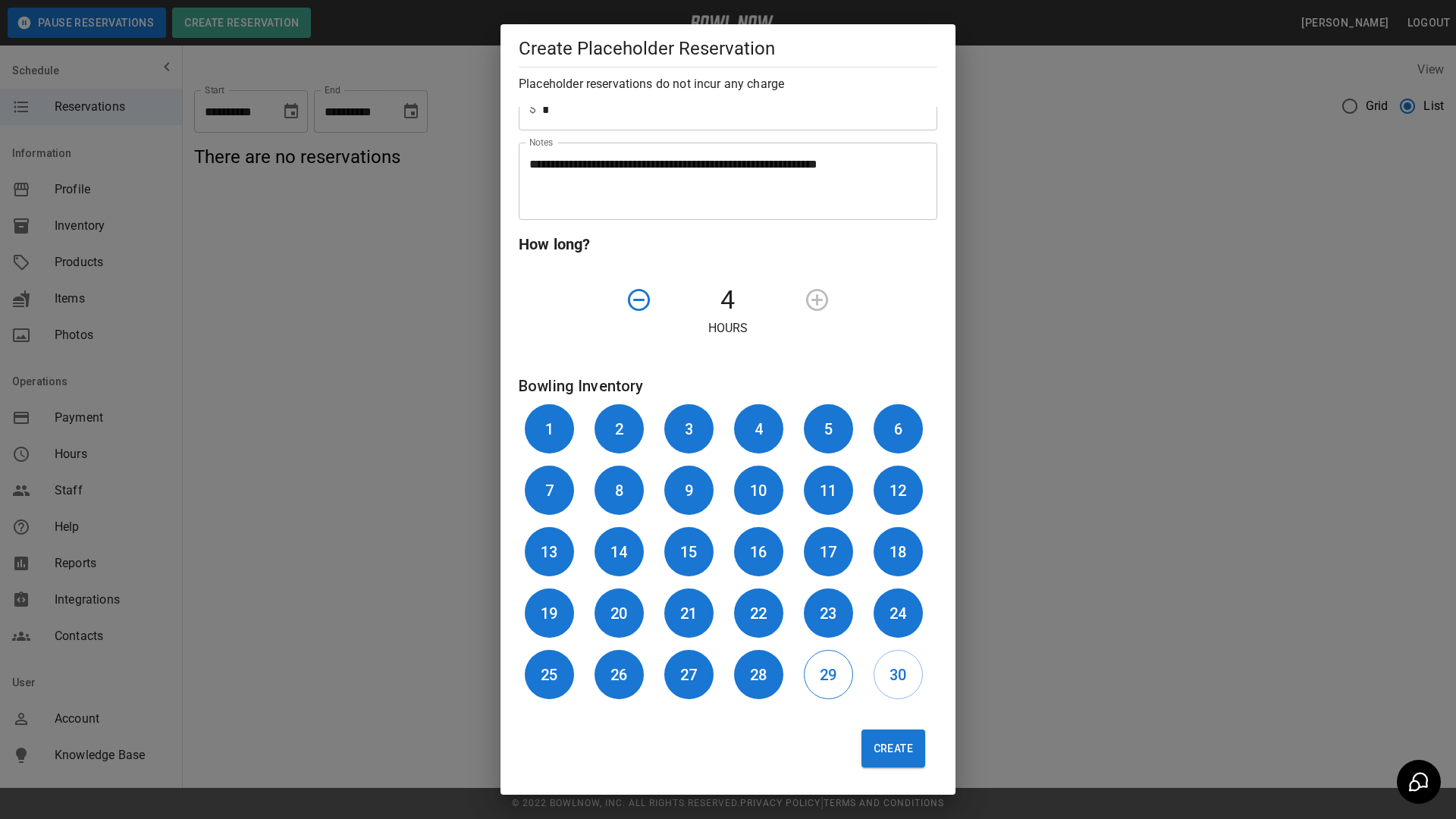
click at [820, 682] on h6 "29" at bounding box center [828, 675] width 17 height 24
drag, startPoint x: 860, startPoint y: 690, endPoint x: 871, endPoint y: 688, distance: 11.2
click at [868, 688] on div "30" at bounding box center [903, 674] width 70 height 62
click at [890, 686] on h6 "30" at bounding box center [898, 675] width 17 height 24
click at [890, 722] on button "Create" at bounding box center [893, 748] width 64 height 38
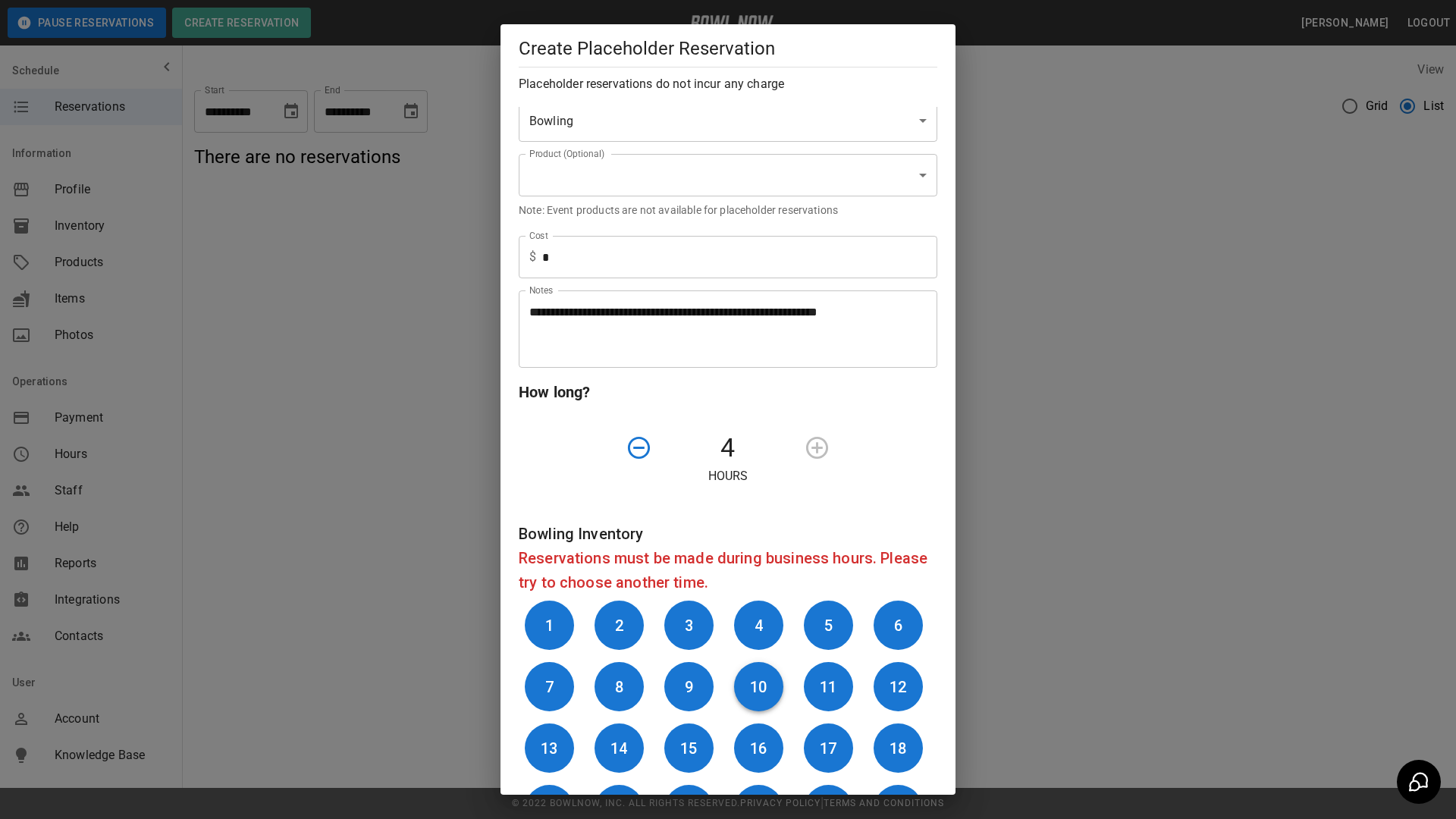
scroll to position [0, 0]
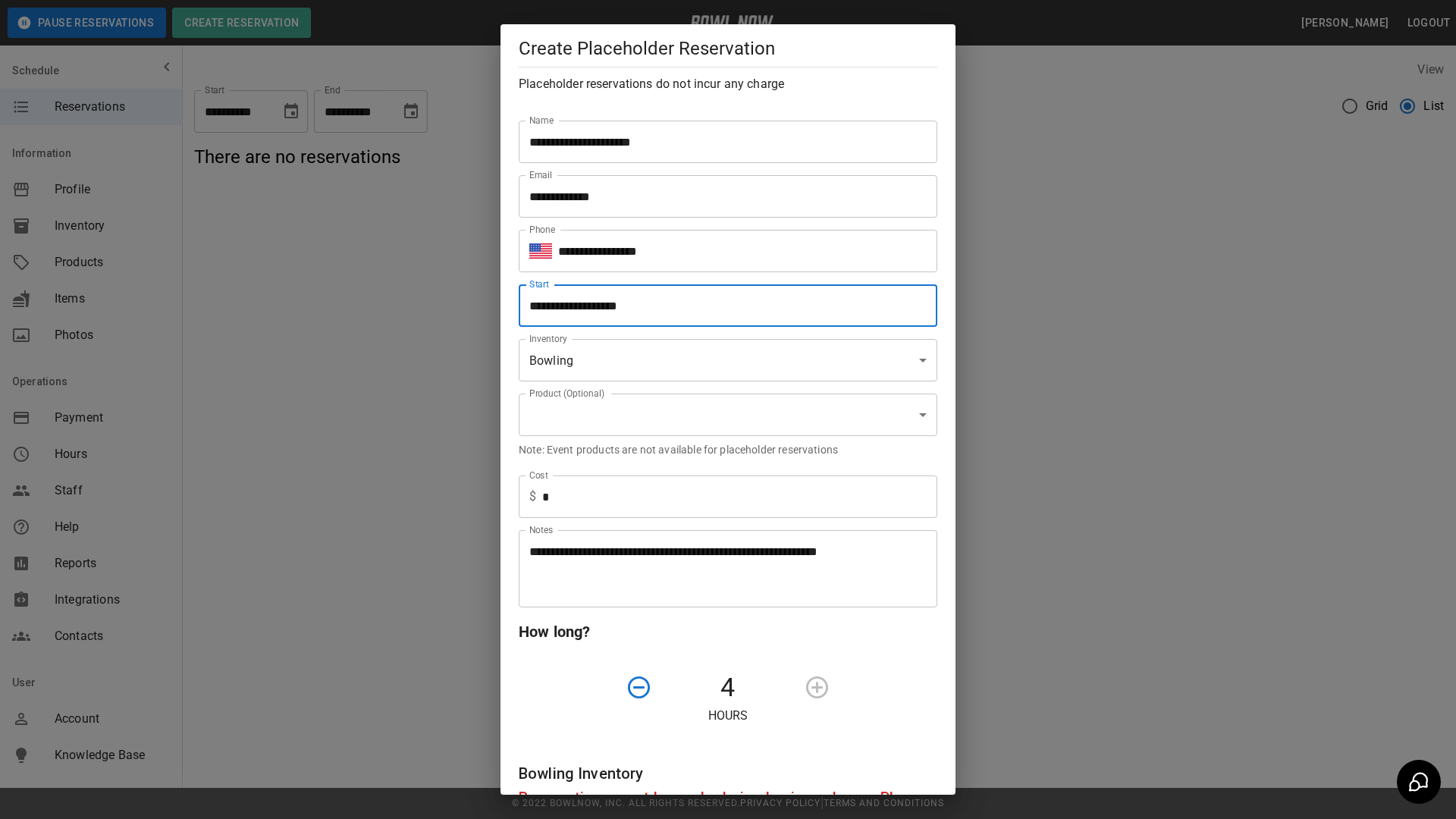
click at [680, 306] on input "**********" at bounding box center [723, 305] width 408 height 42
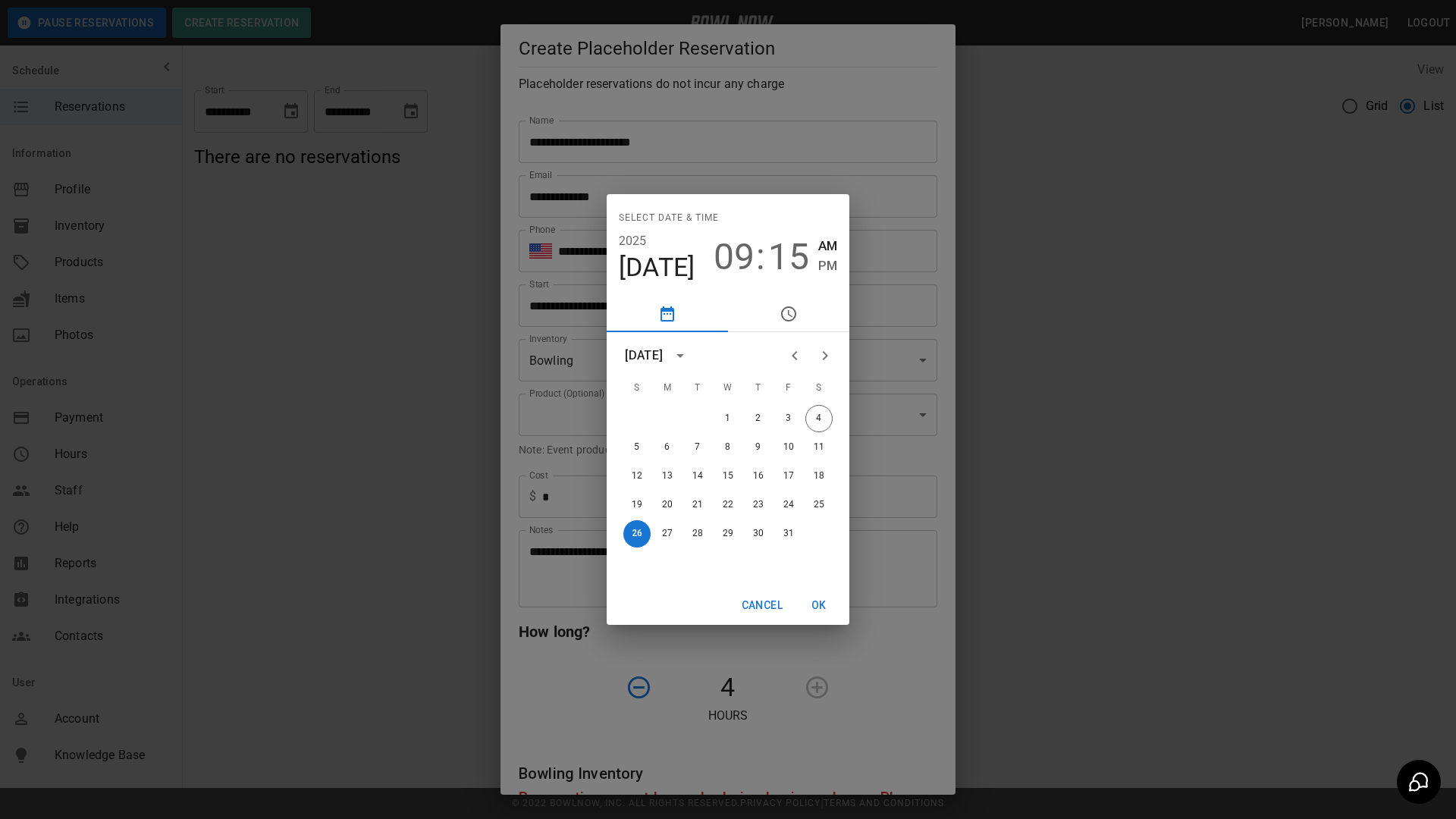
click at [740, 249] on span "09" at bounding box center [734, 257] width 41 height 42
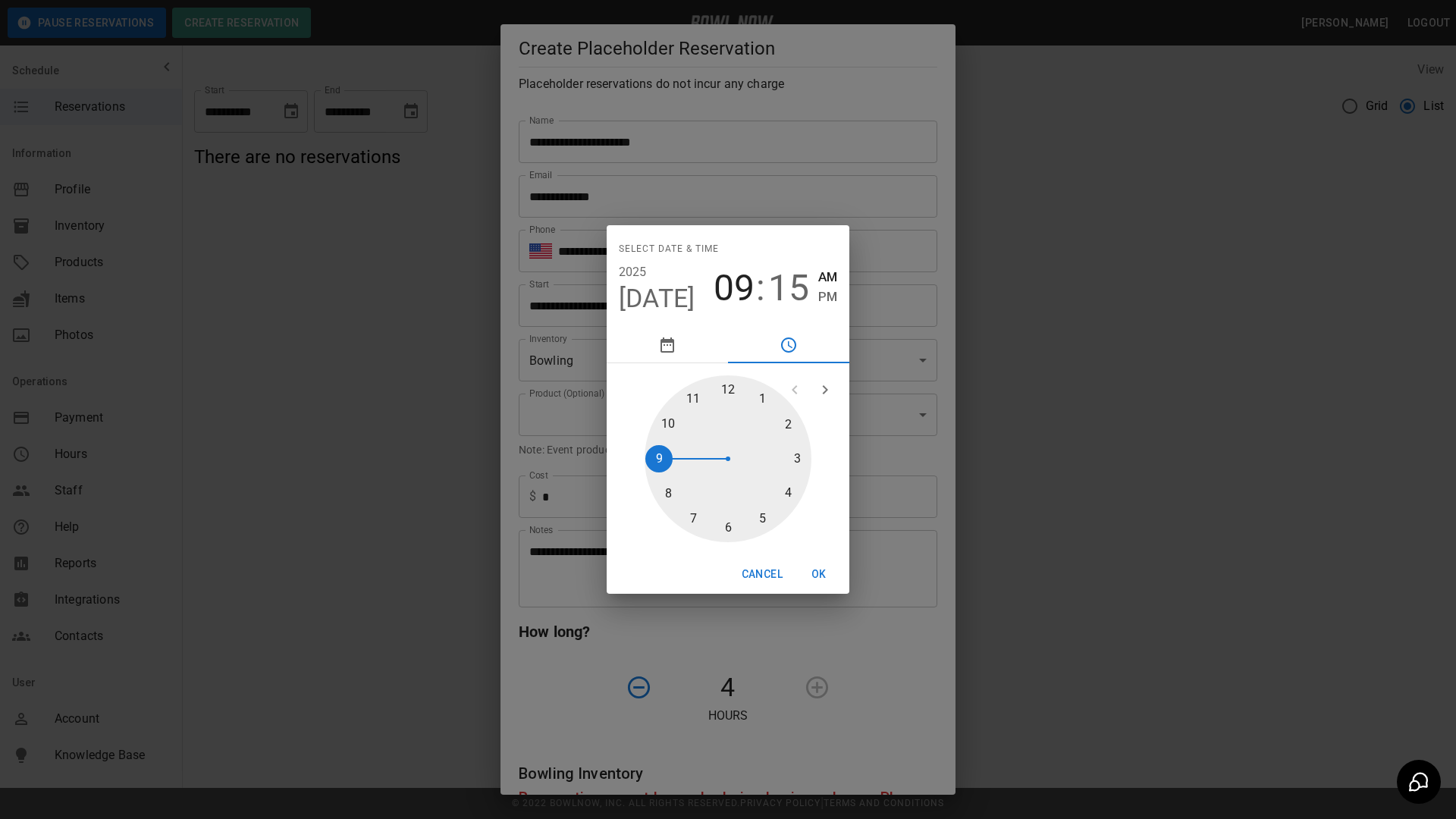
click at [727, 379] on div "1 2 3 4 5 6 7 8 9 10 11 12" at bounding box center [728, 459] width 243 height 191
click at [720, 386] on div at bounding box center [728, 459] width 167 height 167
type input "**********"
click at [828, 579] on button "OK" at bounding box center [819, 574] width 49 height 28
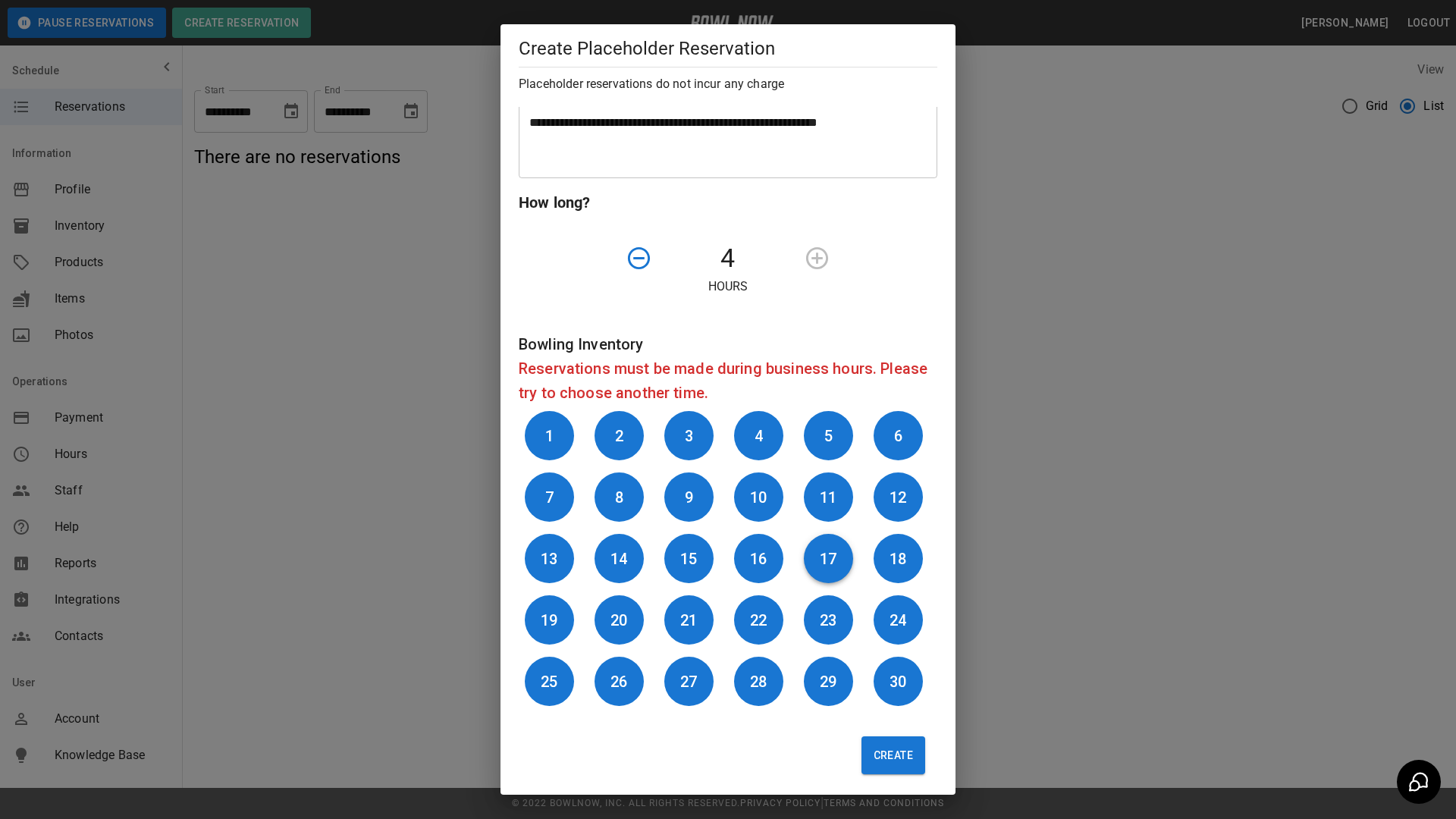
scroll to position [436, 0]
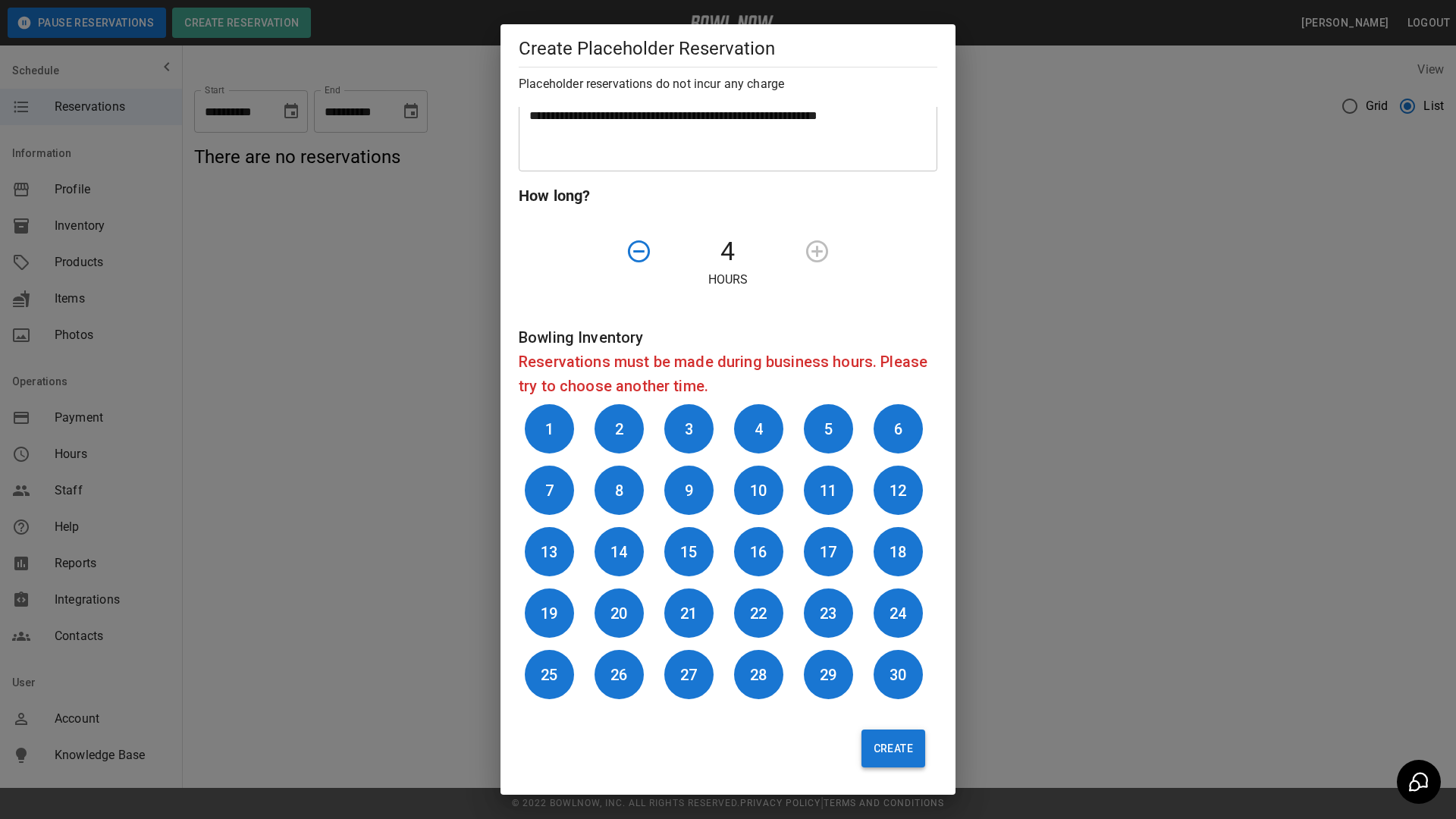
click at [884, 722] on button "Create" at bounding box center [893, 748] width 64 height 38
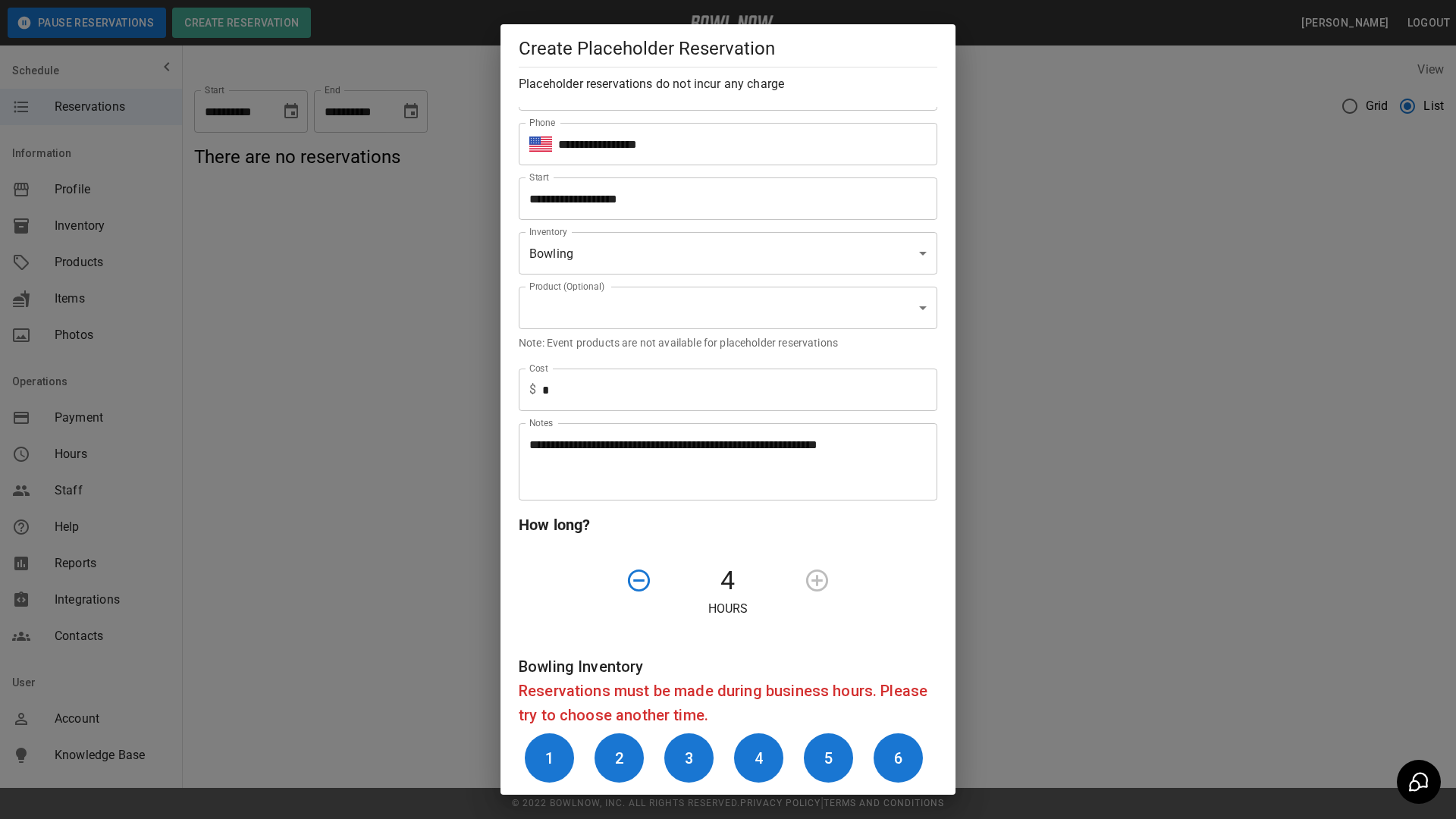
scroll to position [0, 0]
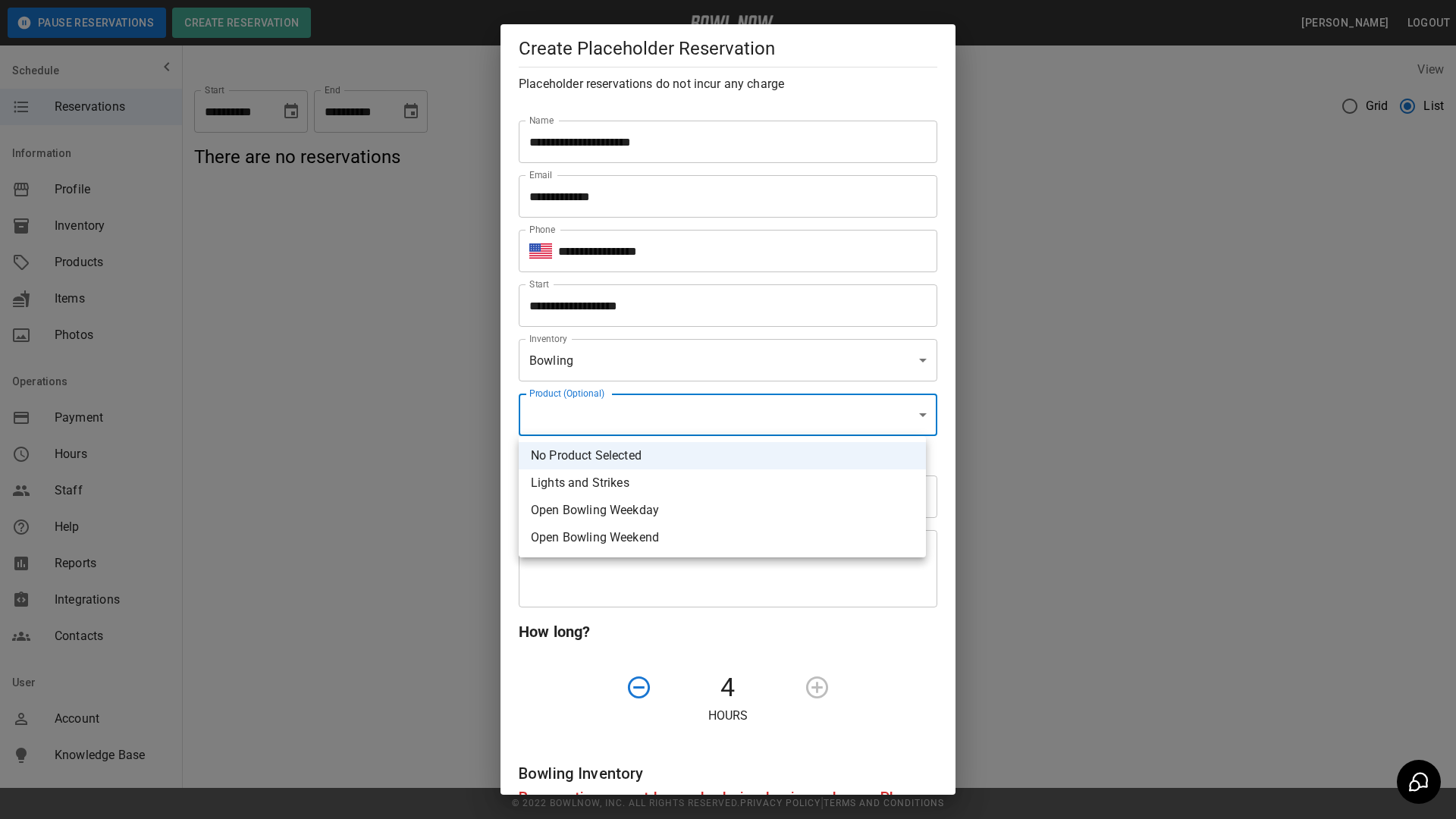
click at [689, 412] on body "**********" at bounding box center [728, 409] width 1456 height 819
click at [704, 511] on li "Open Bowling Weekday" at bounding box center [722, 510] width 407 height 27
type input "**********"
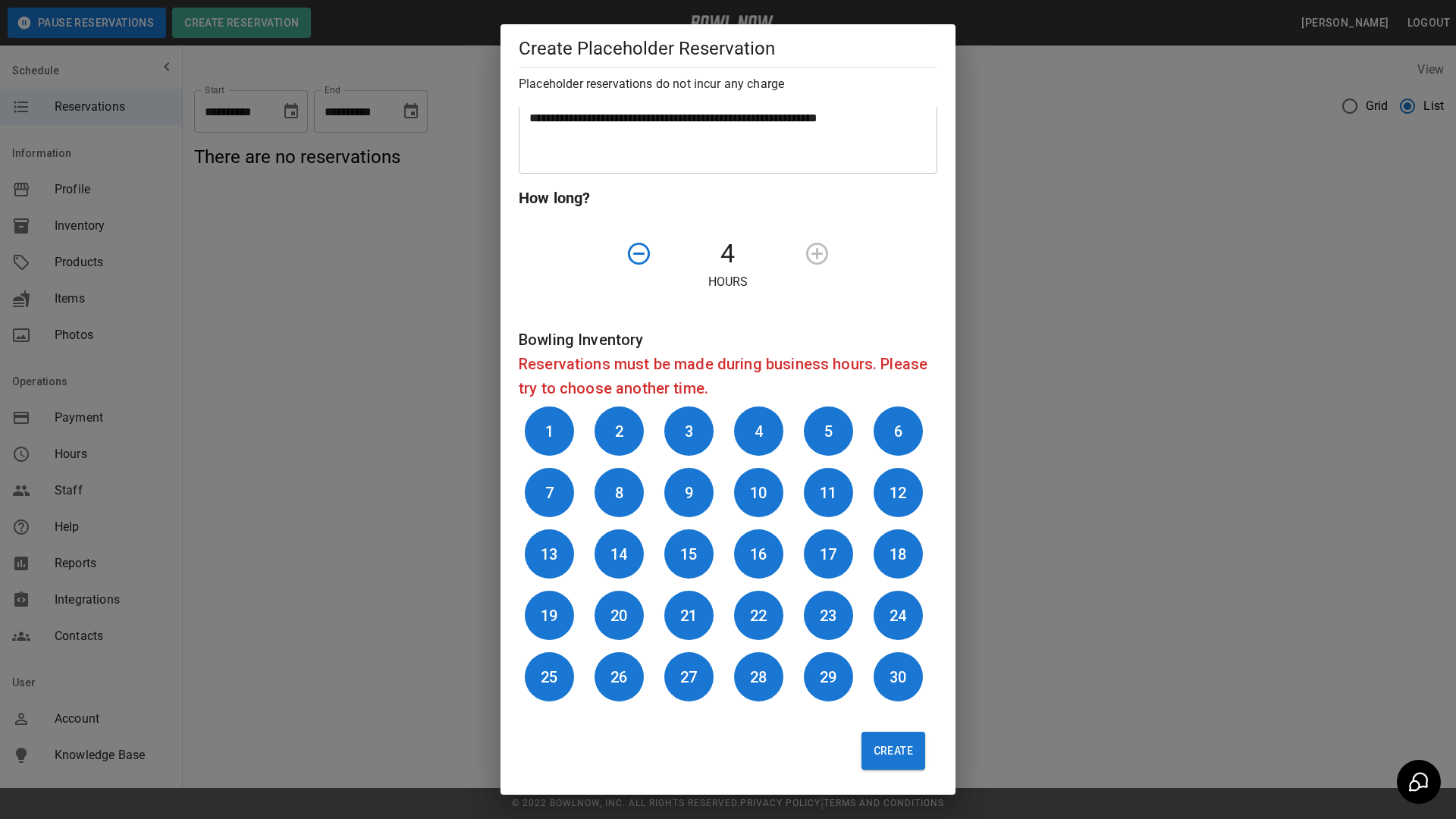
scroll to position [436, 0]
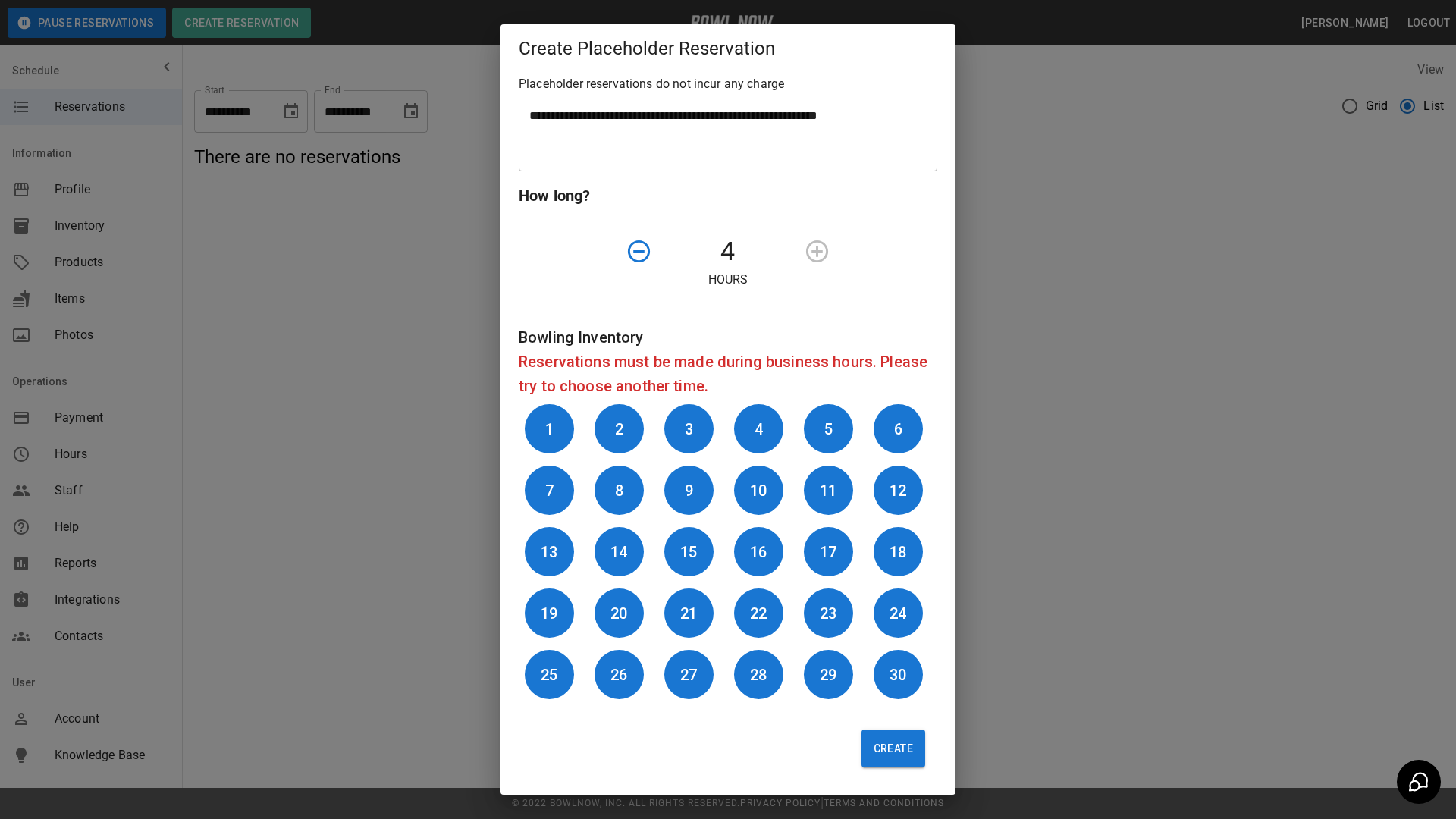
click at [876, 722] on button "Create" at bounding box center [893, 748] width 64 height 38
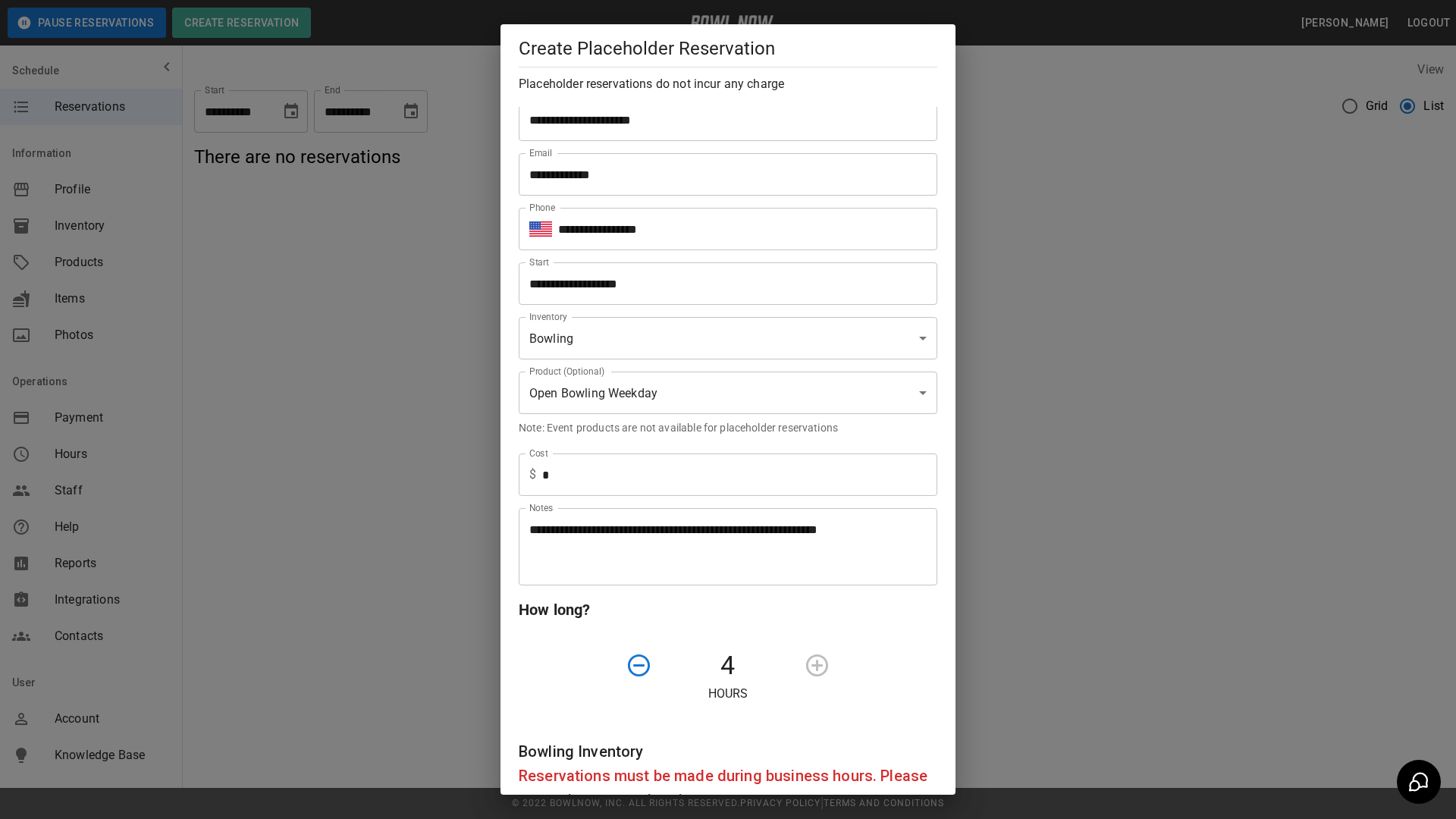
scroll to position [0, 0]
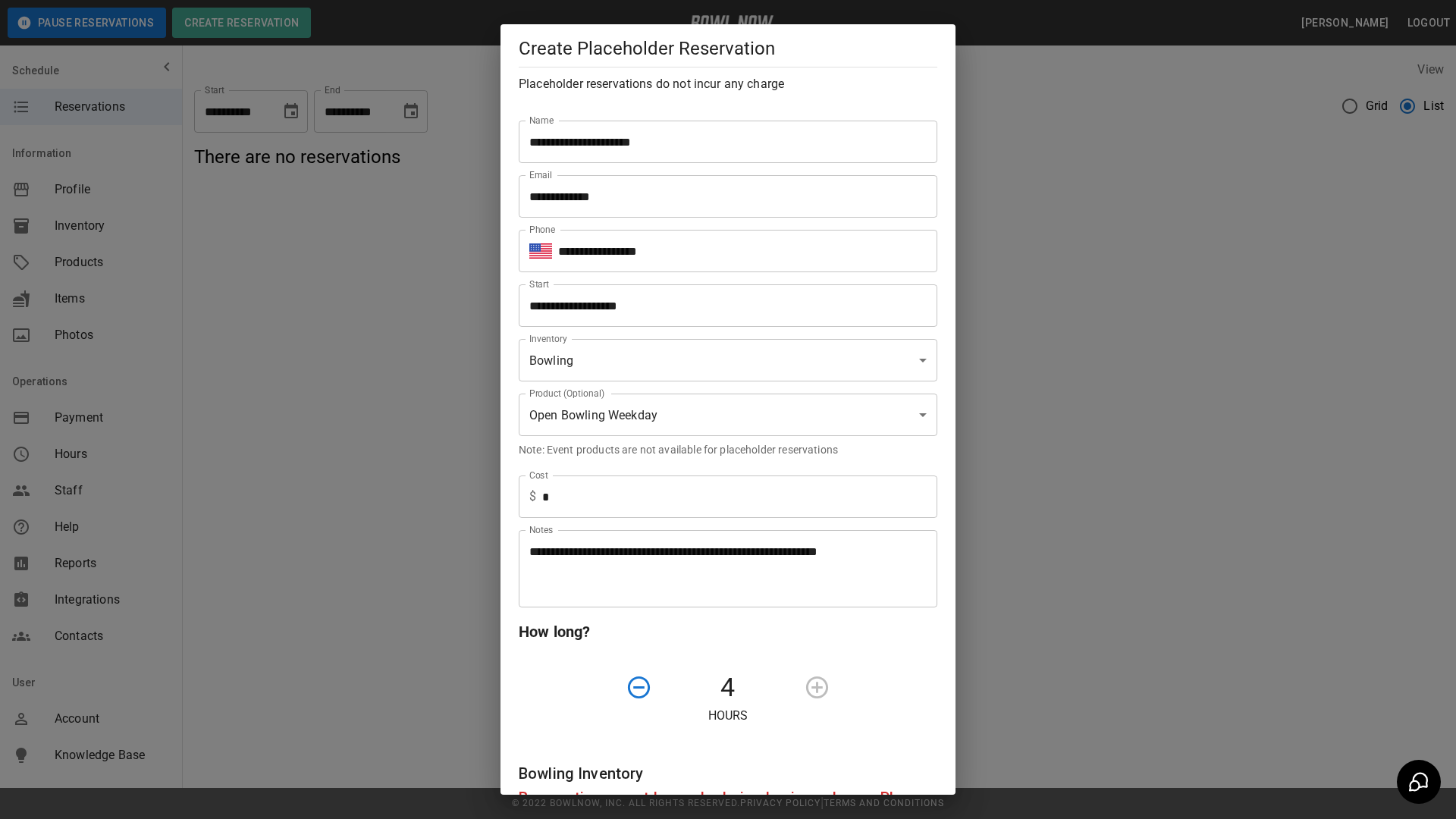
click at [699, 304] on input "**********" at bounding box center [723, 305] width 408 height 42
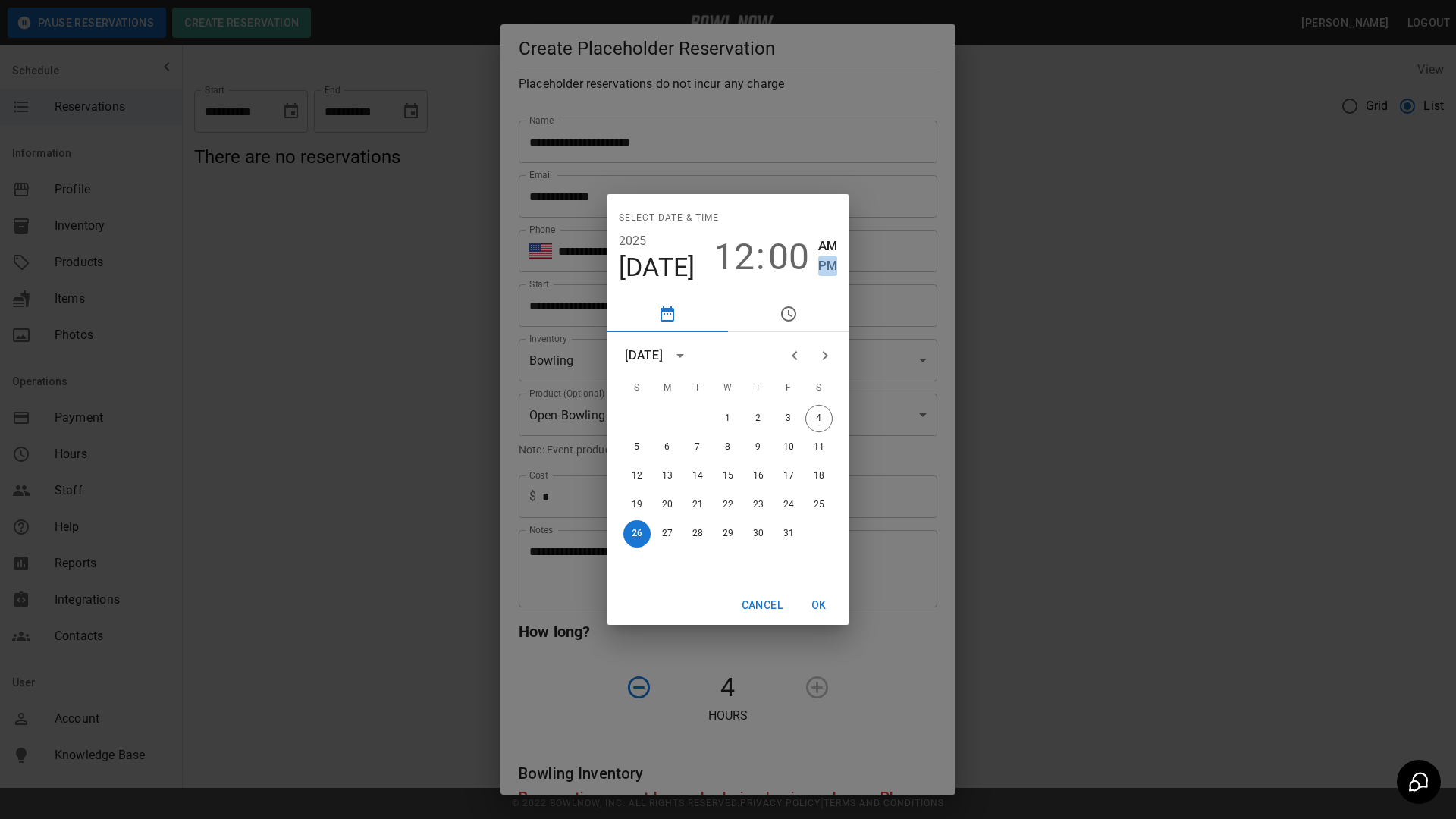
click at [820, 261] on span "PM" at bounding box center [828, 266] width 19 height 20
type input "**********"
click at [822, 604] on button "OK" at bounding box center [819, 605] width 49 height 28
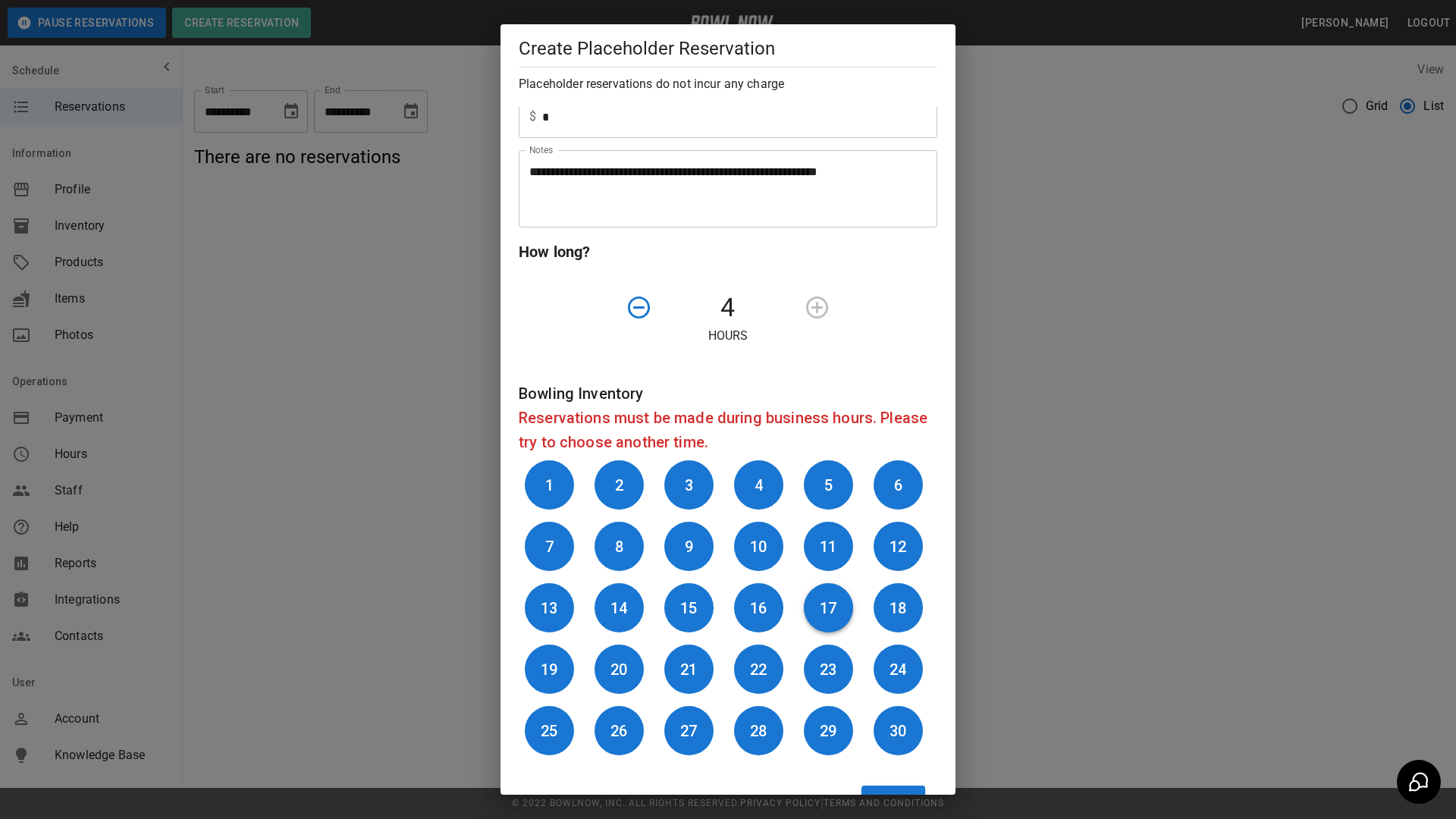
scroll to position [436, 0]
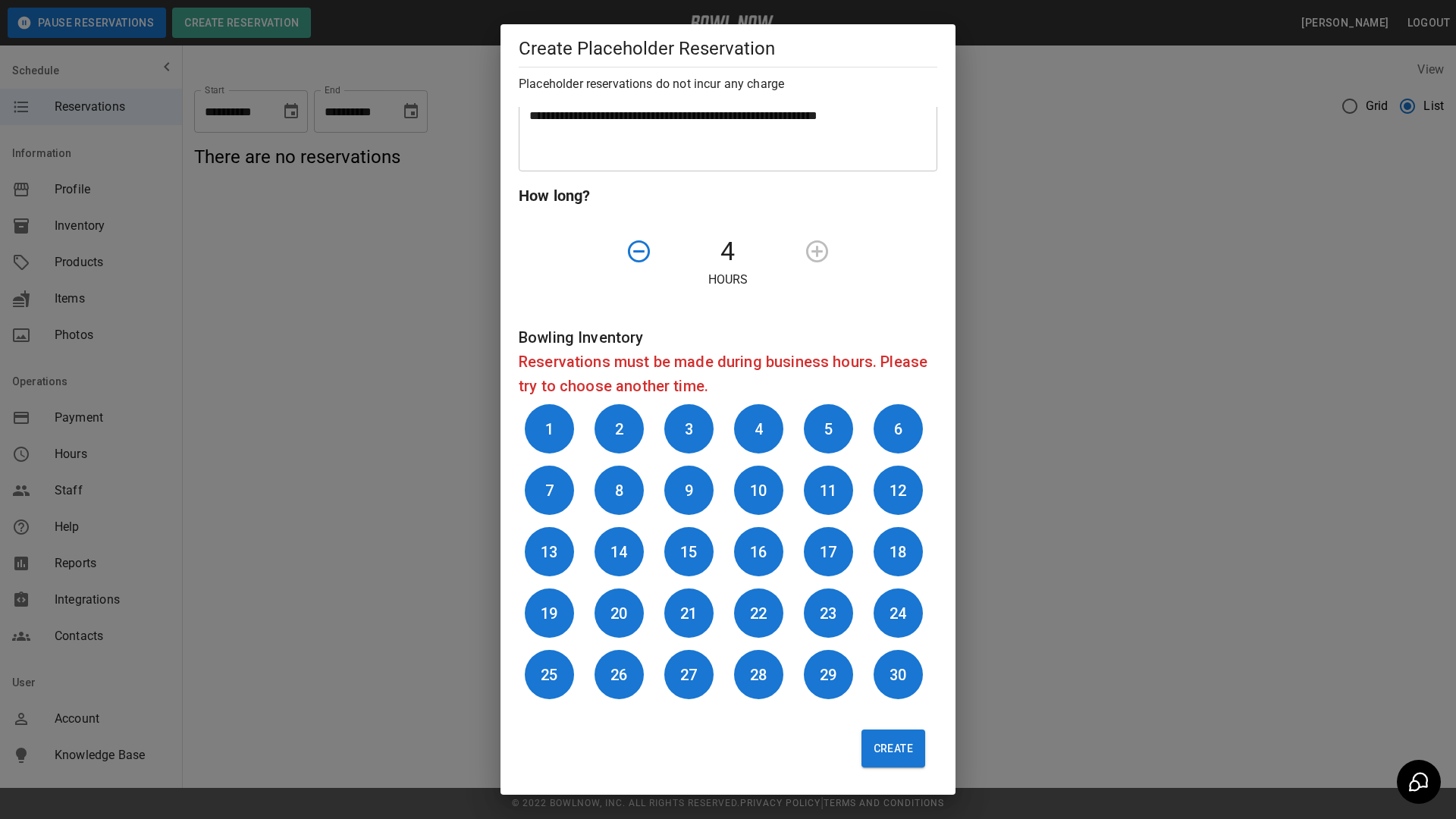
click at [899, 722] on button "Create" at bounding box center [893, 748] width 64 height 38
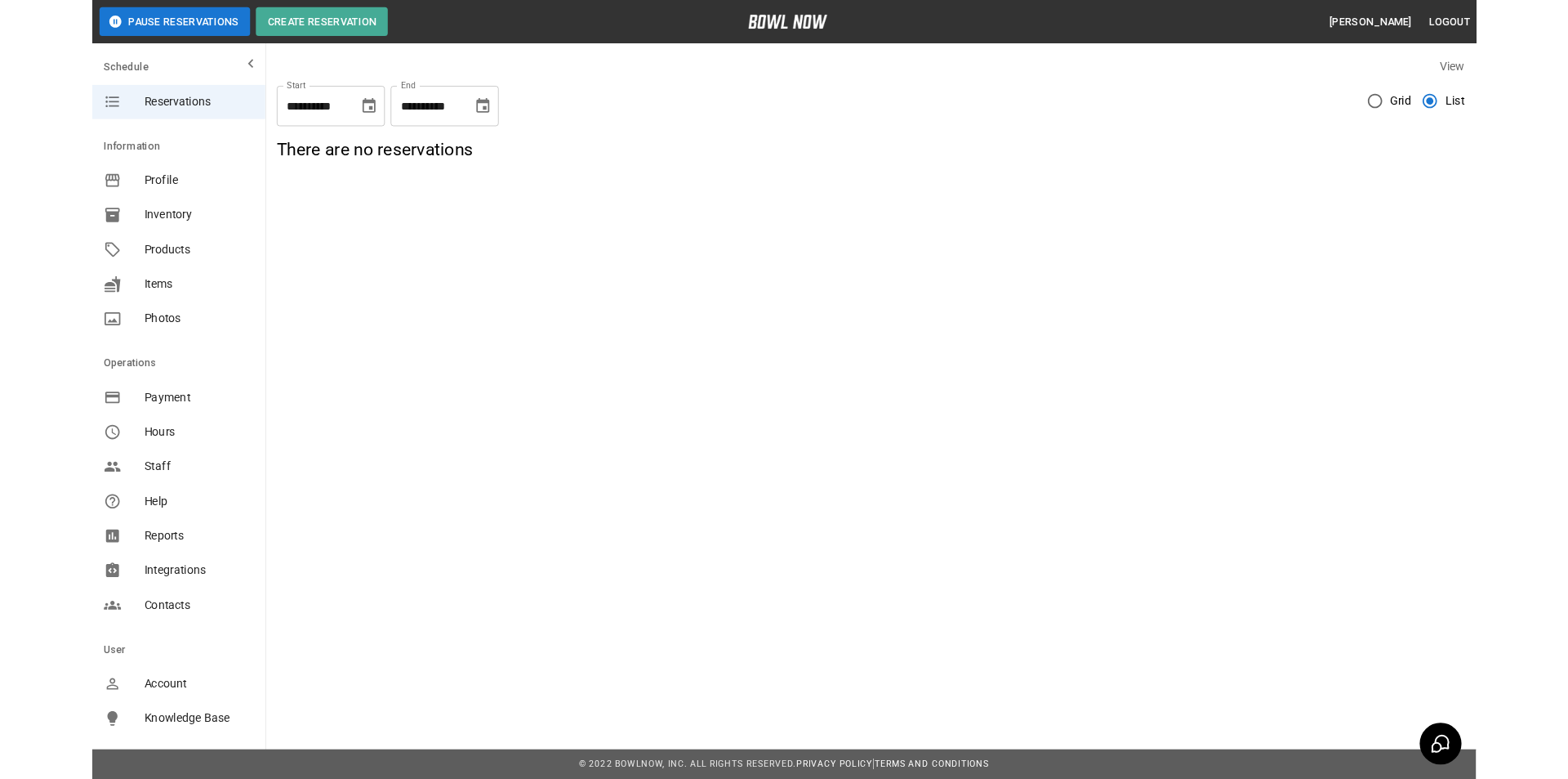
scroll to position [0, 0]
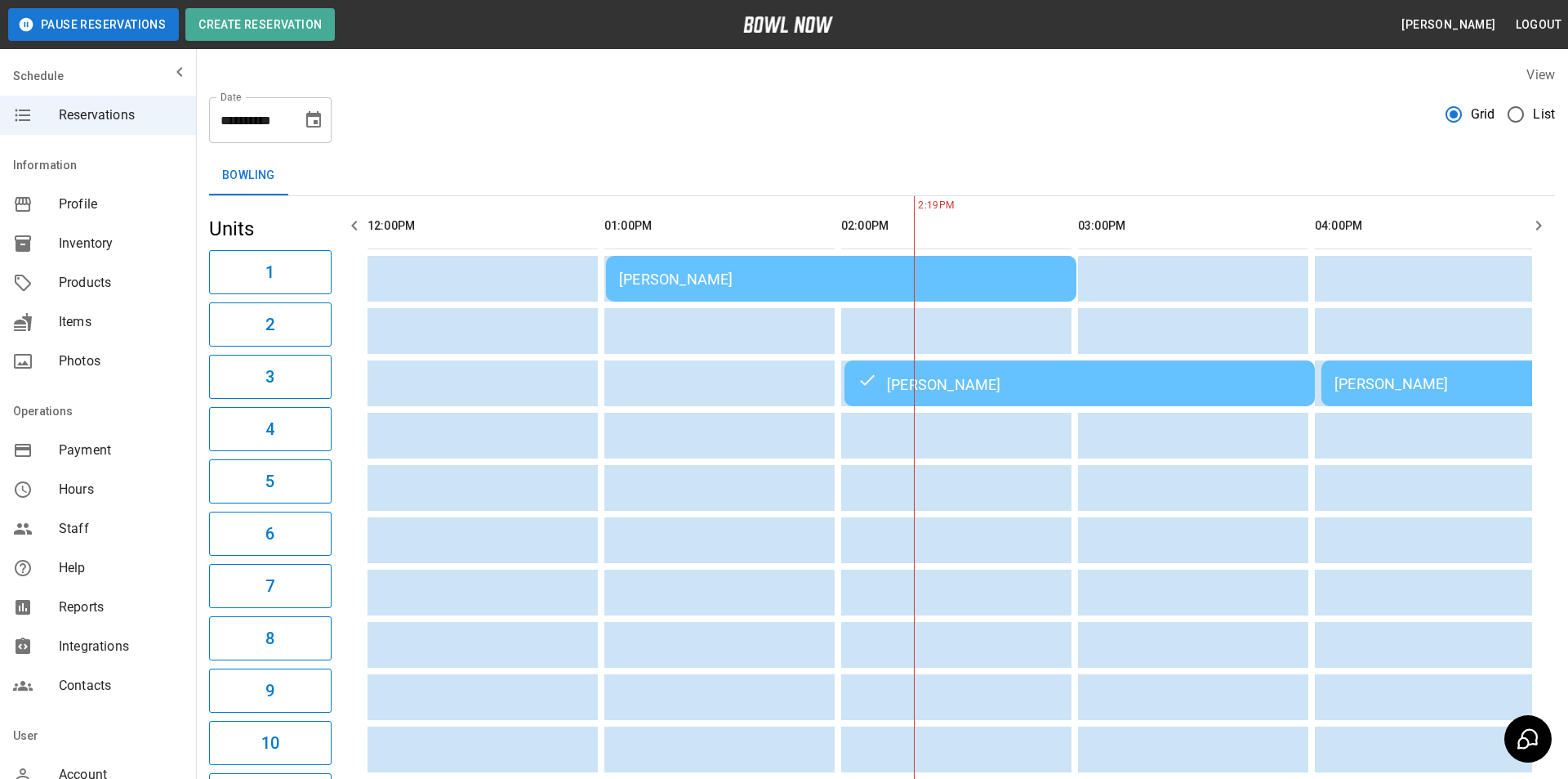
click at [317, 119] on icon "Choose date, selected date is Oct 4, 2025" at bounding box center [313, 120] width 20 height 20
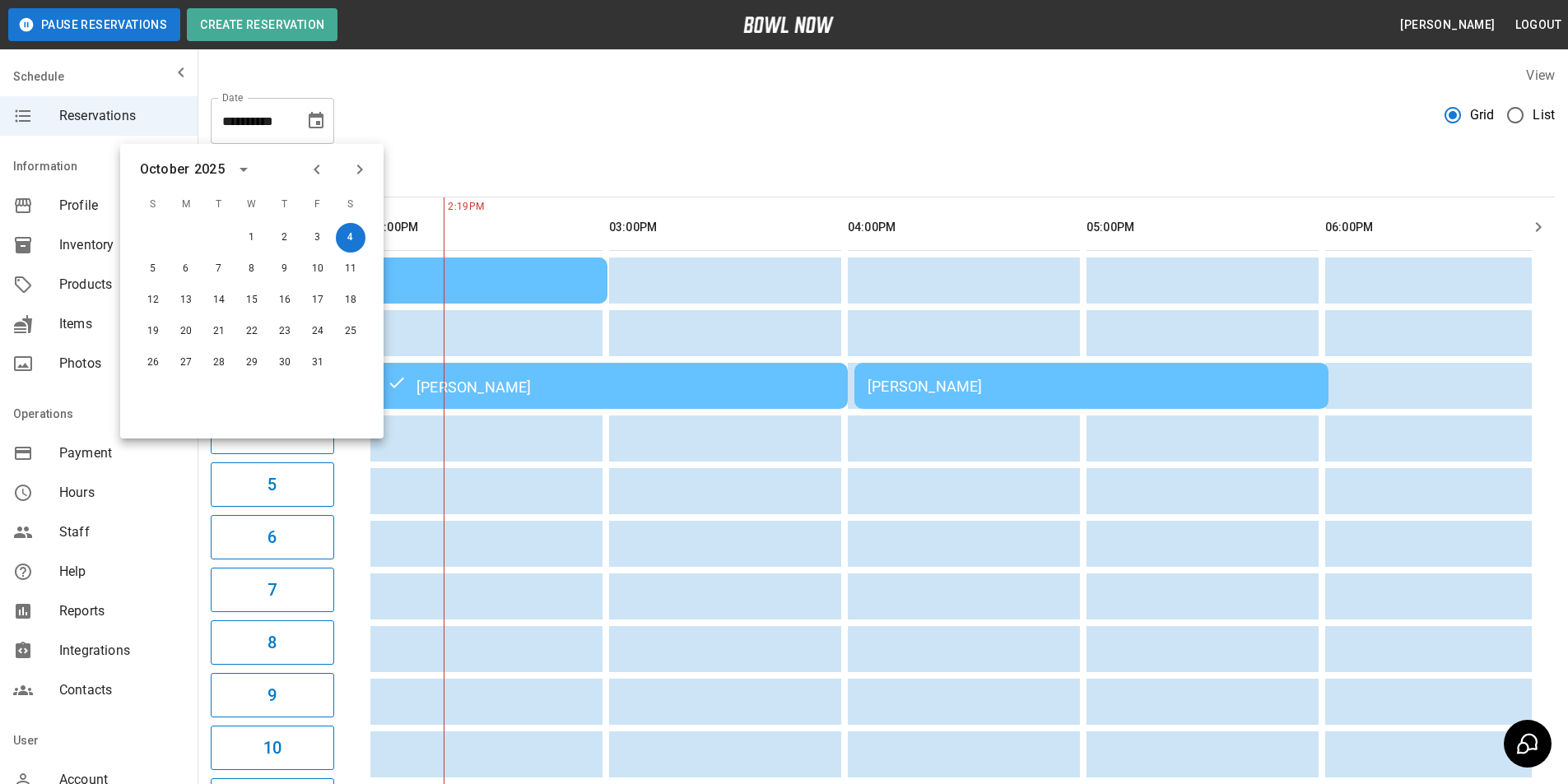
click at [362, 169] on icon "Next month" at bounding box center [360, 169] width 5 height 10
drag, startPoint x: 315, startPoint y: 174, endPoint x: 314, endPoint y: 182, distance: 8.1
click at [315, 179] on button "Previous month" at bounding box center [317, 169] width 28 height 28
click at [152, 366] on button "26" at bounding box center [153, 362] width 29 height 29
click at [158, 364] on button "26" at bounding box center [153, 362] width 29 height 29
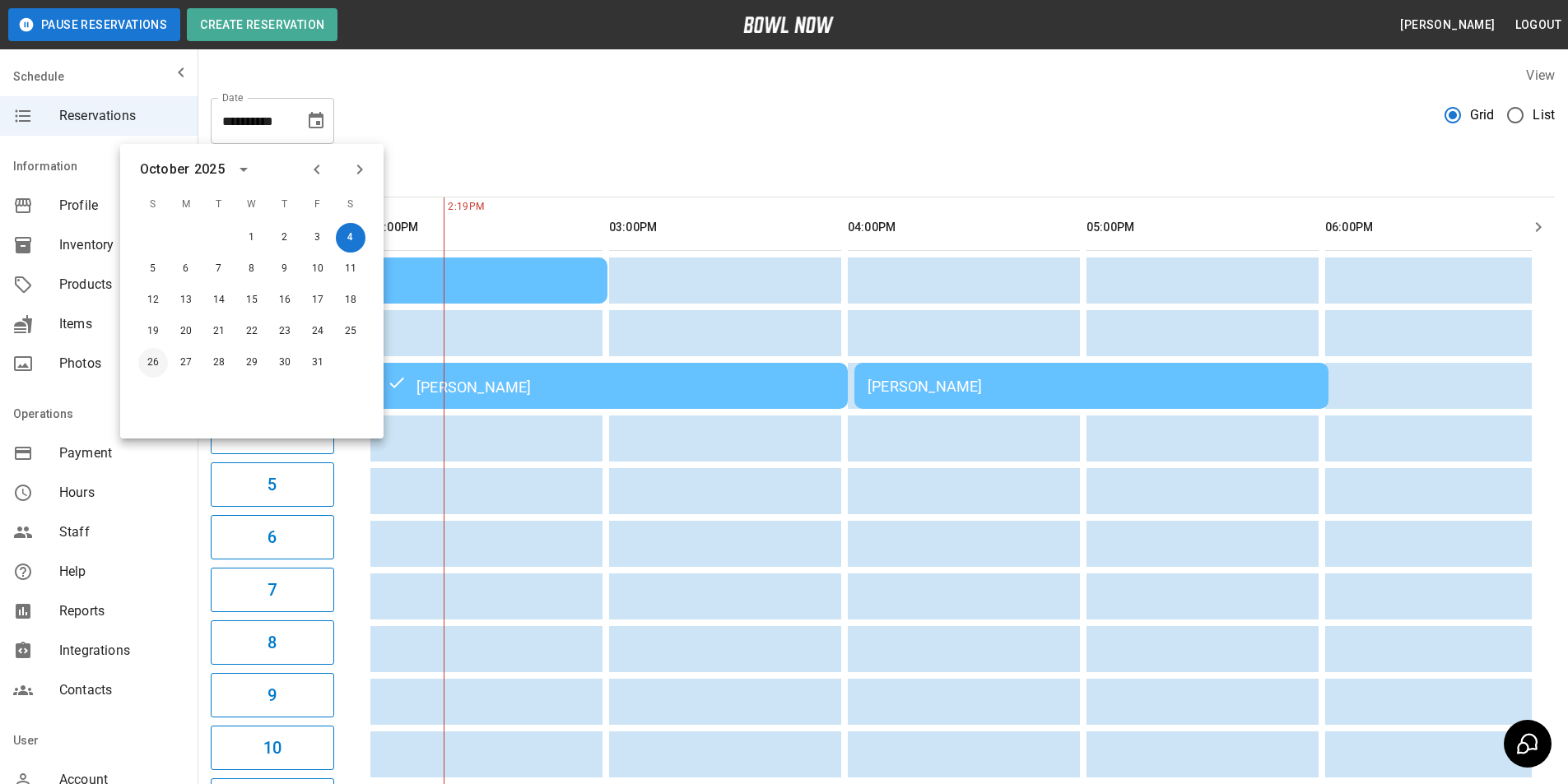
type input "**********"
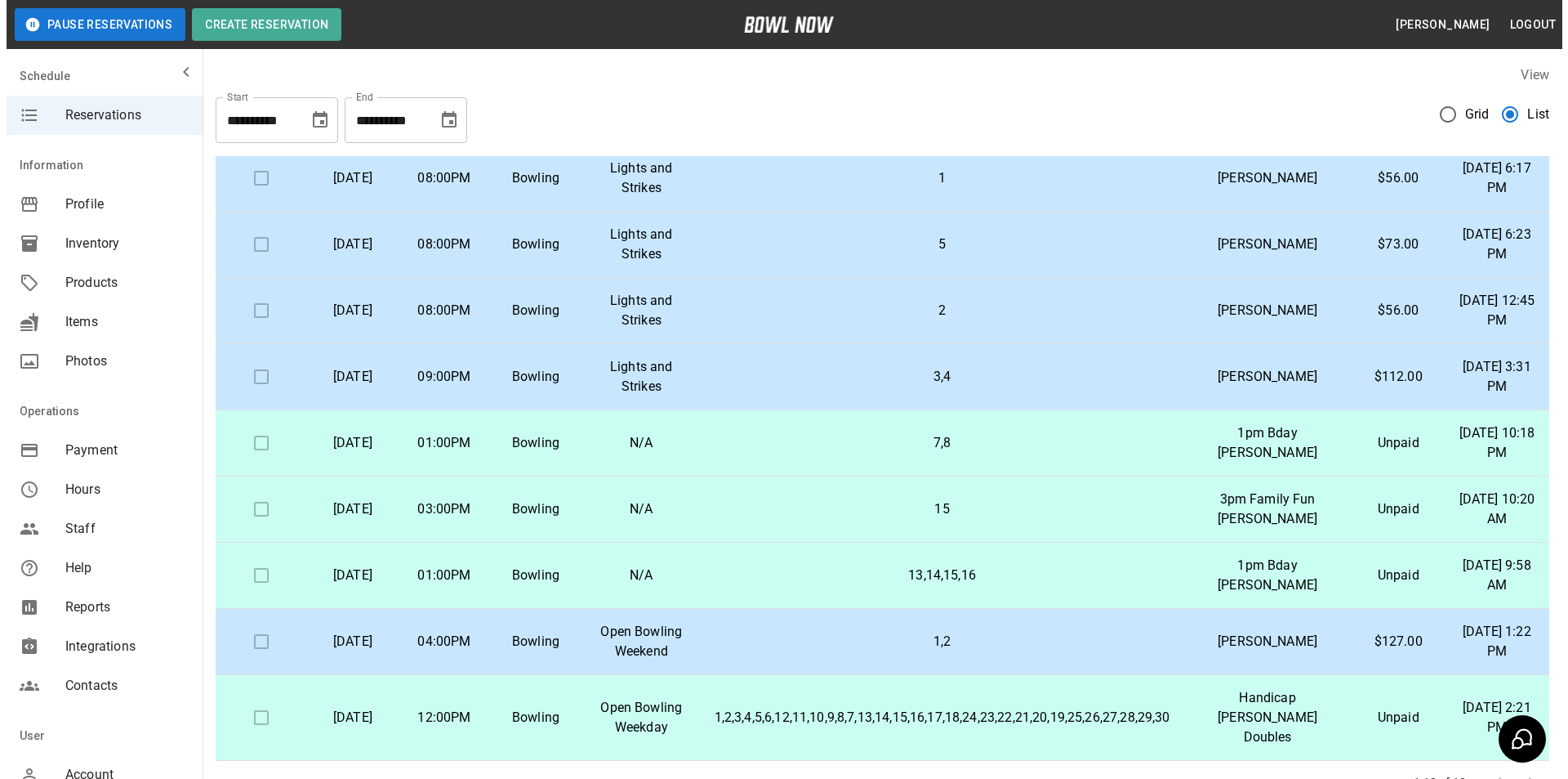
scroll to position [125, 0]
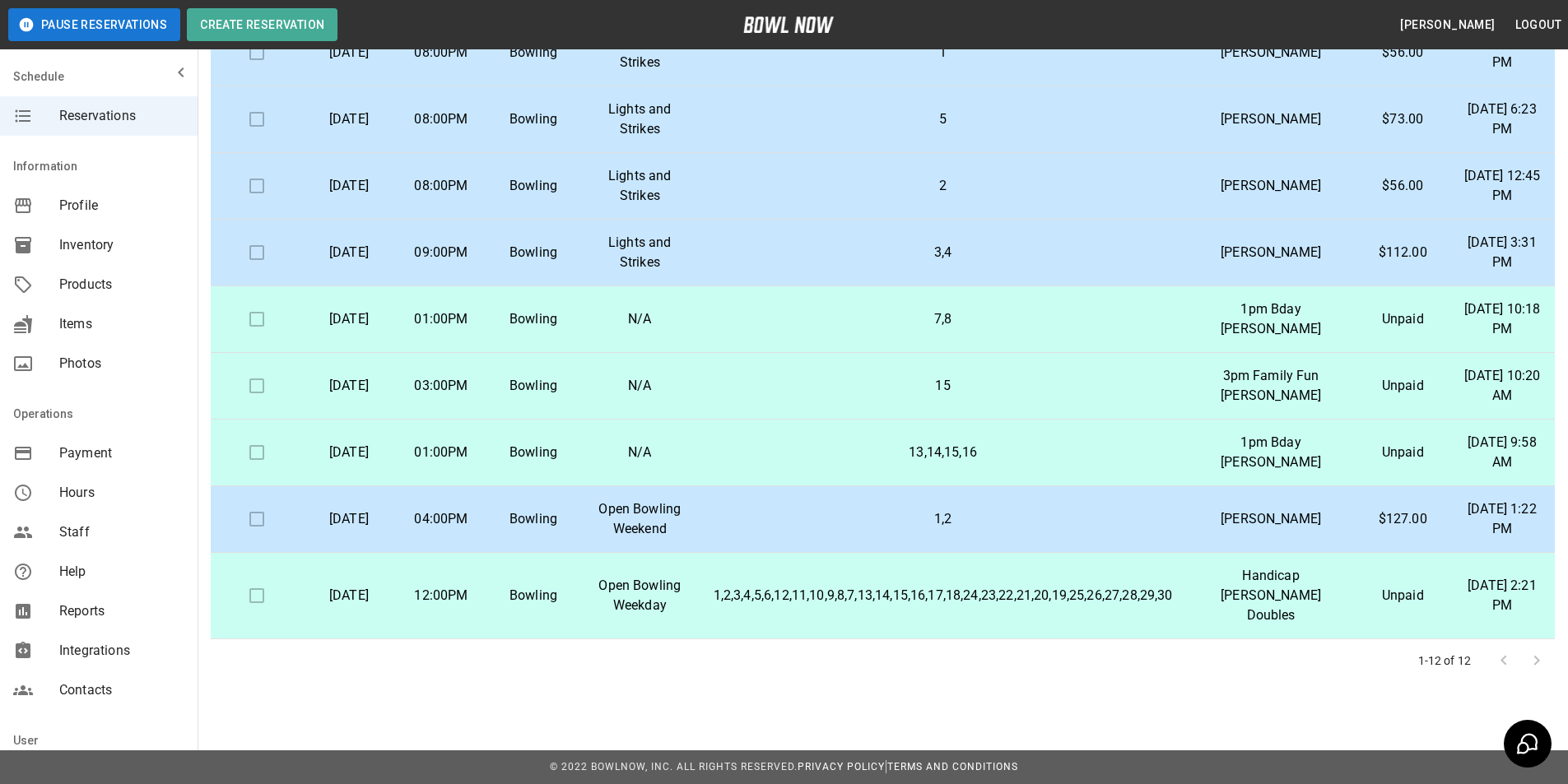
click at [982, 599] on p "1,2,3,4,5,6,12,11,10,9,8,7,13,14,15,16,17,18,24,23,22,21,20,19,25,26,27,28,29,30" at bounding box center [943, 596] width 460 height 20
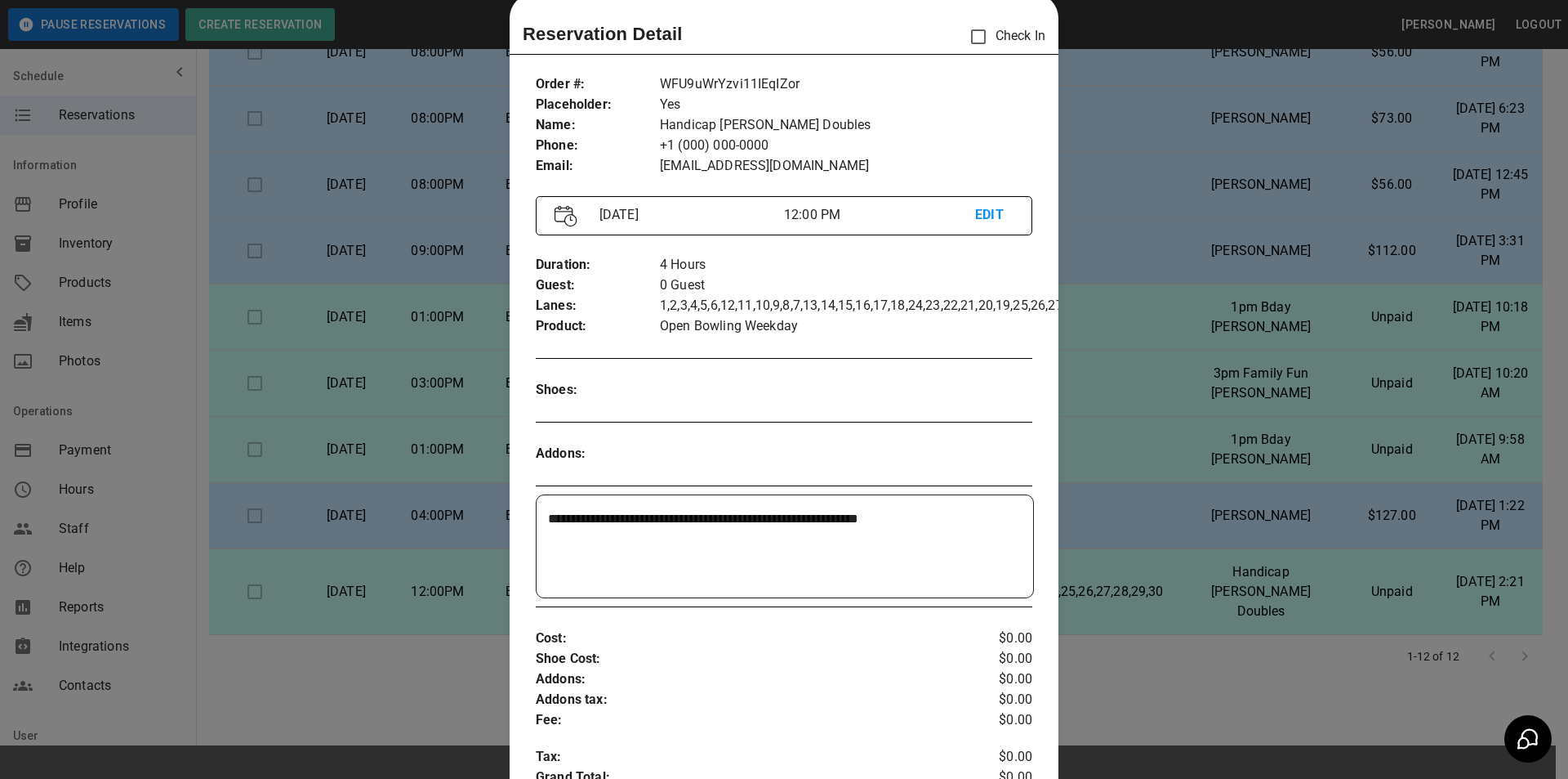
scroll to position [0, 0]
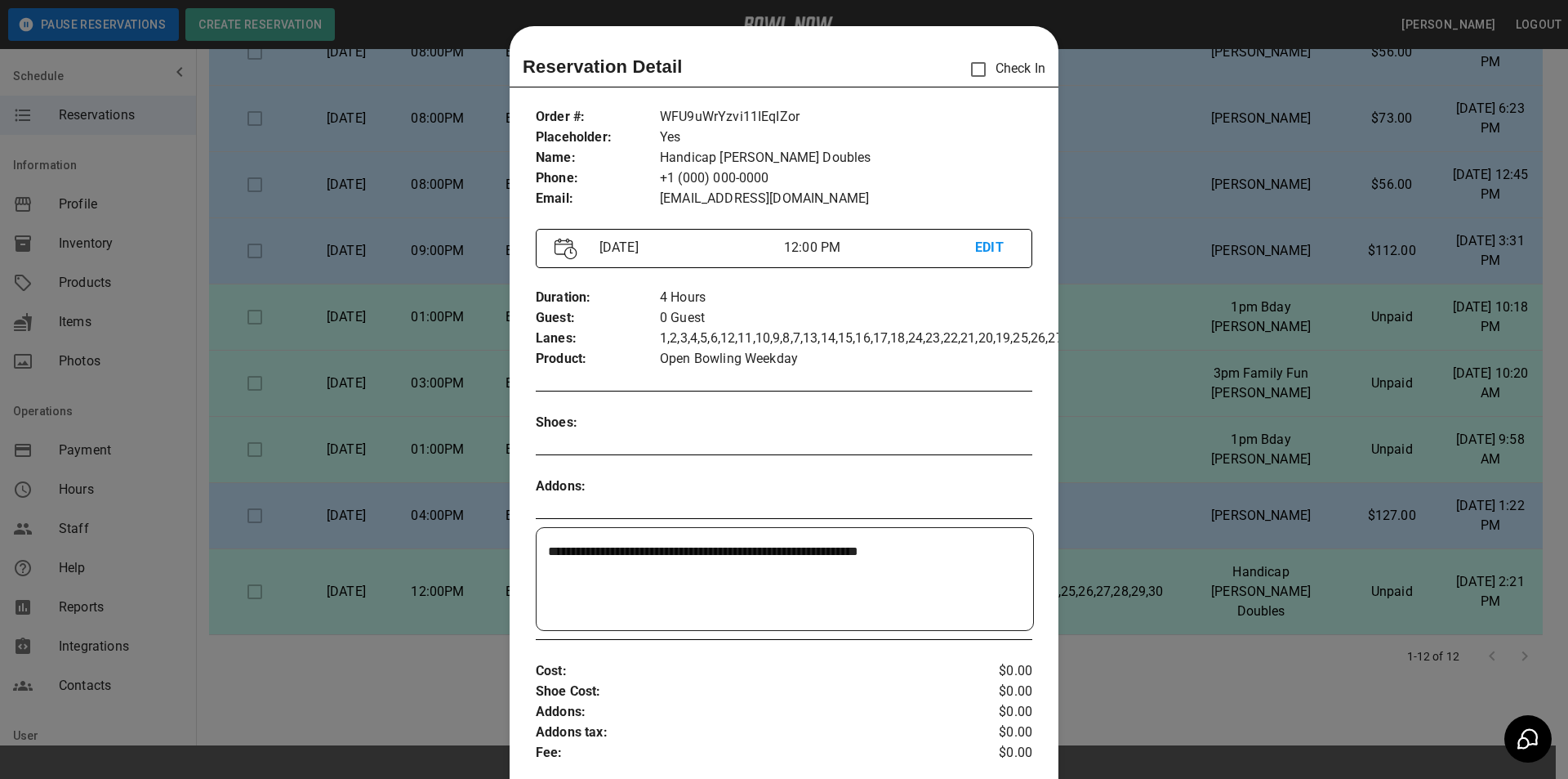
click at [1114, 208] on div at bounding box center [784, 389] width 1568 height 779
